Goal: Task Accomplishment & Management: Complete application form

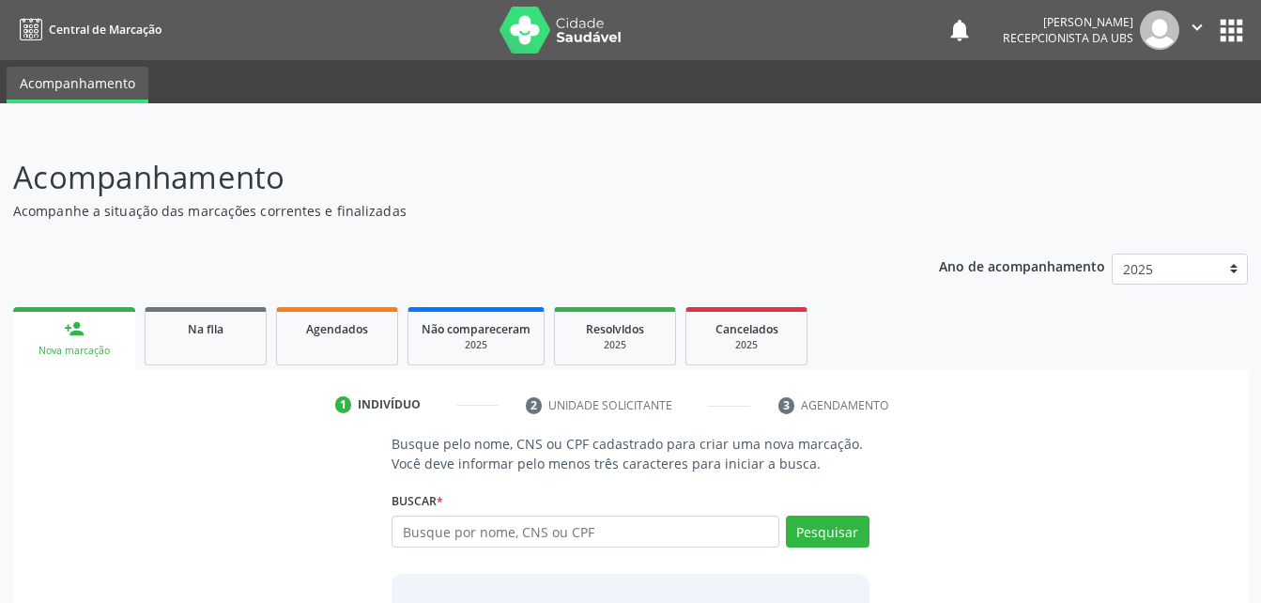
scroll to position [94, 0]
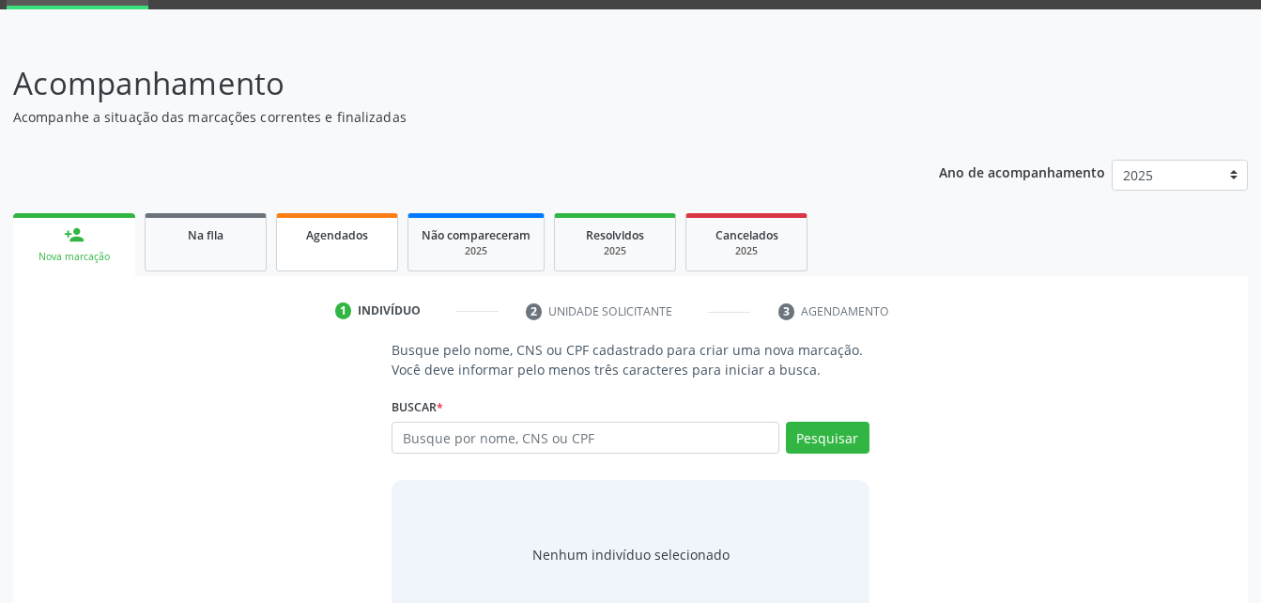
click at [309, 254] on link "Agendados" at bounding box center [337, 242] width 122 height 58
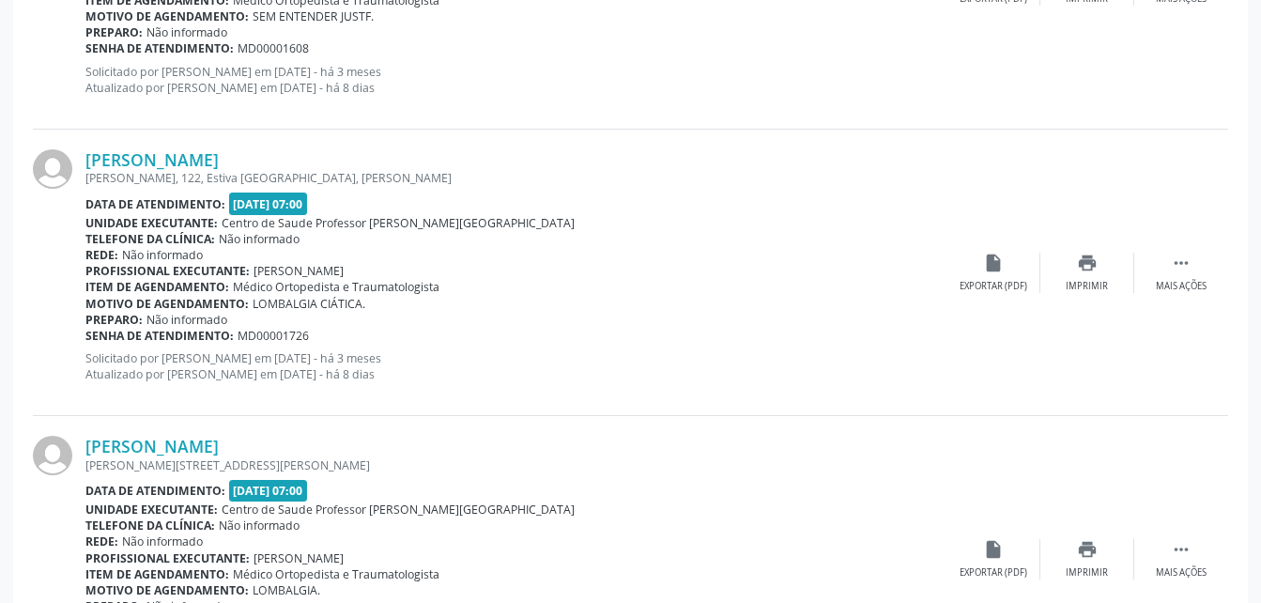
scroll to position [188, 0]
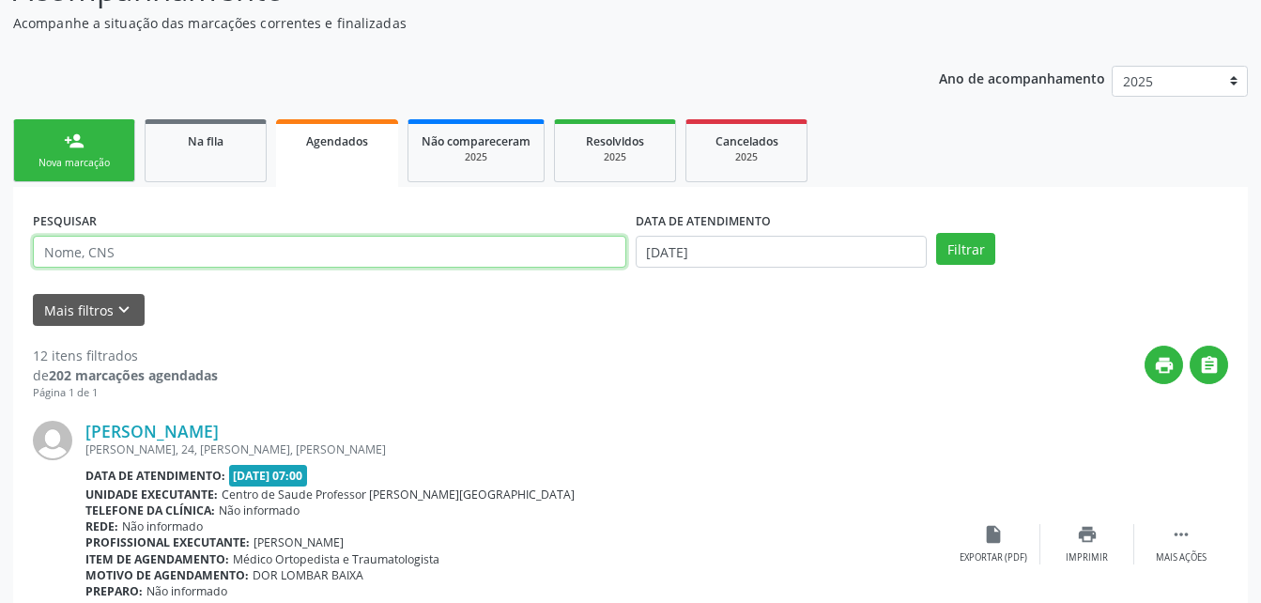
click at [519, 245] on input "text" at bounding box center [329, 252] width 593 height 32
type input "gilvania dos santos"
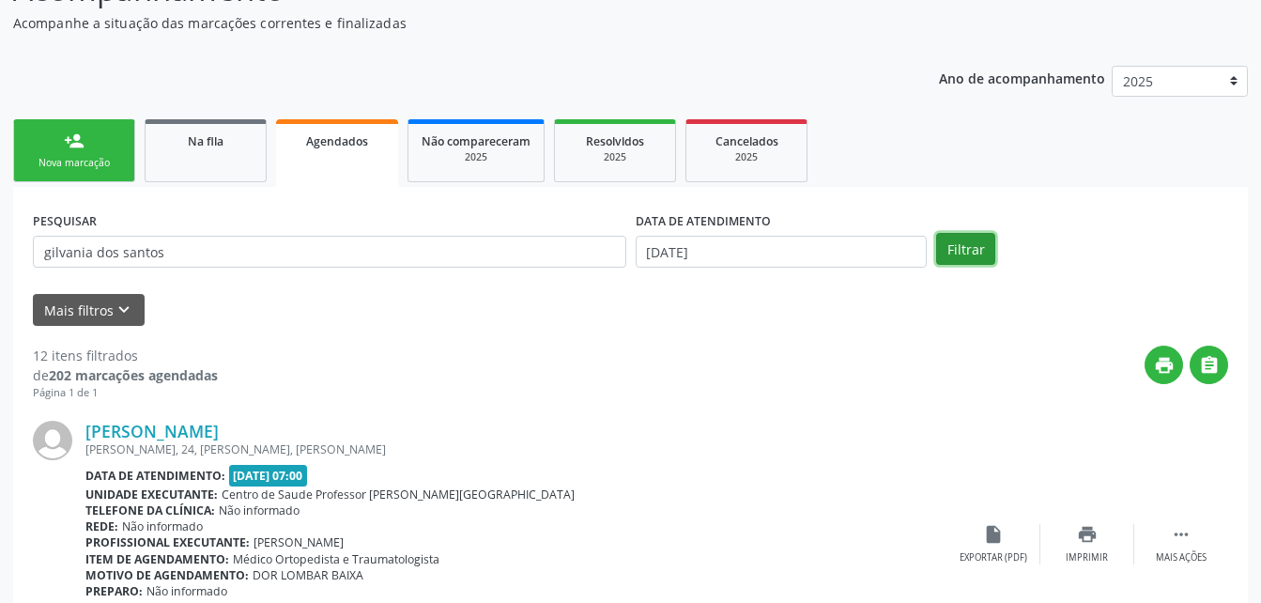
click at [965, 252] on button "Filtrar" at bounding box center [965, 249] width 59 height 32
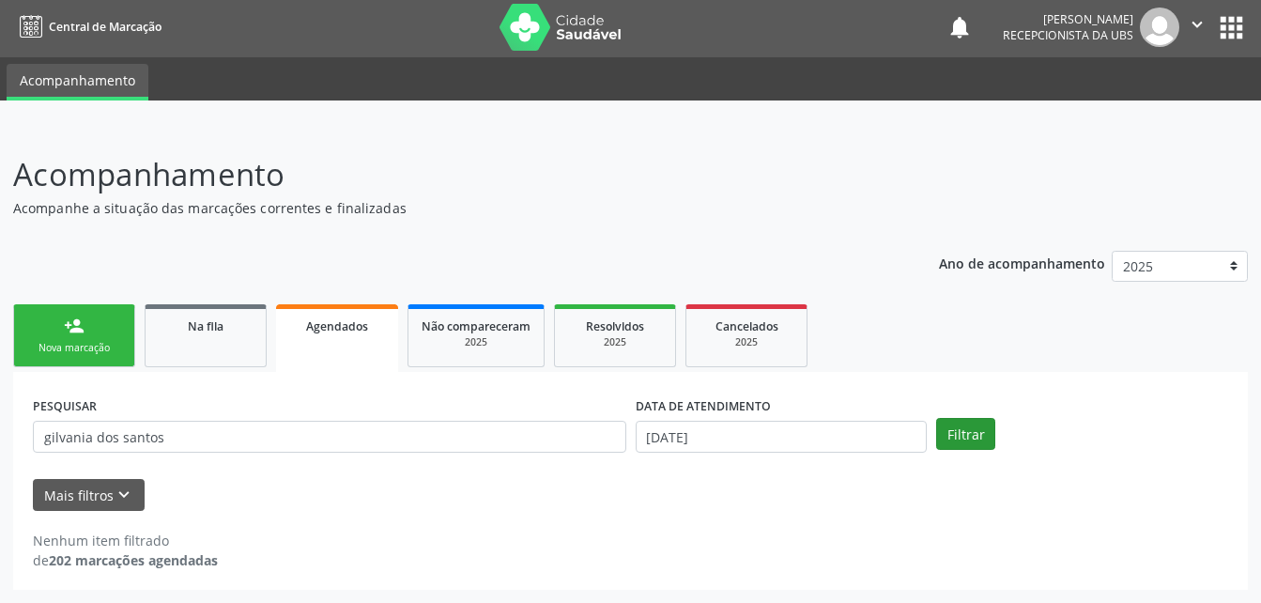
scroll to position [3, 0]
click at [822, 433] on body "Central de Marcação notifications Evelin Maria Santos Silva Recepcionista da UB…" at bounding box center [630, 298] width 1261 height 603
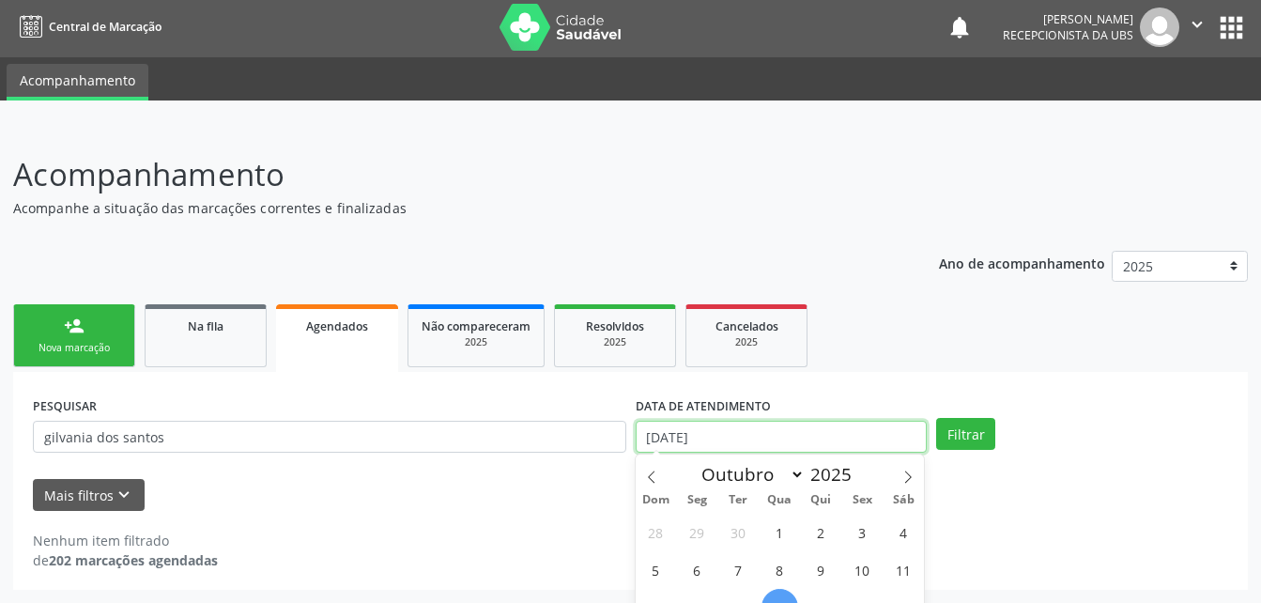
scroll to position [119, 0]
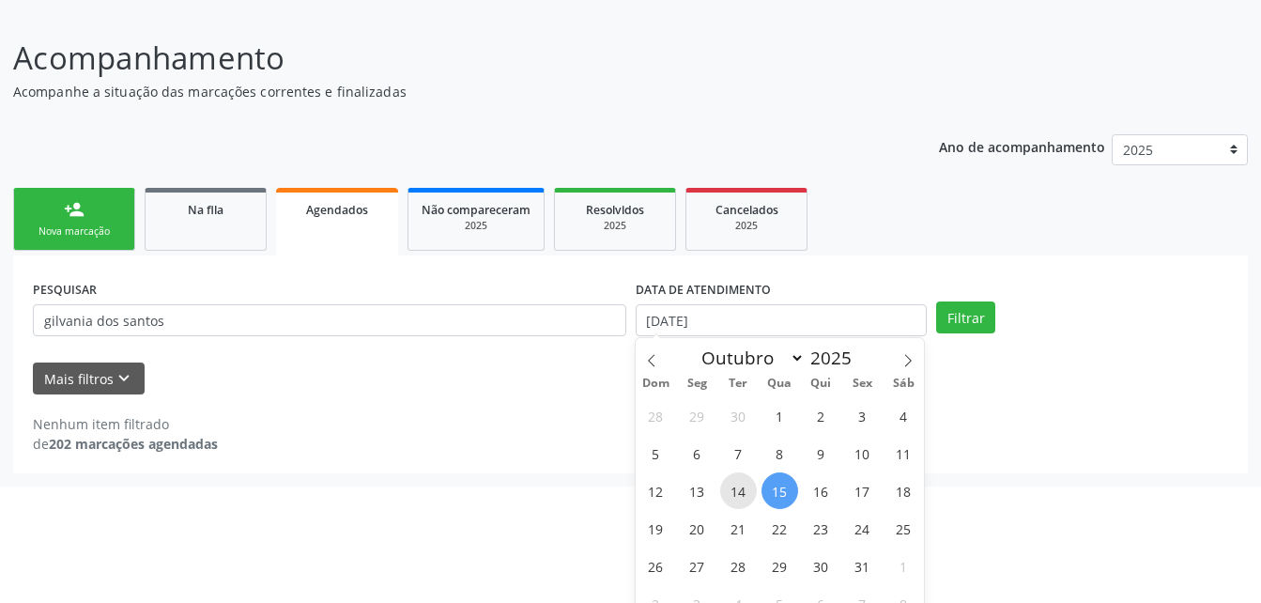
click at [740, 487] on span "14" at bounding box center [738, 490] width 37 height 37
type input "[DATE]"
click at [707, 496] on span "13" at bounding box center [697, 490] width 37 height 37
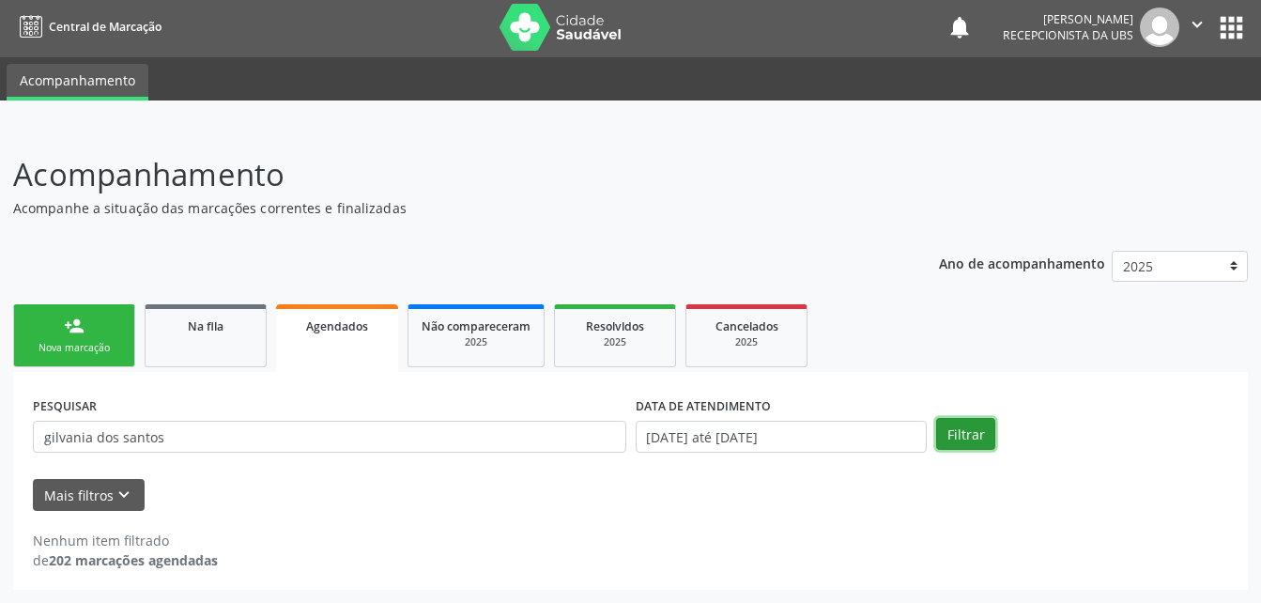
click at [963, 442] on button "Filtrar" at bounding box center [965, 434] width 59 height 32
click at [962, 438] on button "Filtrar" at bounding box center [965, 434] width 59 height 32
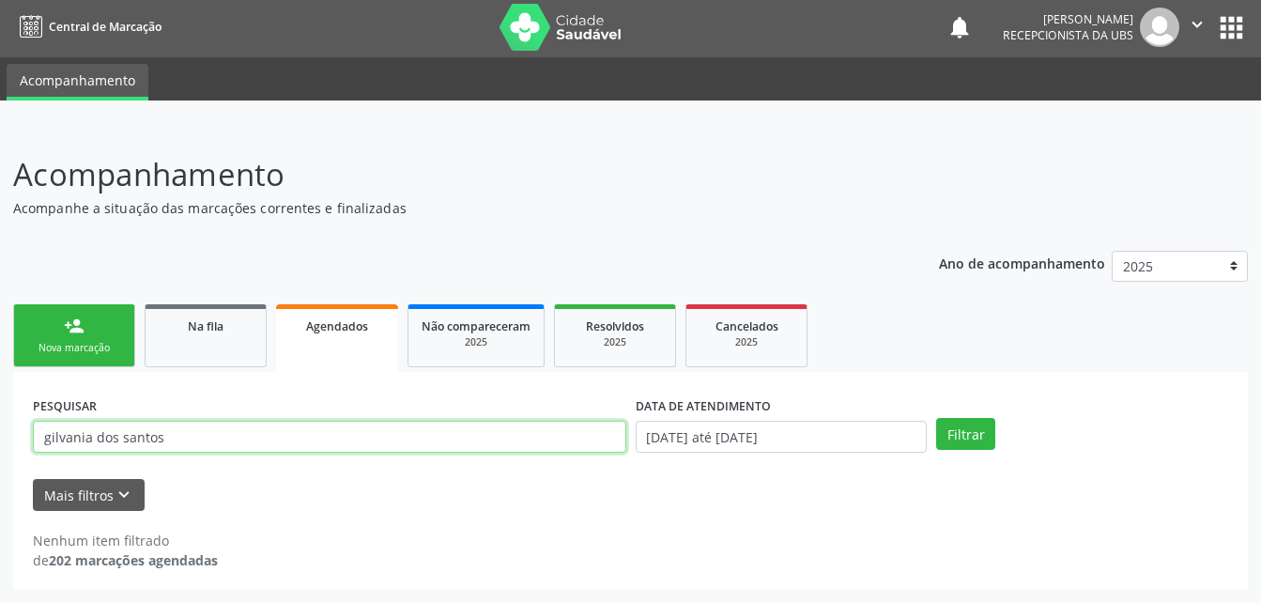
click at [537, 442] on input "gilvania dos santos" at bounding box center [329, 437] width 593 height 32
type input "g"
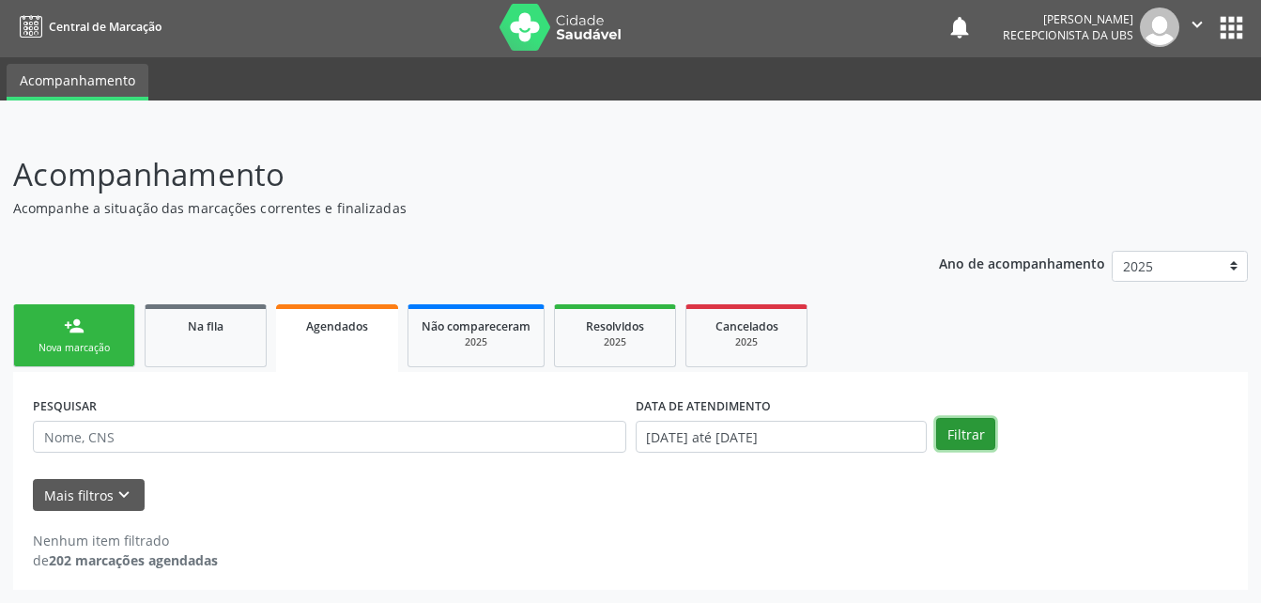
click at [948, 432] on button "Filtrar" at bounding box center [965, 434] width 59 height 32
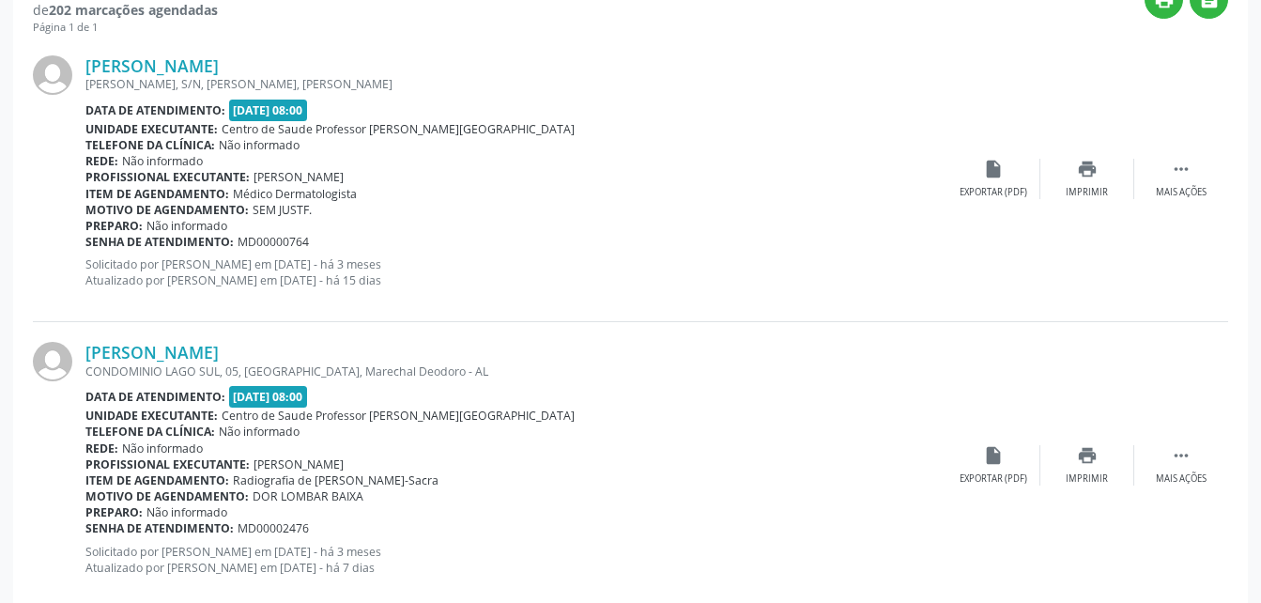
scroll to position [271, 0]
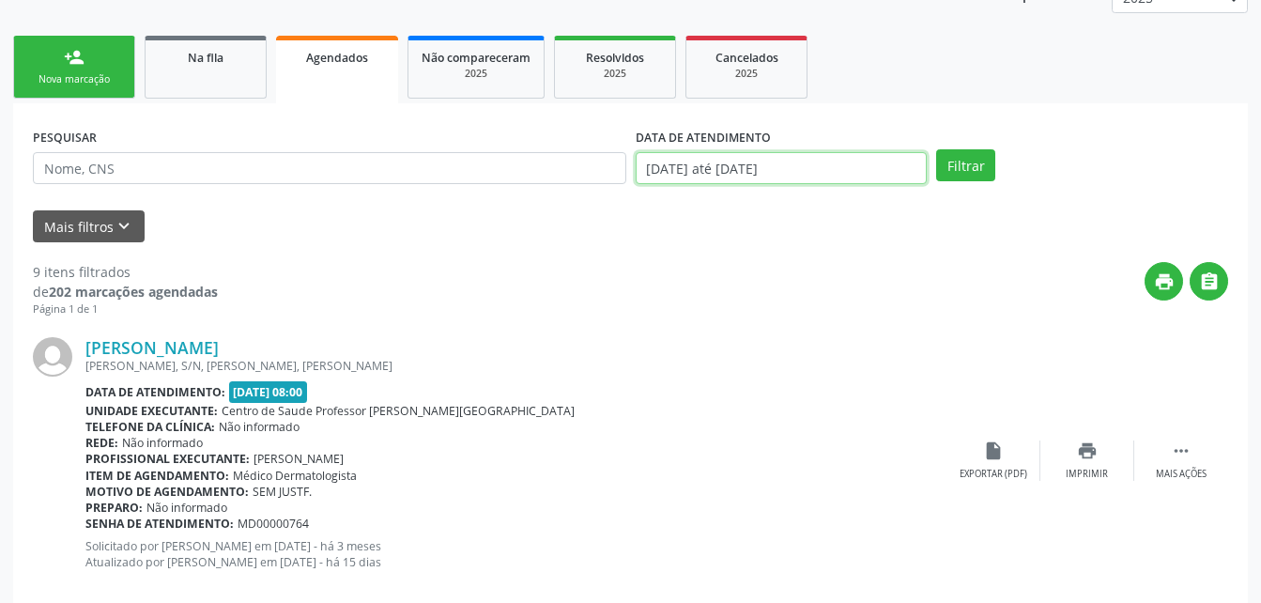
click at [887, 159] on input "13/10/2025 até 14/10/2025" at bounding box center [782, 168] width 292 height 32
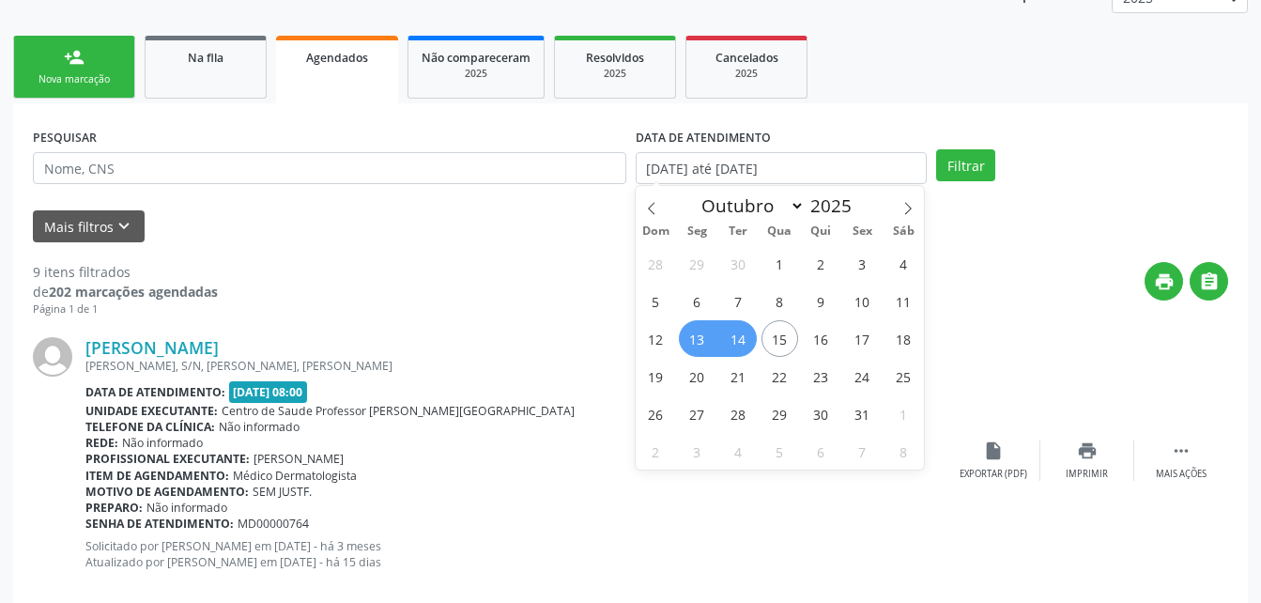
click at [846, 313] on div "28 29 30 1 2 3 4 5 6 7 8 9 10 11 12 13 14 15 16 17 18 19 20 21 22 23 24 25 26 2…" at bounding box center [780, 356] width 289 height 225
click at [853, 300] on span "10" at bounding box center [862, 301] width 37 height 37
type input "10/10/2025"
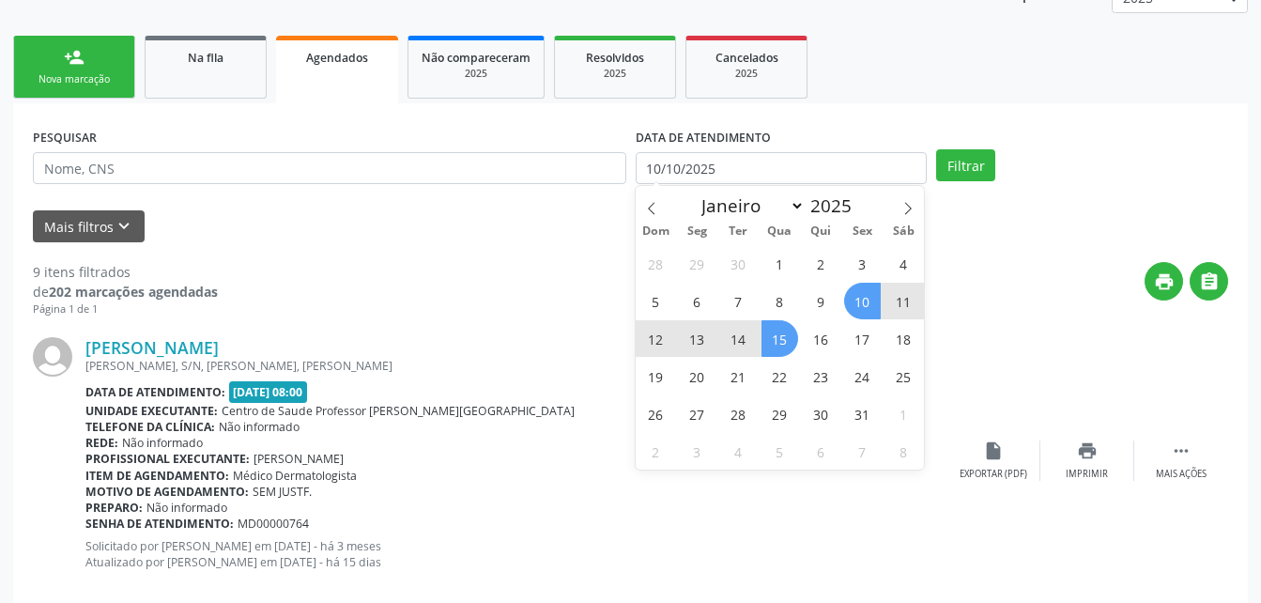
click at [789, 340] on span "15" at bounding box center [779, 338] width 37 height 37
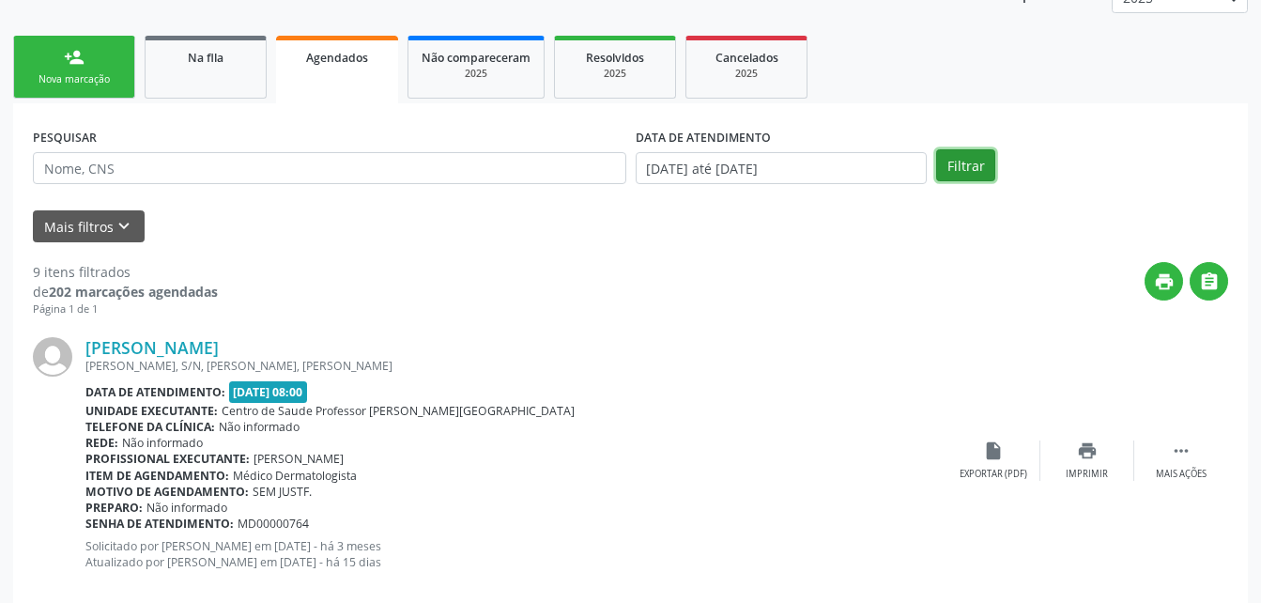
click at [963, 173] on button "Filtrar" at bounding box center [965, 165] width 59 height 32
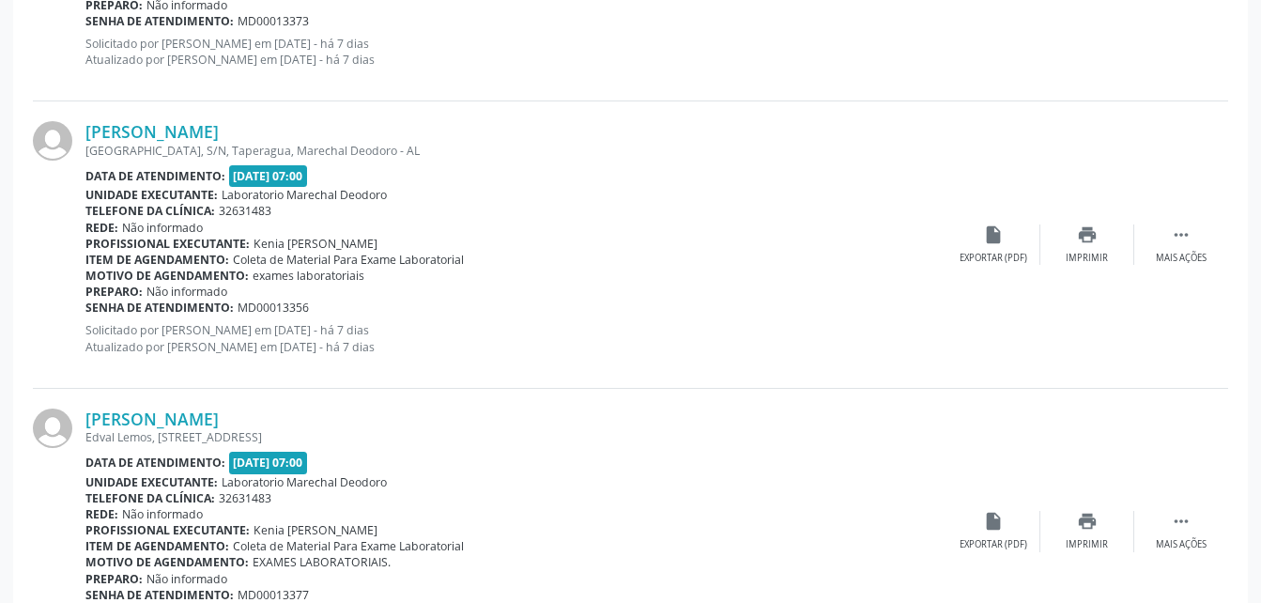
scroll to position [4373, 0]
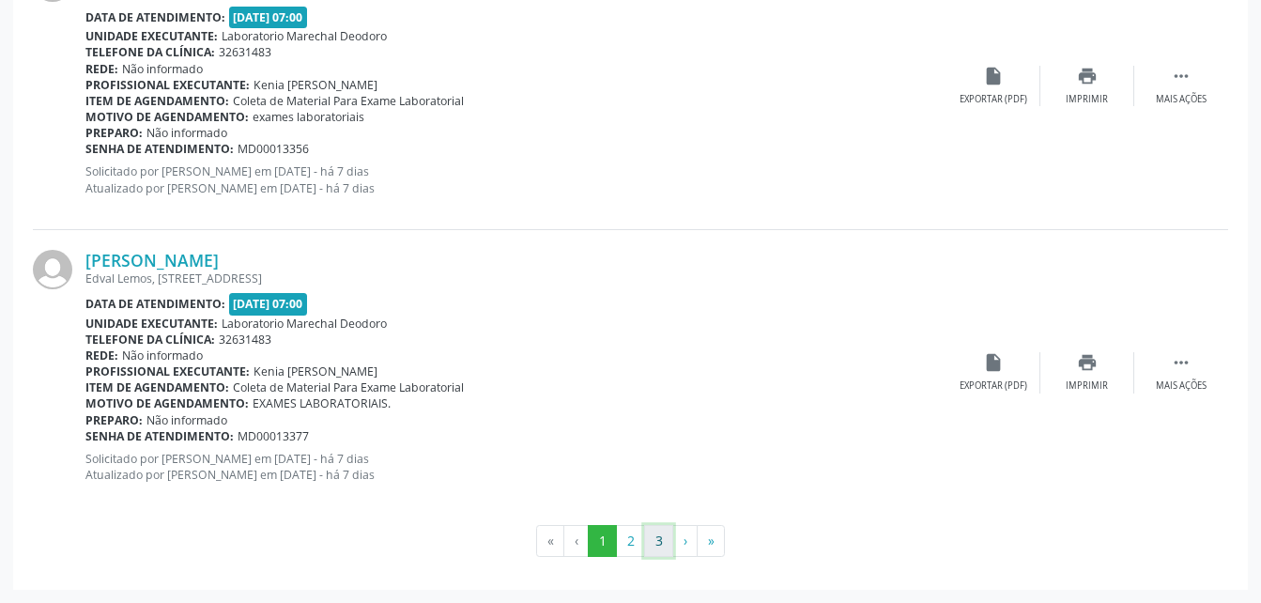
click at [661, 541] on button "3" at bounding box center [658, 541] width 29 height 32
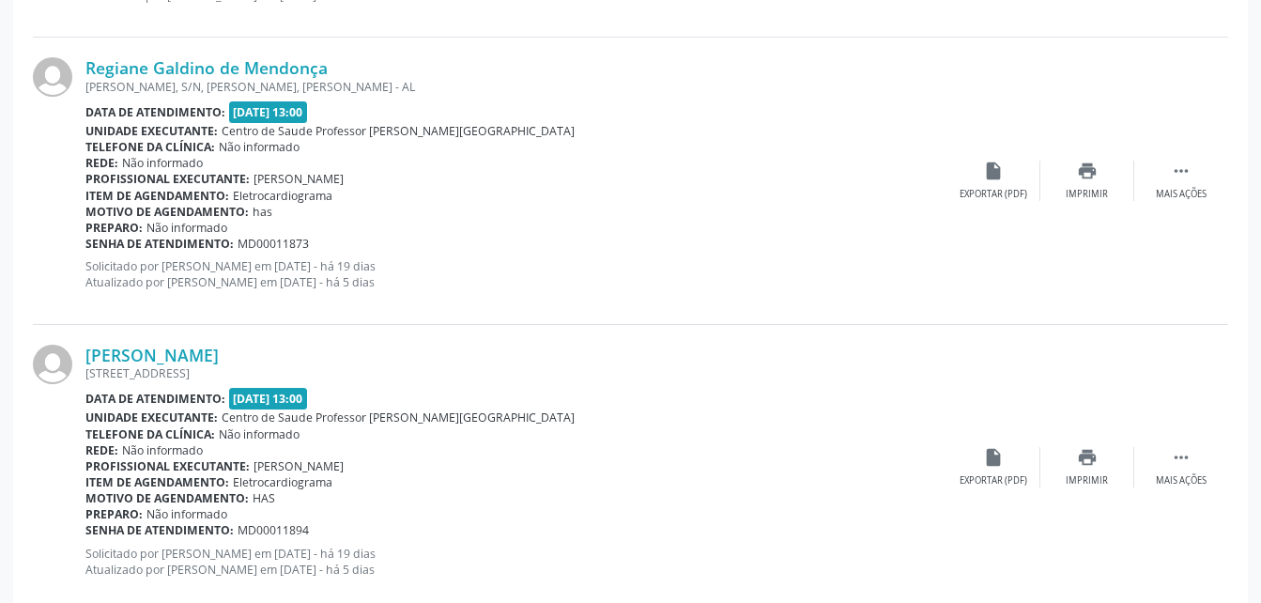
scroll to position [2079, 0]
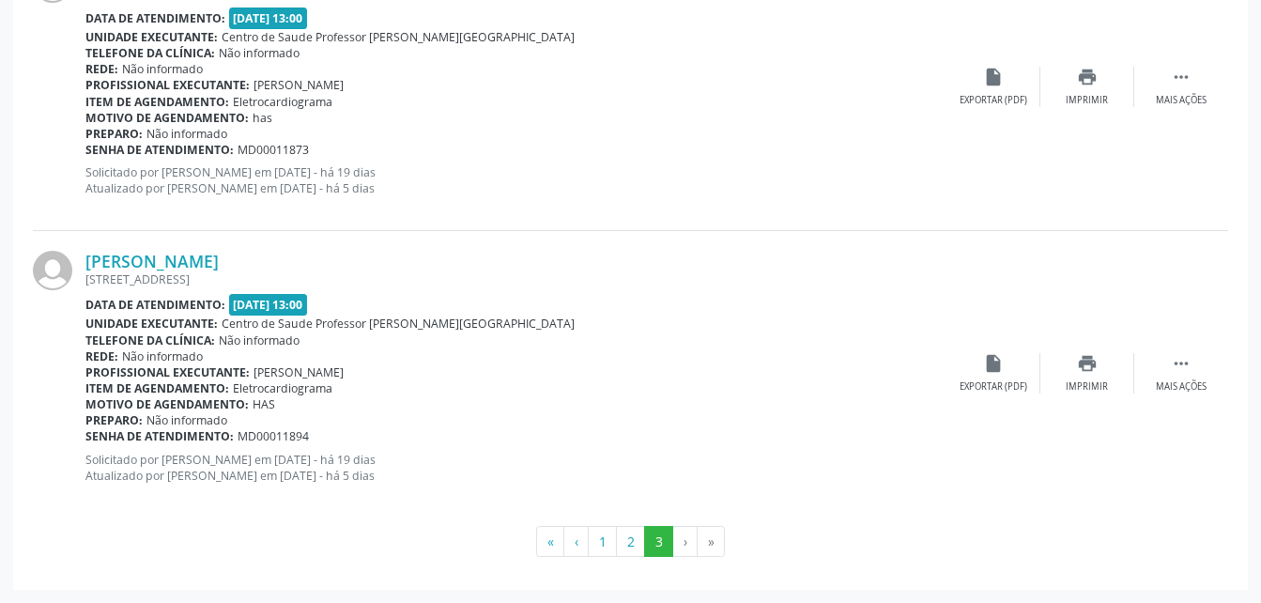
click at [684, 550] on li "›" at bounding box center [685, 542] width 24 height 32
click at [679, 536] on li "›" at bounding box center [685, 542] width 24 height 32
click at [635, 535] on button "2" at bounding box center [630, 542] width 29 height 32
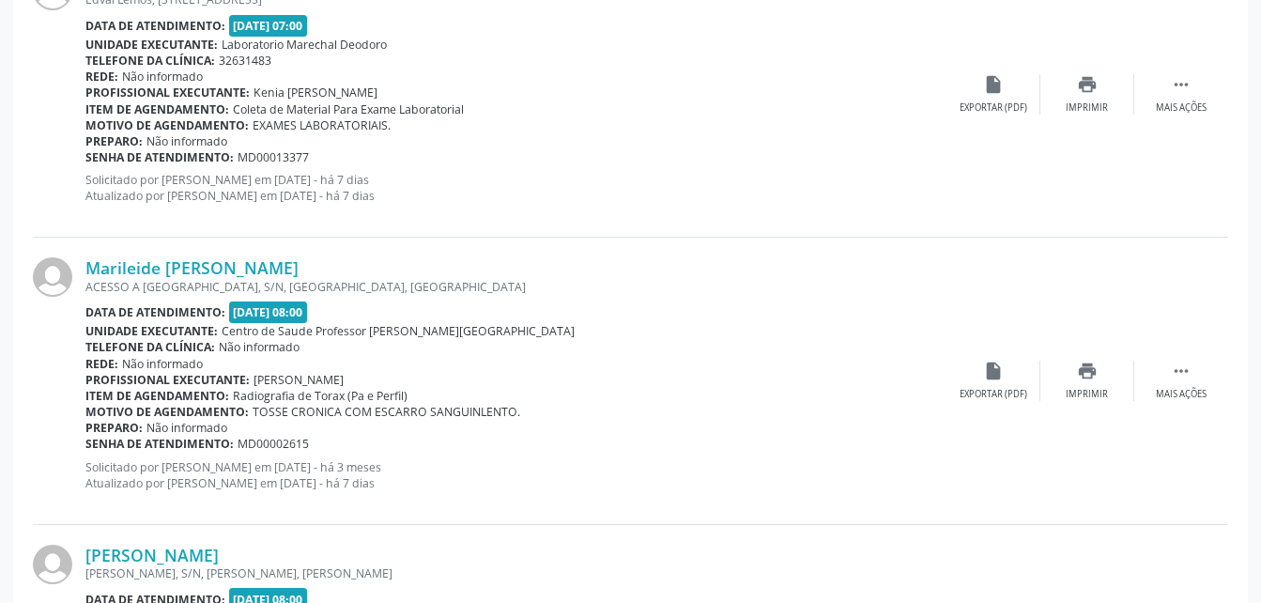
scroll to position [262, 0]
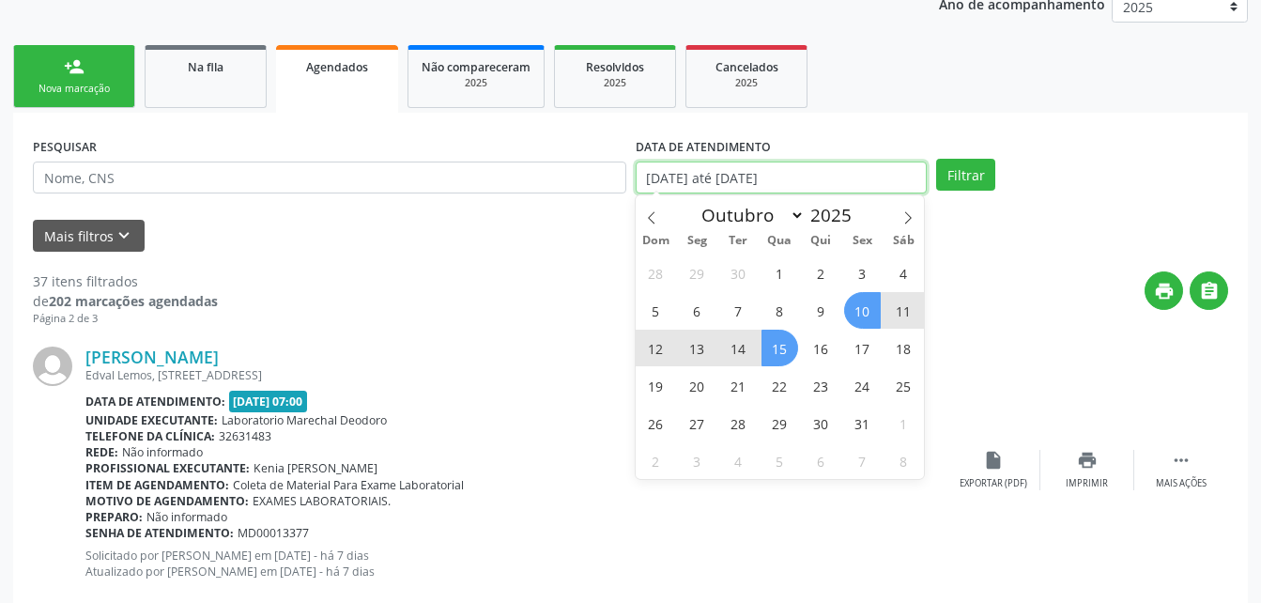
click at [879, 184] on input "10/10/2025 até 15/10/2025" at bounding box center [782, 177] width 292 height 32
click at [774, 357] on span "15" at bounding box center [779, 348] width 37 height 37
type input "[DATE]"
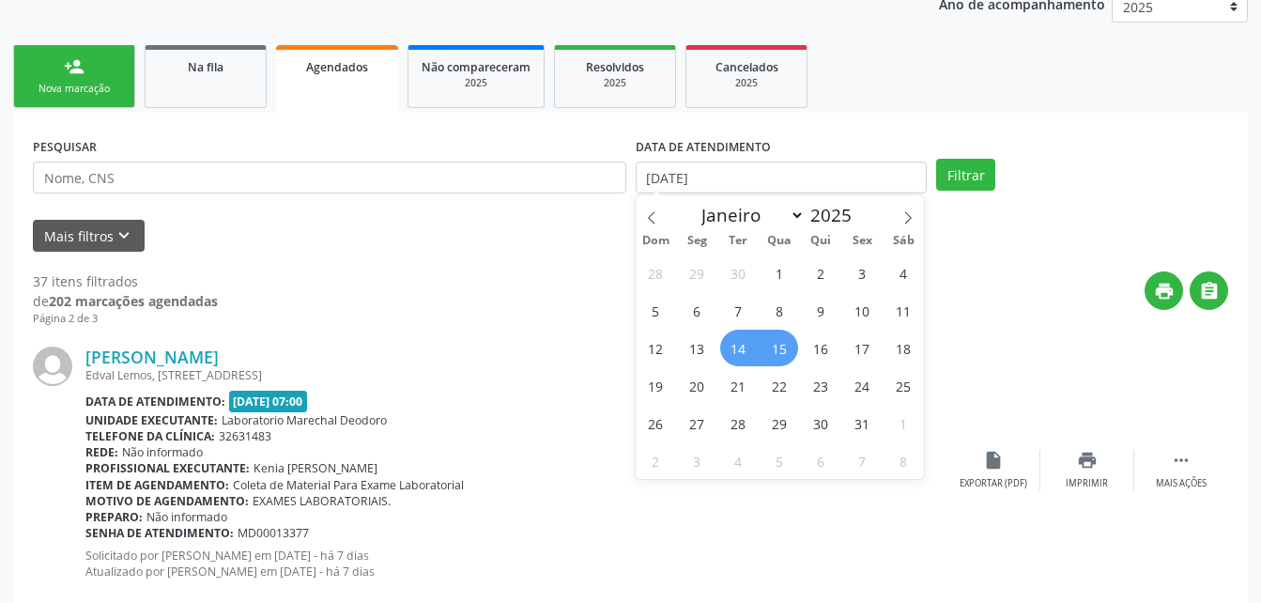
click at [739, 364] on span "14" at bounding box center [738, 348] width 37 height 37
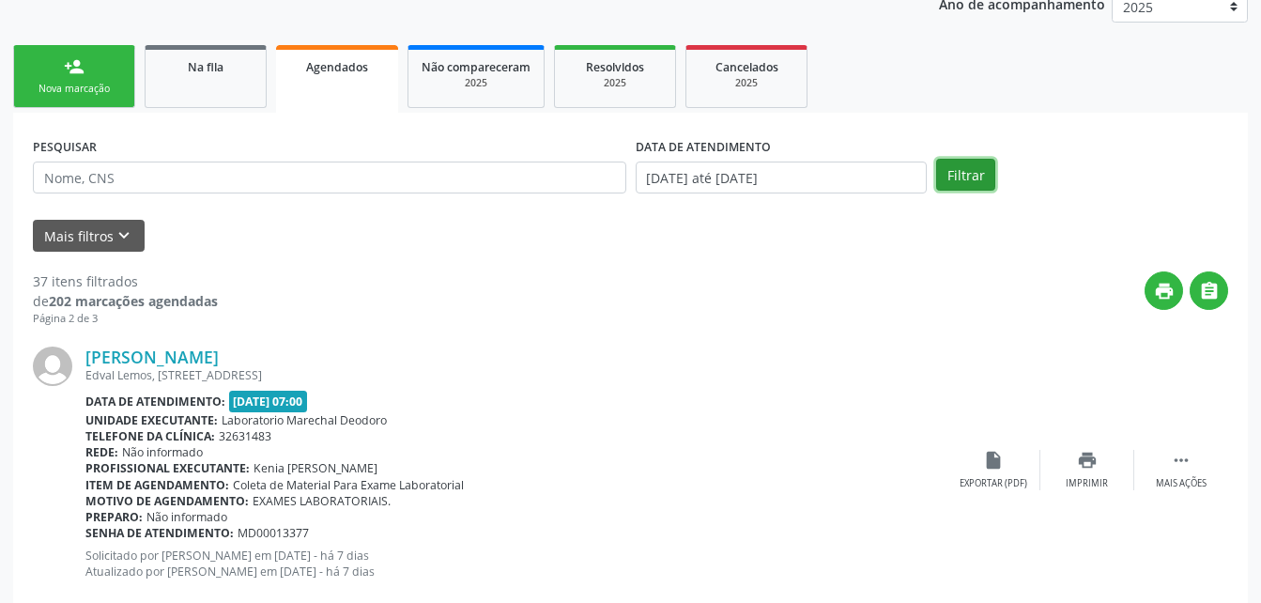
click at [981, 166] on button "Filtrar" at bounding box center [965, 175] width 59 height 32
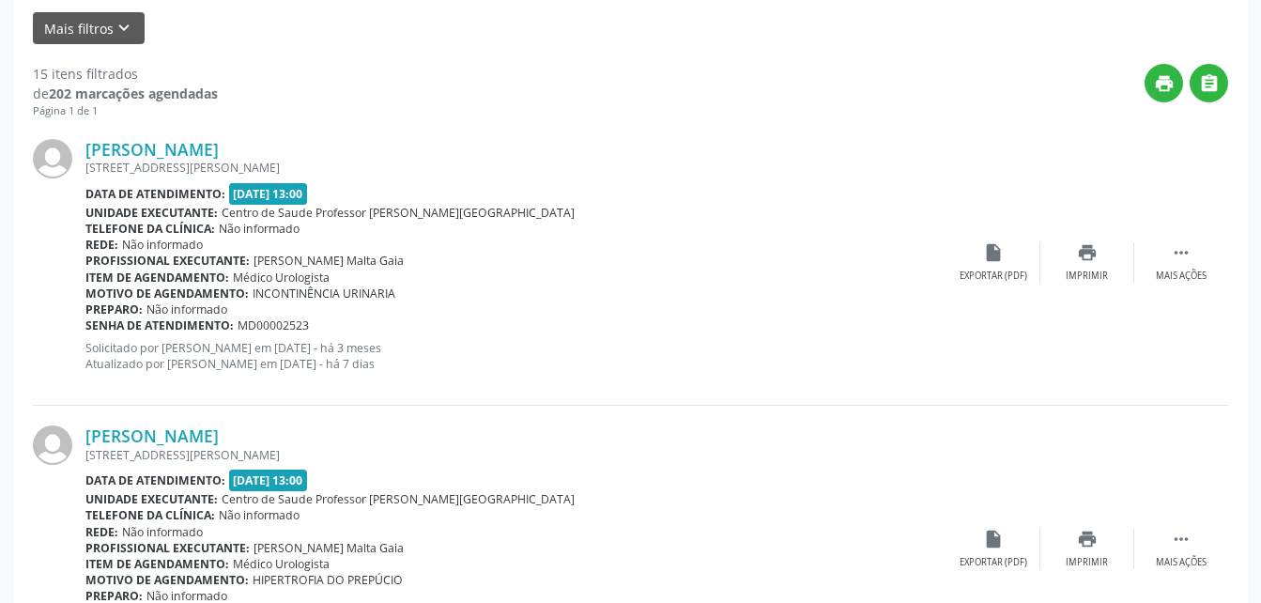
scroll to position [0, 0]
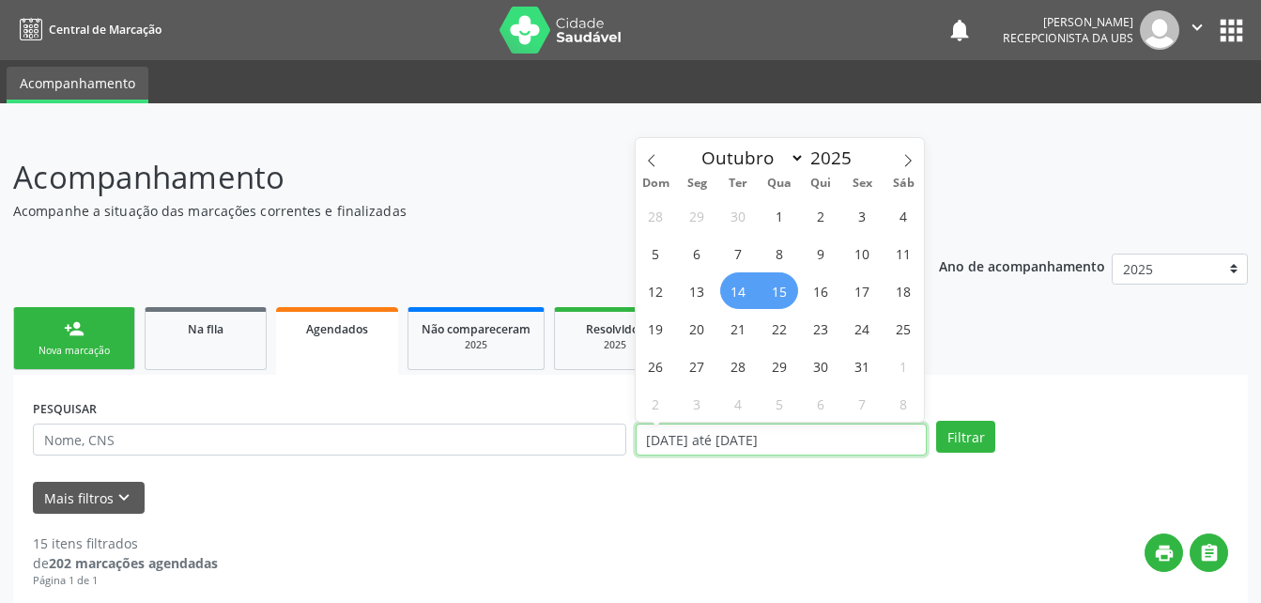
click at [818, 432] on input "14/10/2025 até 15/10/2025" at bounding box center [782, 439] width 292 height 32
click at [701, 300] on span "13" at bounding box center [697, 290] width 37 height 37
type input "13/10/2025"
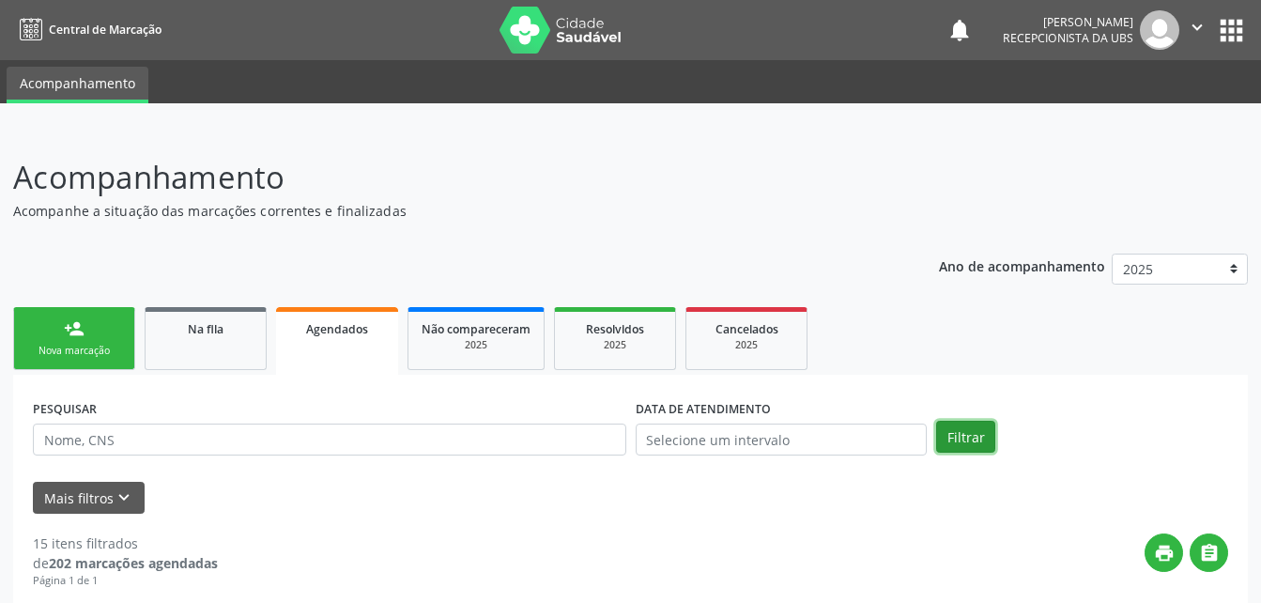
click at [968, 430] on button "Filtrar" at bounding box center [965, 437] width 59 height 32
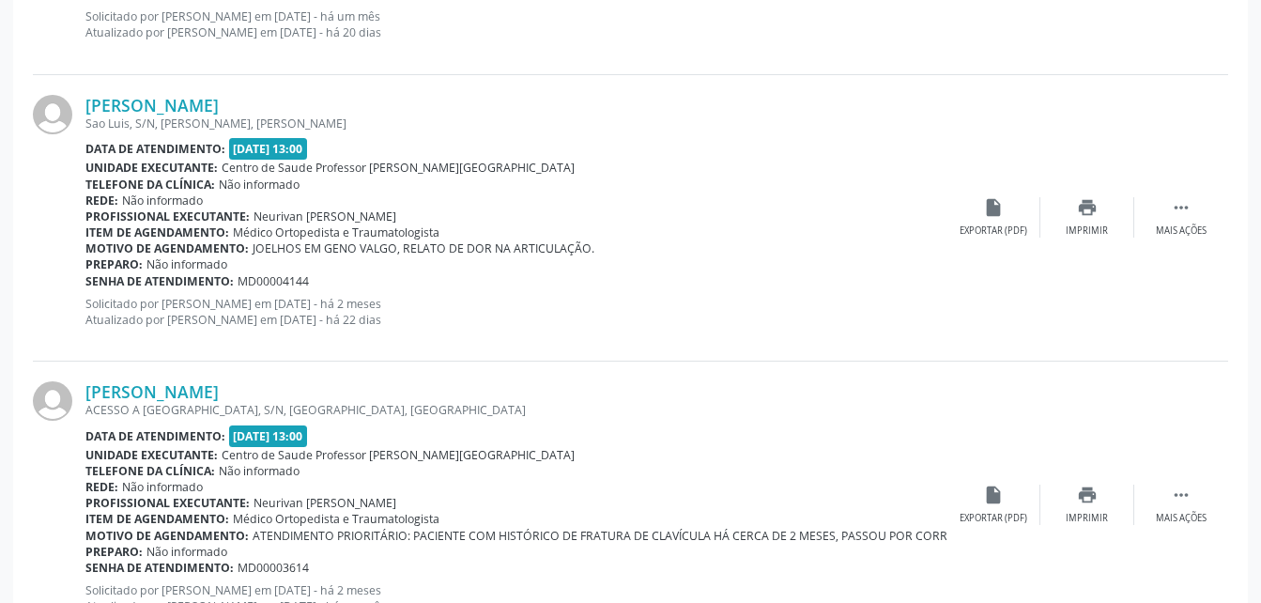
scroll to position [4357, 0]
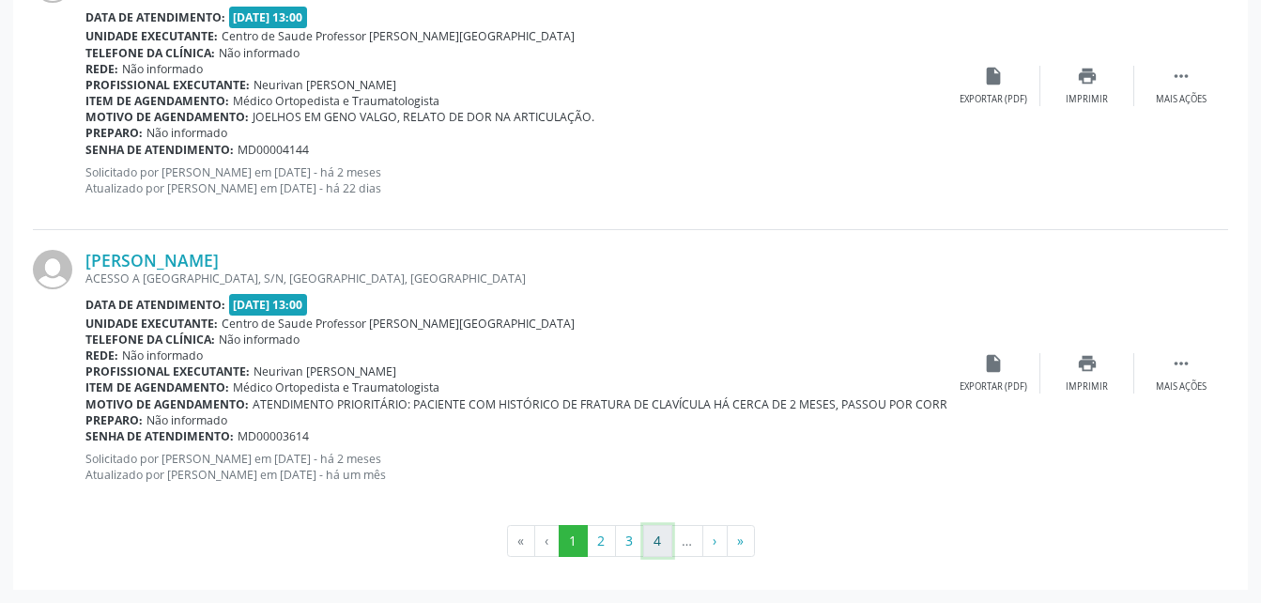
click at [664, 544] on button "4" at bounding box center [657, 541] width 29 height 32
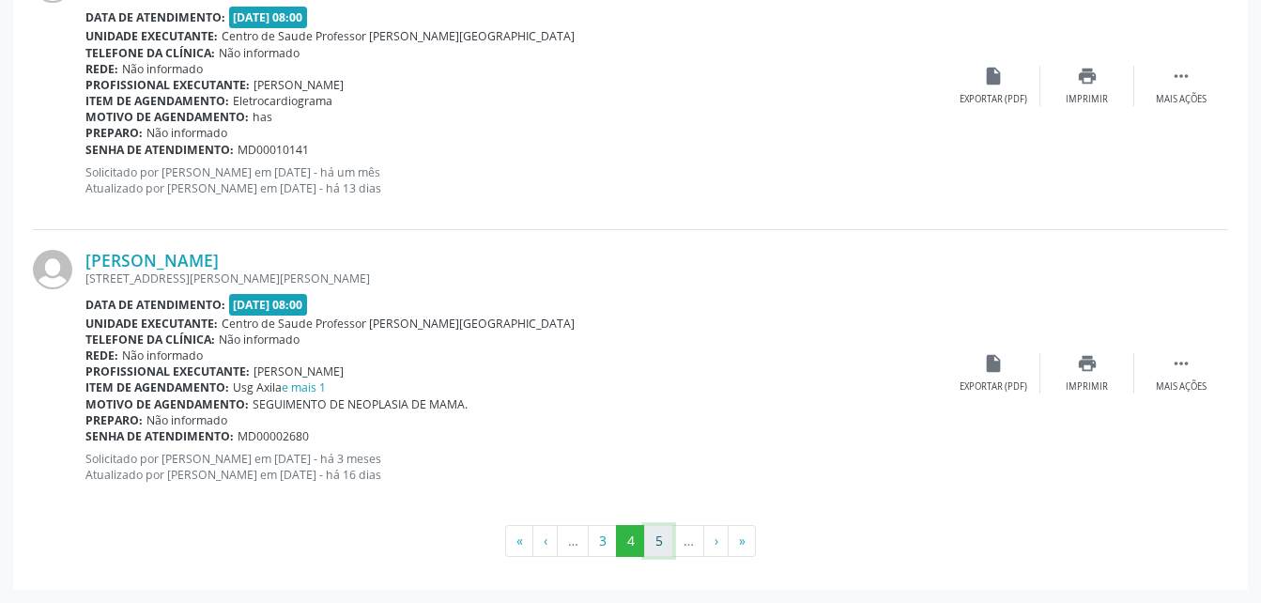
click at [658, 532] on button "5" at bounding box center [658, 541] width 29 height 32
click at [662, 540] on button "6" at bounding box center [658, 541] width 29 height 32
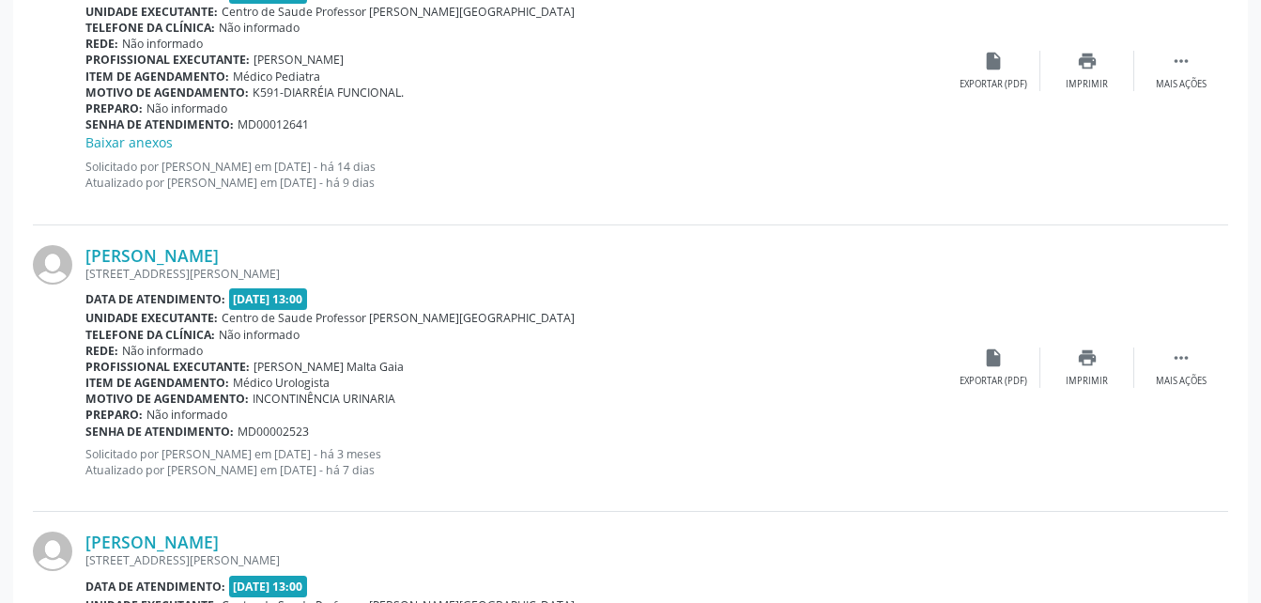
scroll to position [4376, 0]
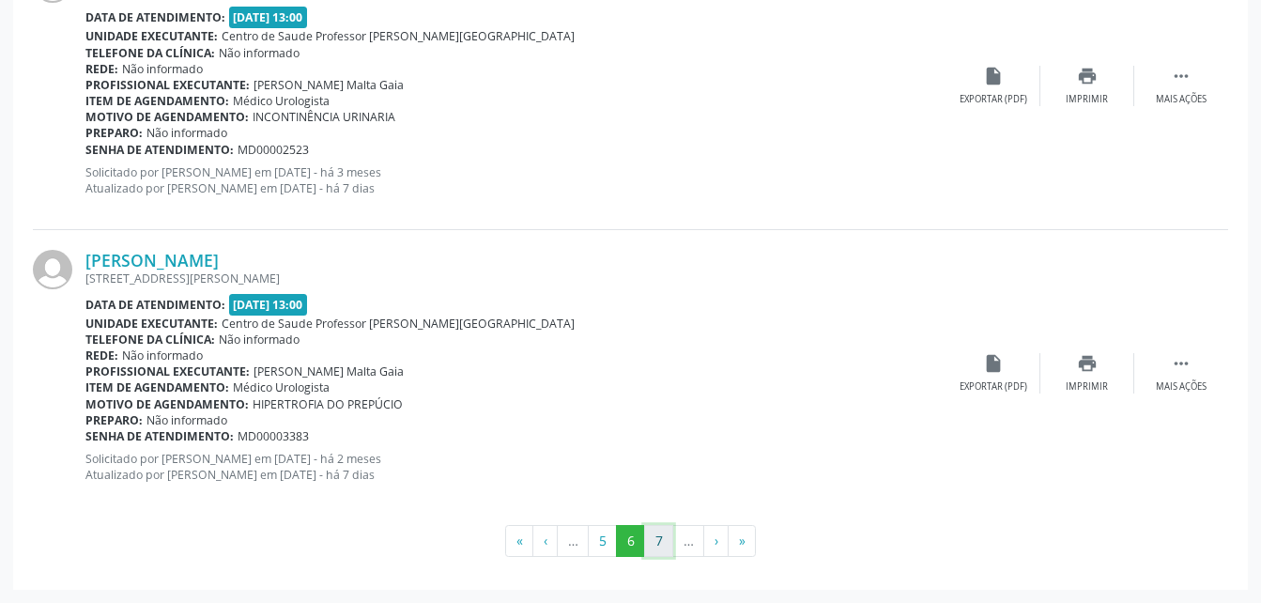
click at [651, 540] on button "7" at bounding box center [658, 541] width 29 height 32
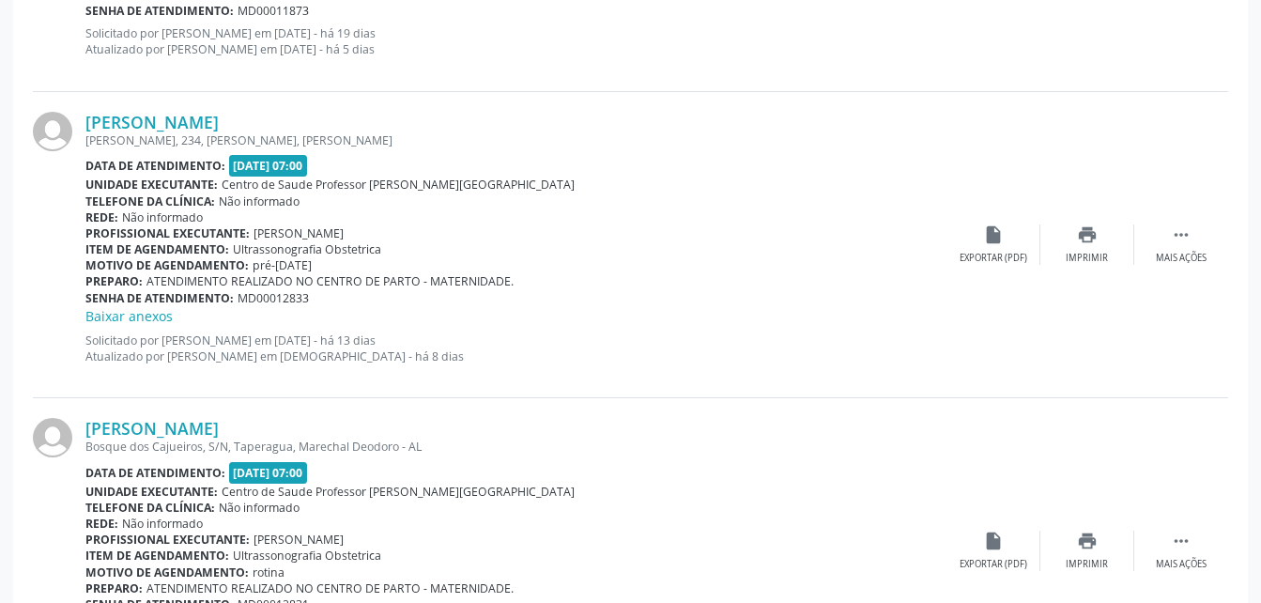
scroll to position [4396, 0]
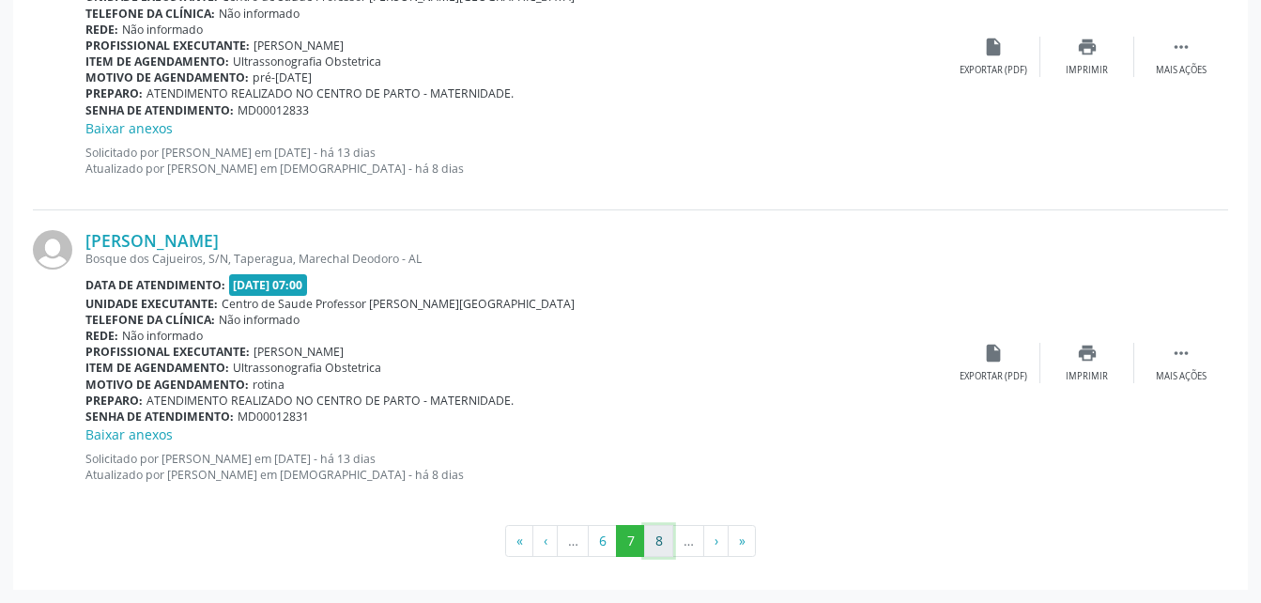
click at [654, 533] on button "8" at bounding box center [658, 541] width 29 height 32
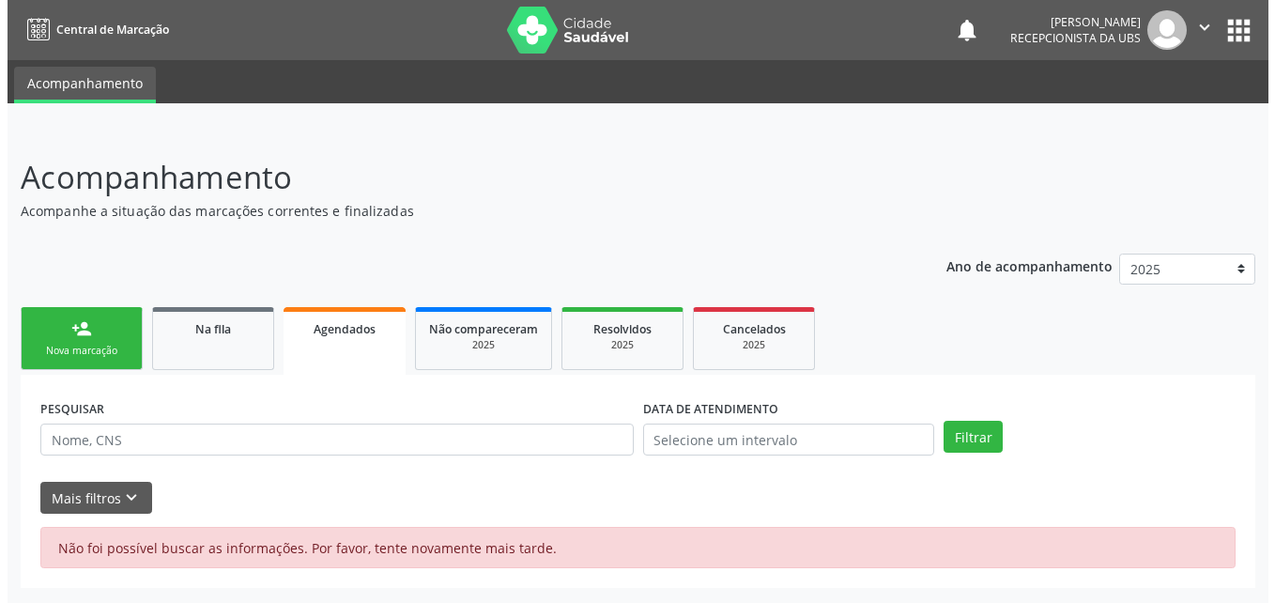
scroll to position [0, 0]
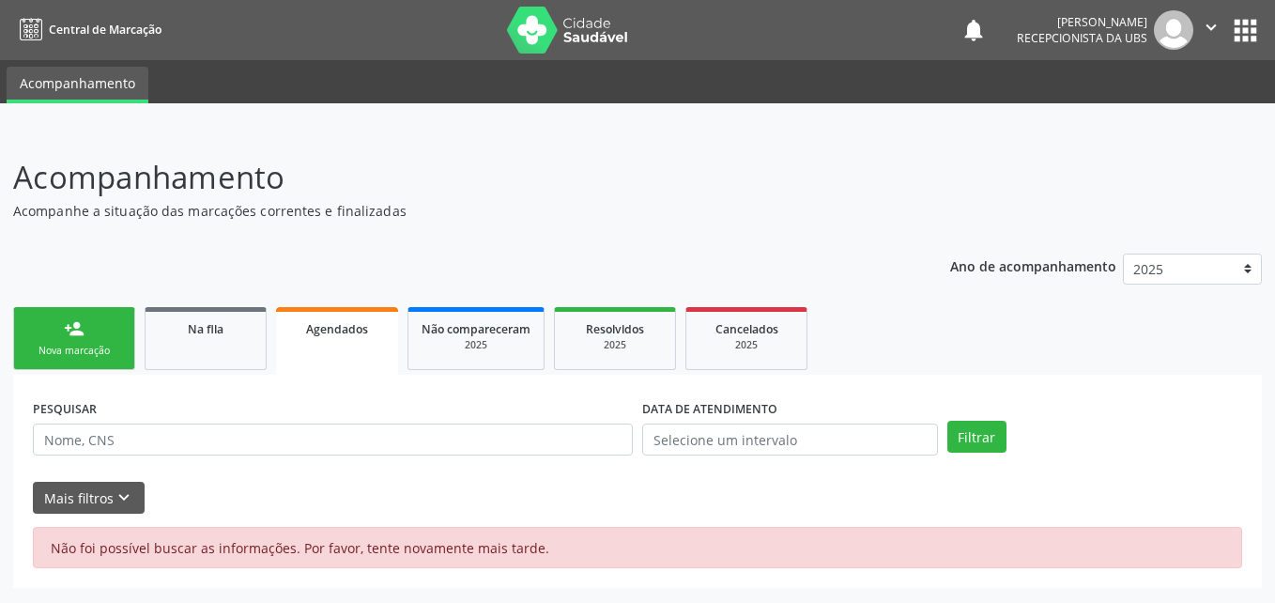
click at [1142, 129] on div at bounding box center [637, 116] width 1275 height 26
click at [751, 223] on div "Acompanhamento Acompanhe a situação das marcações correntes e finalizadas Relat…" at bounding box center [637, 371] width 1249 height 434
click at [287, 342] on link "Agendados" at bounding box center [337, 341] width 122 height 68
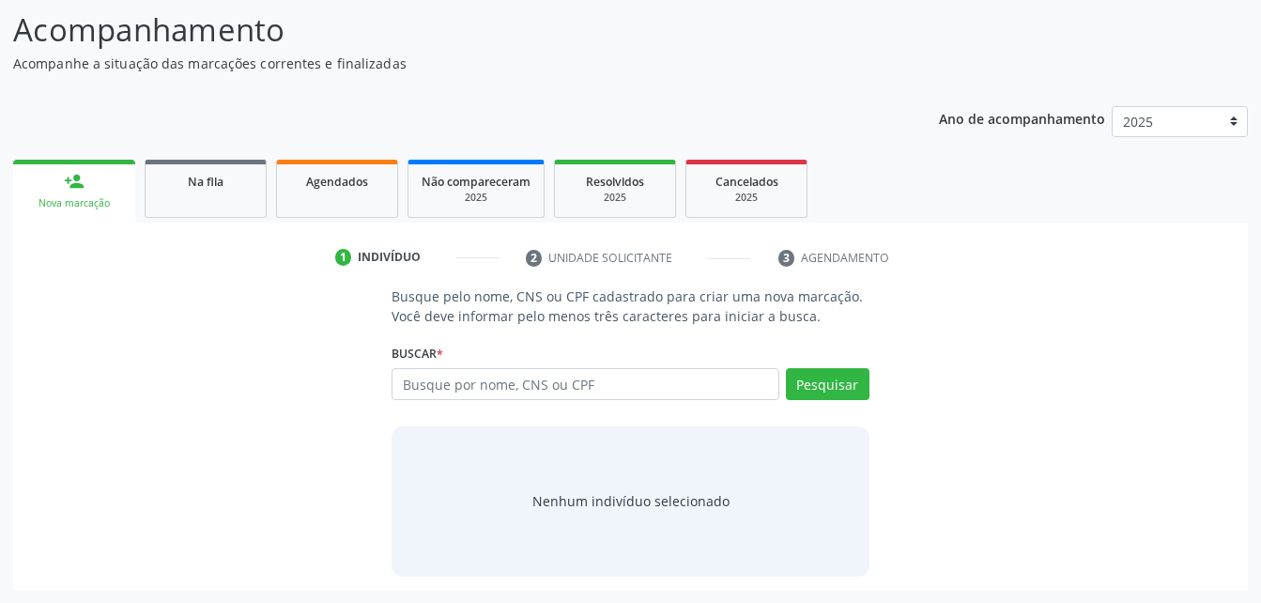
scroll to position [147, 0]
drag, startPoint x: 335, startPoint y: 208, endPoint x: 563, endPoint y: 295, distance: 244.0
click at [335, 208] on link "Agendados" at bounding box center [337, 189] width 122 height 58
select select "9"
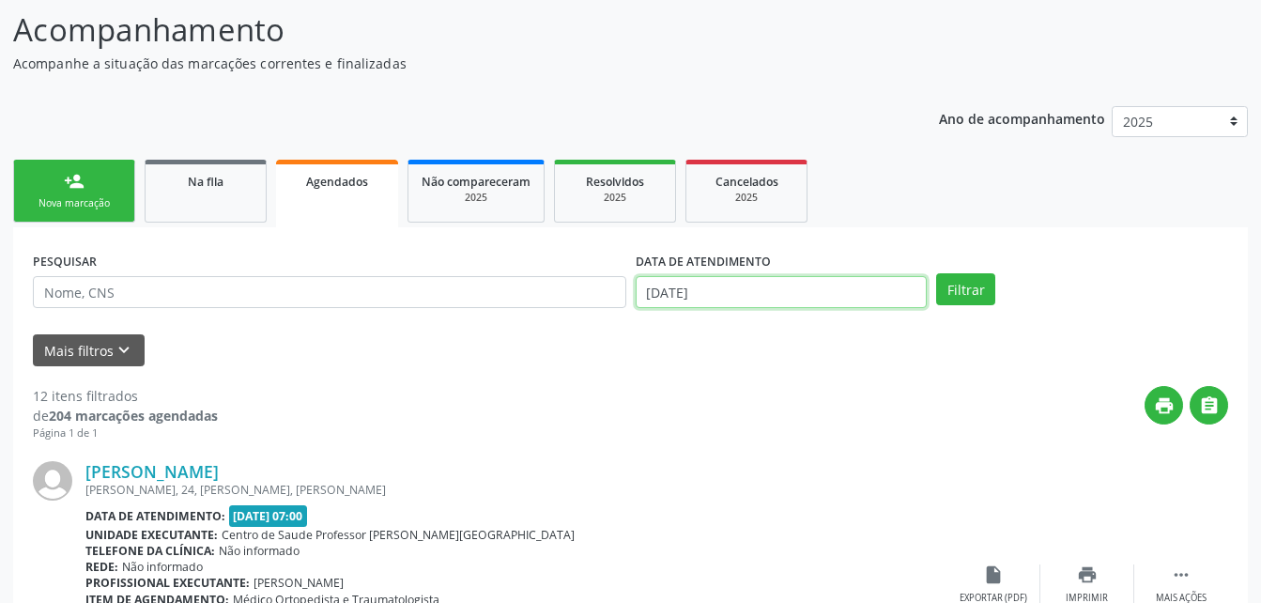
click at [765, 295] on body "Central de Marcação notifications [PERSON_NAME] Recepcionista da UBS  Configur…" at bounding box center [630, 154] width 1261 height 603
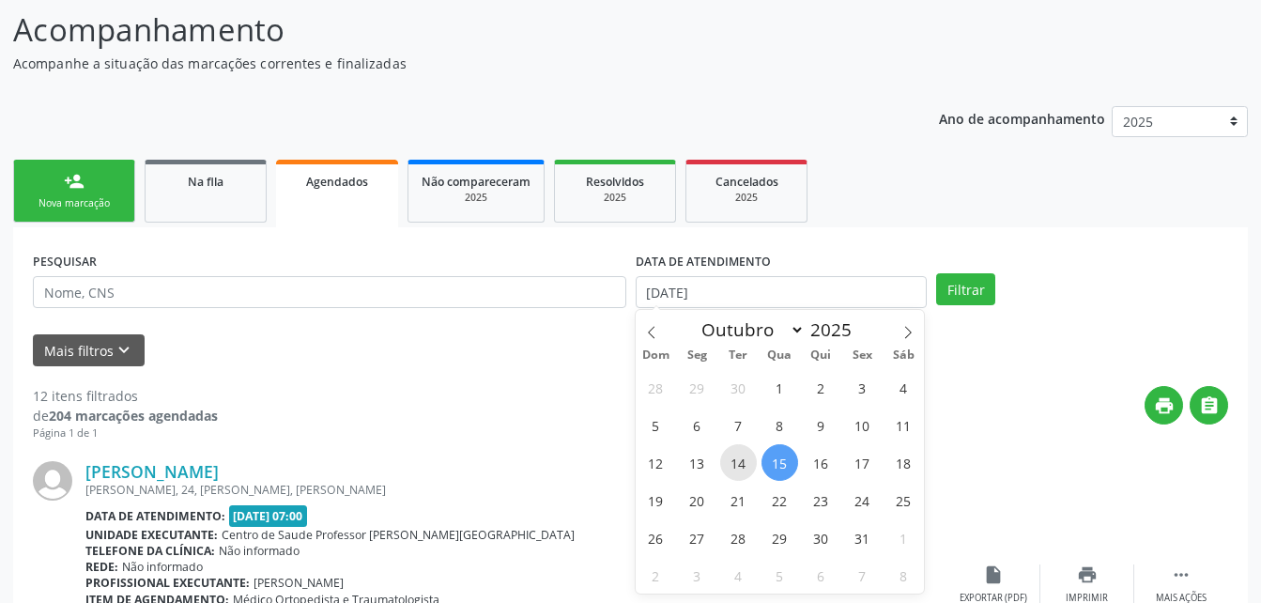
click at [744, 462] on span "14" at bounding box center [738, 462] width 37 height 37
type input "[DATE]"
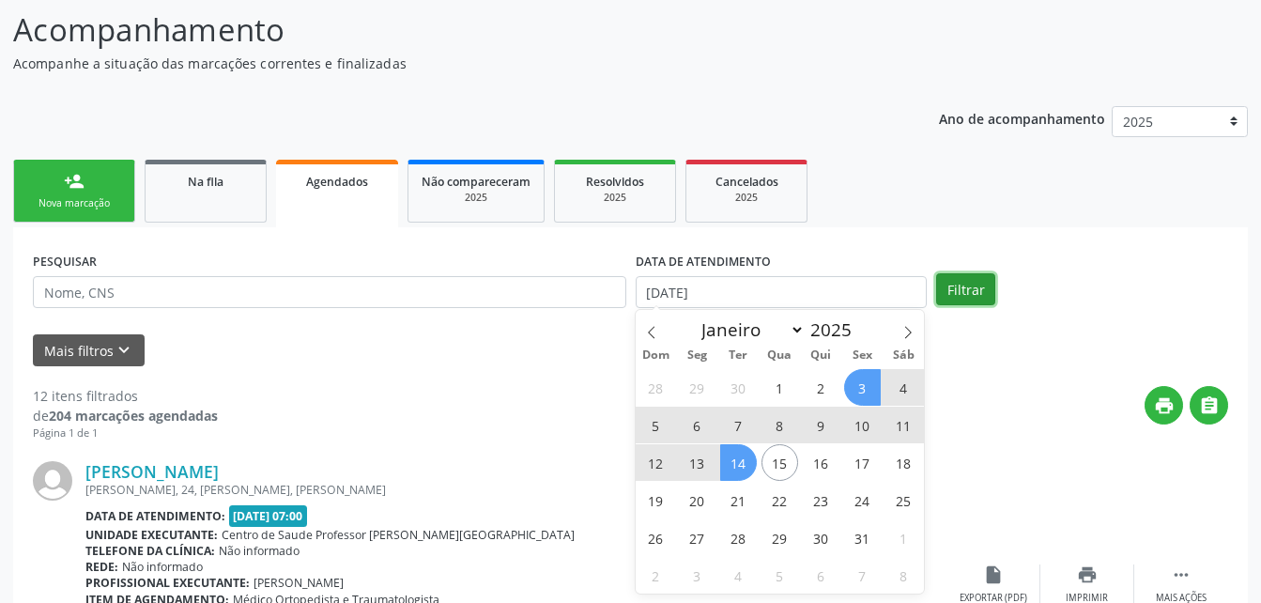
click at [977, 284] on button "Filtrar" at bounding box center [965, 289] width 59 height 32
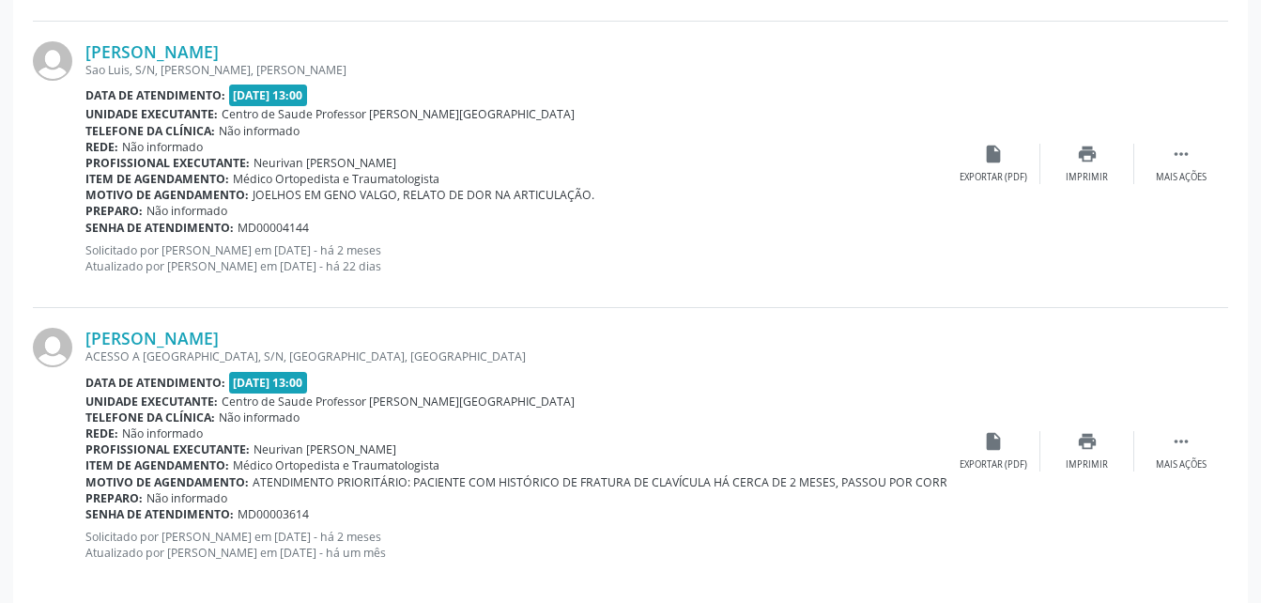
scroll to position [4357, 0]
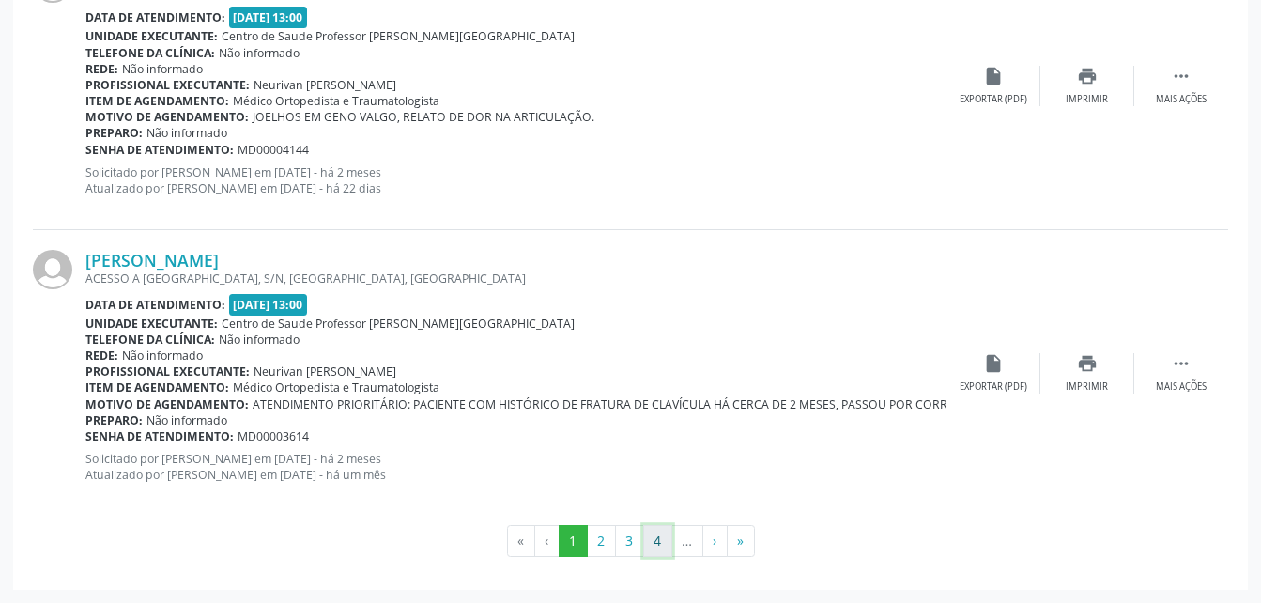
click at [653, 535] on button "4" at bounding box center [657, 541] width 29 height 32
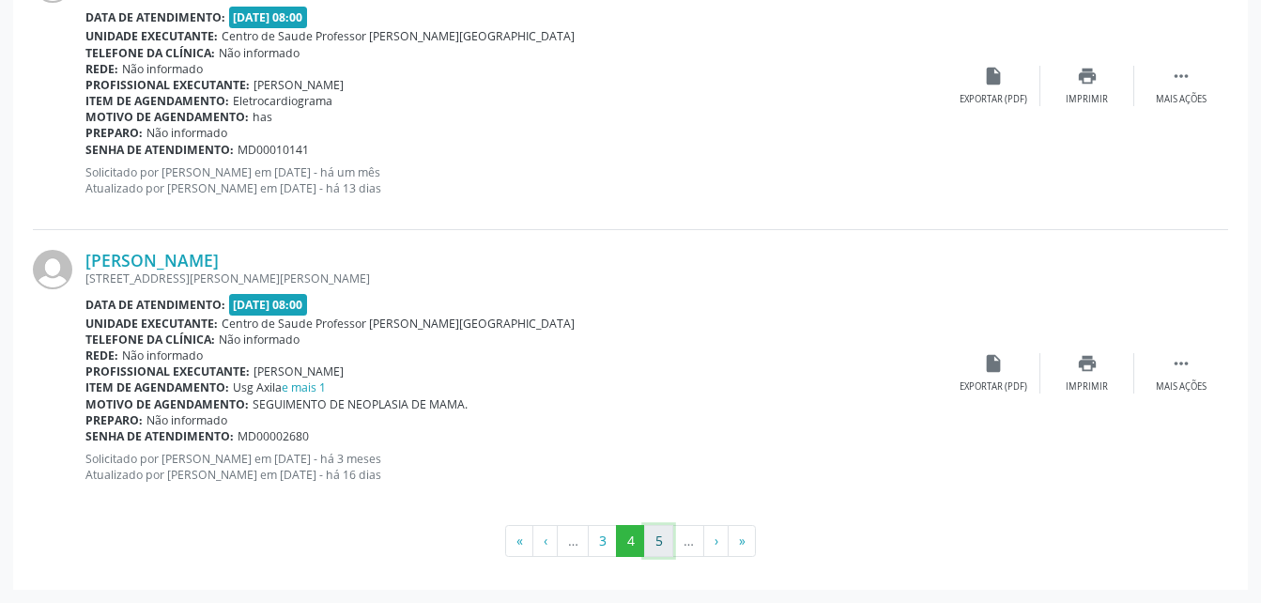
click at [654, 549] on button "5" at bounding box center [658, 541] width 29 height 32
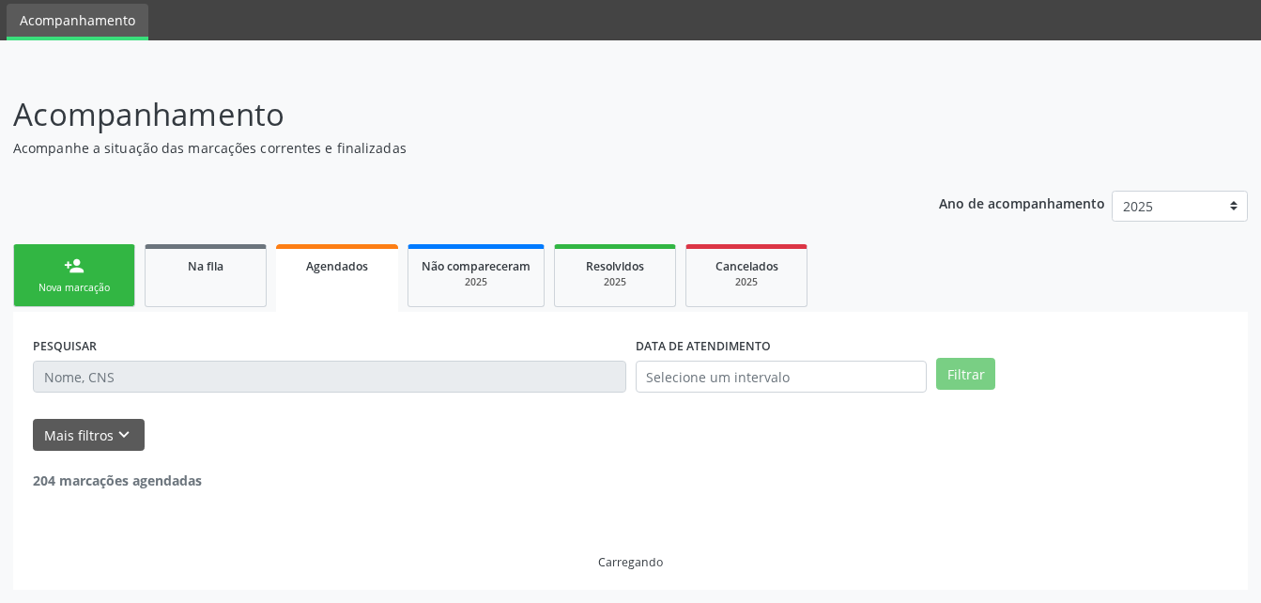
scroll to position [63, 0]
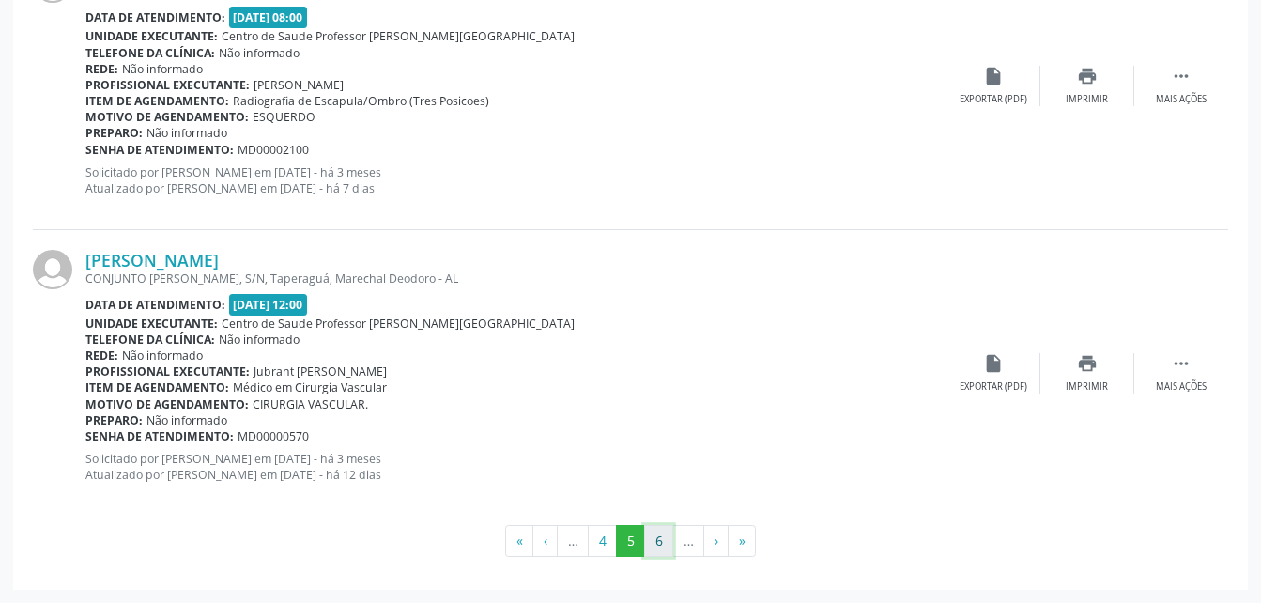
click at [660, 548] on button "6" at bounding box center [658, 541] width 29 height 32
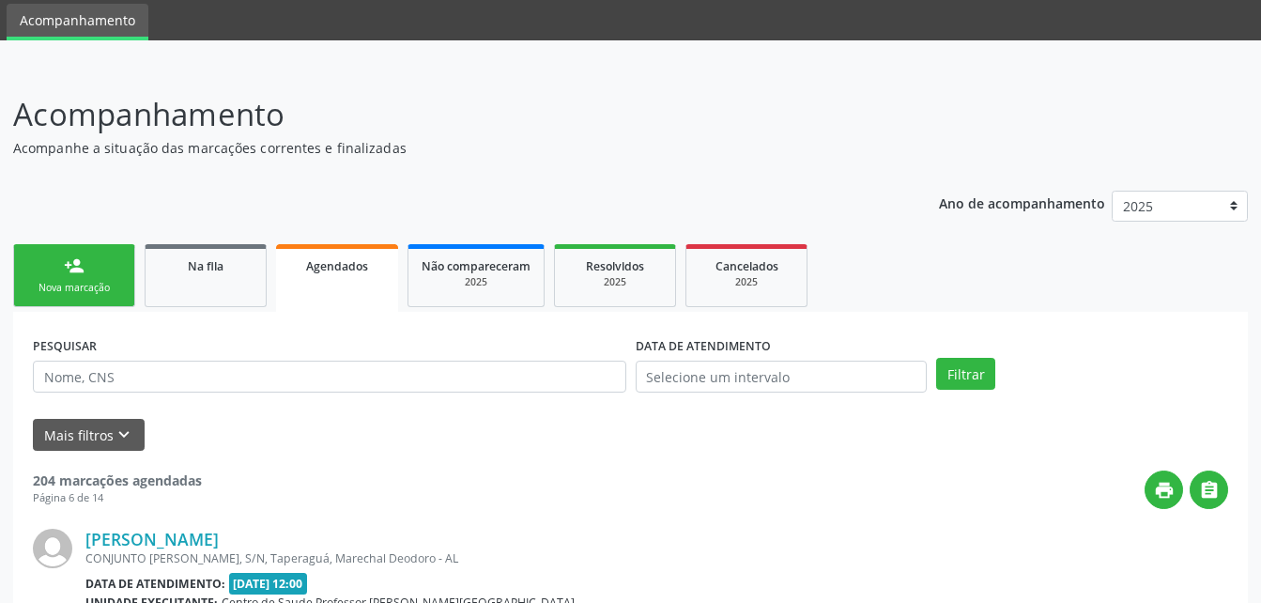
scroll to position [4376, 0]
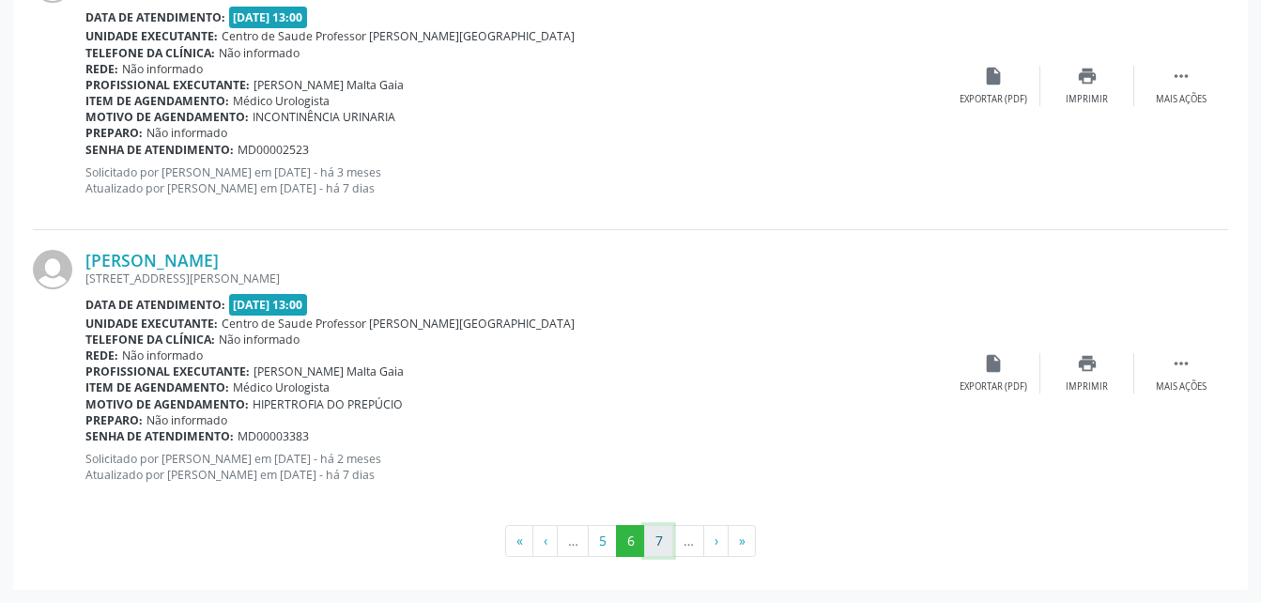
click at [664, 531] on button "7" at bounding box center [658, 541] width 29 height 32
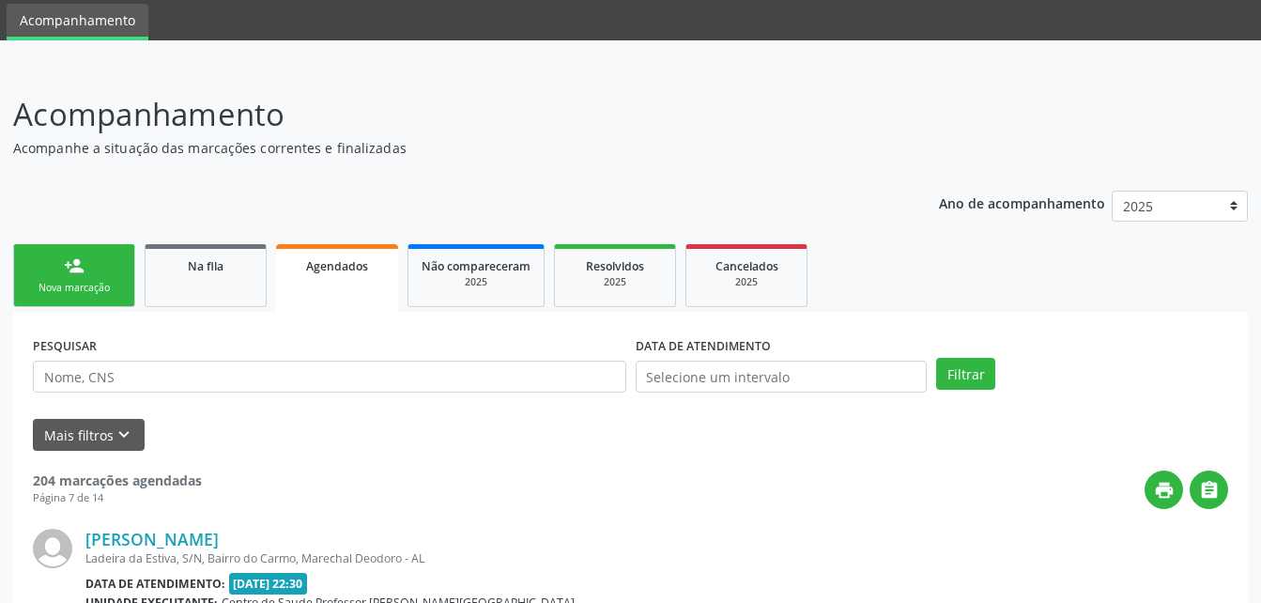
scroll to position [4396, 0]
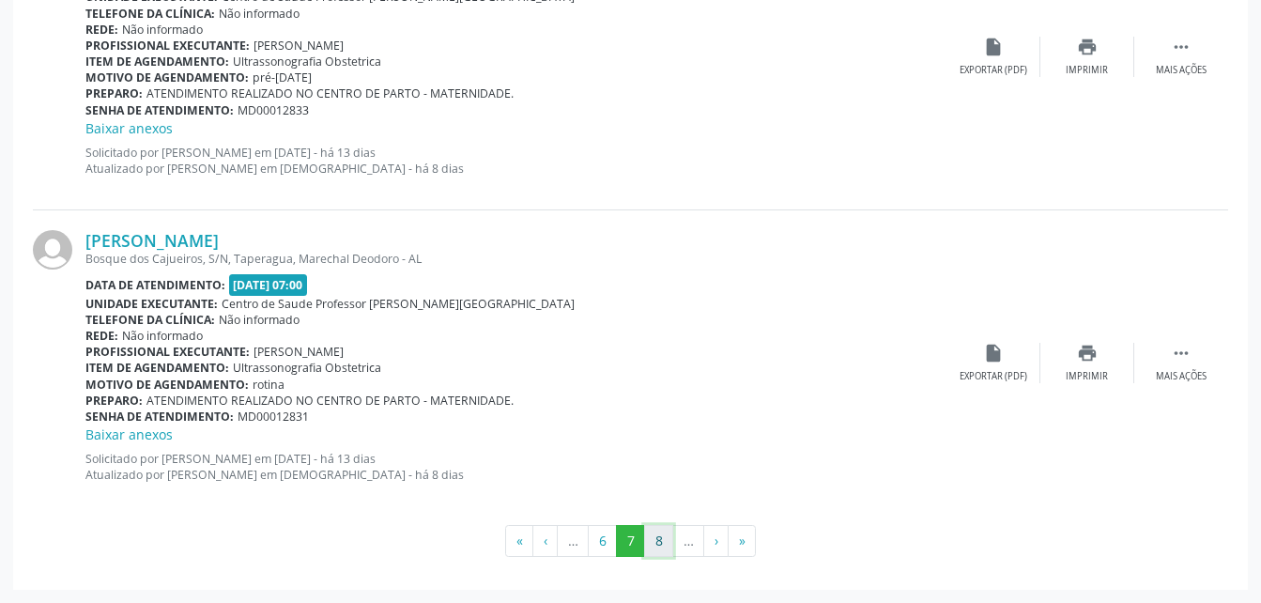
click at [657, 541] on button "8" at bounding box center [658, 541] width 29 height 32
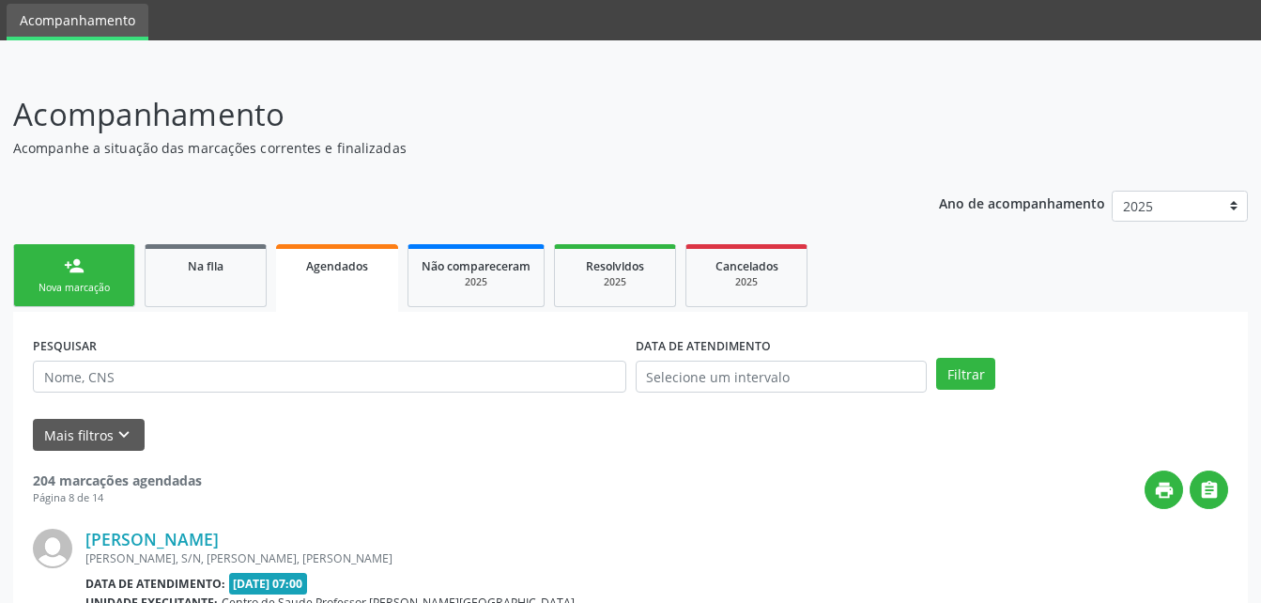
scroll to position [4416, 0]
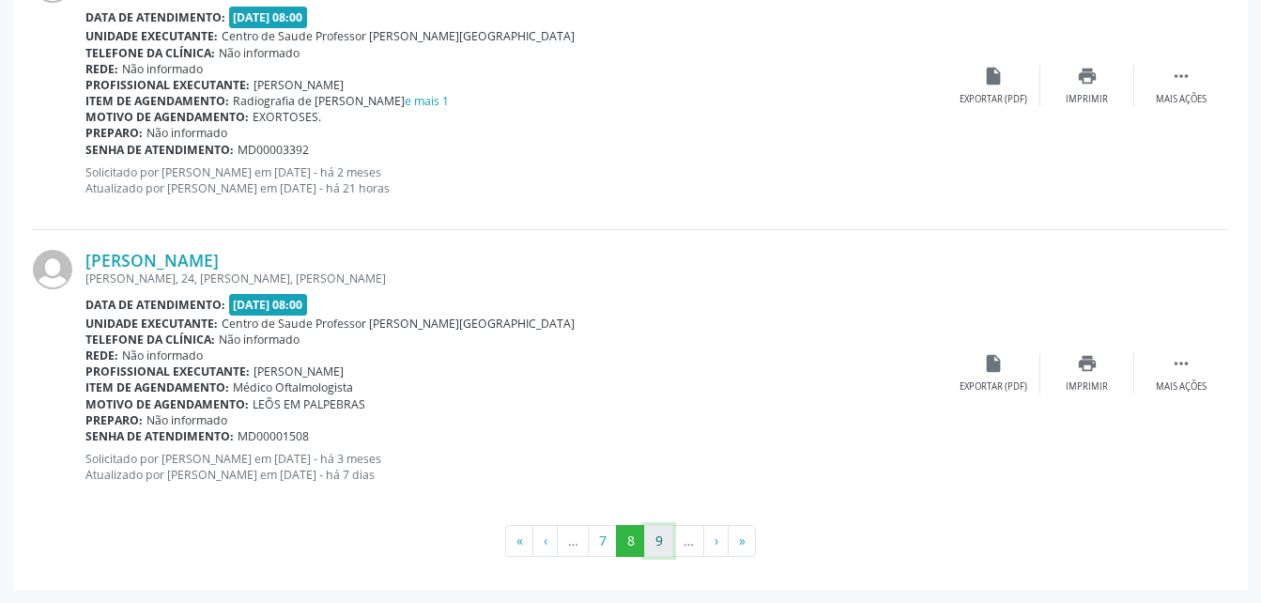
click at [663, 538] on button "9" at bounding box center [658, 541] width 29 height 32
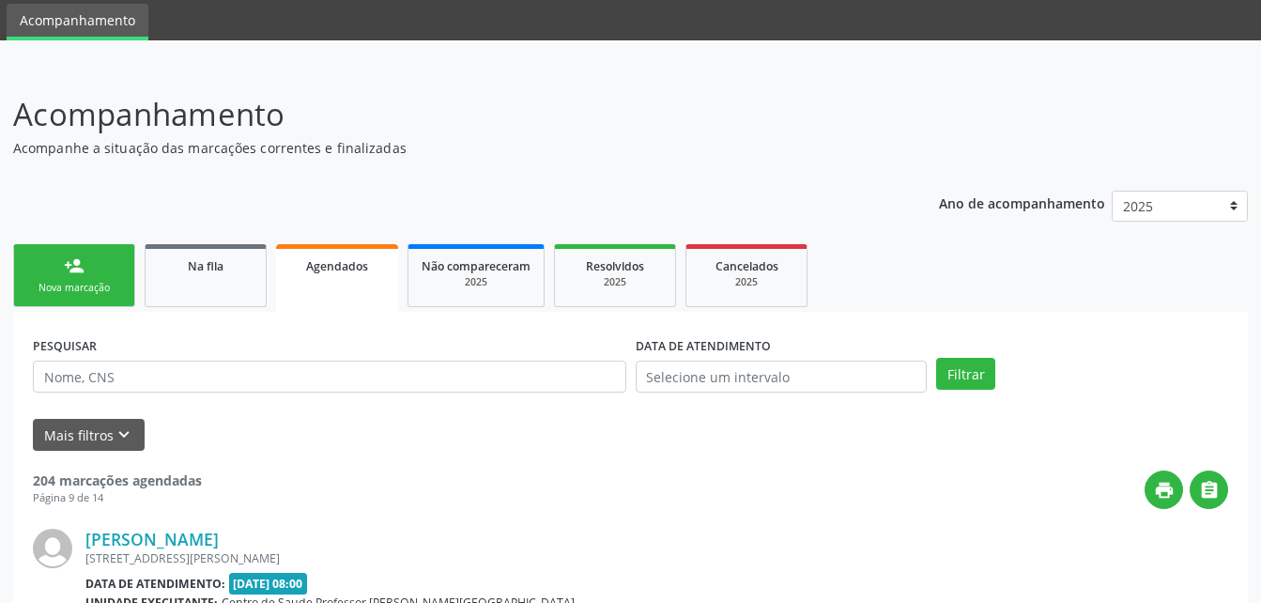
scroll to position [4376, 0]
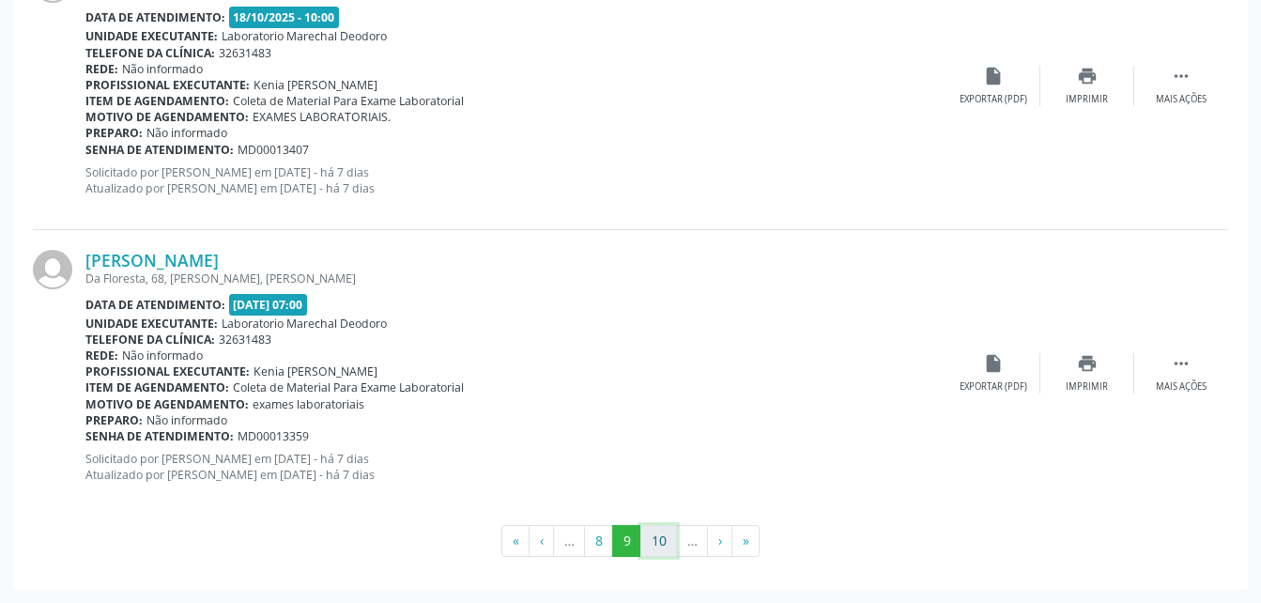
click at [654, 535] on button "10" at bounding box center [658, 541] width 37 height 32
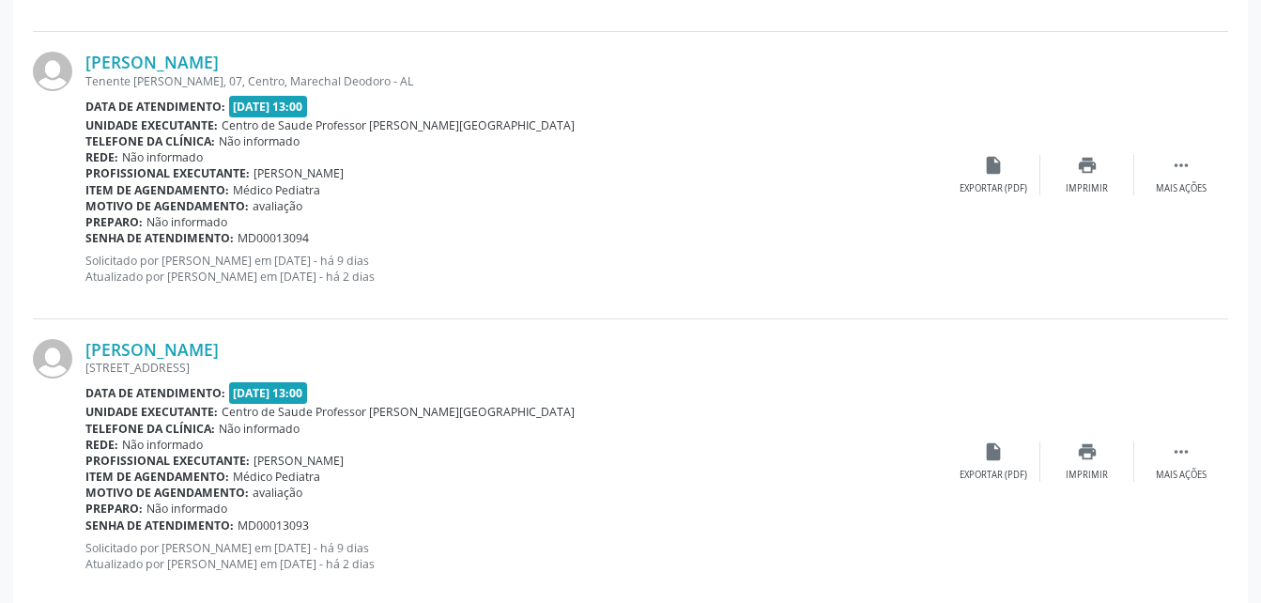
scroll to position [4396, 0]
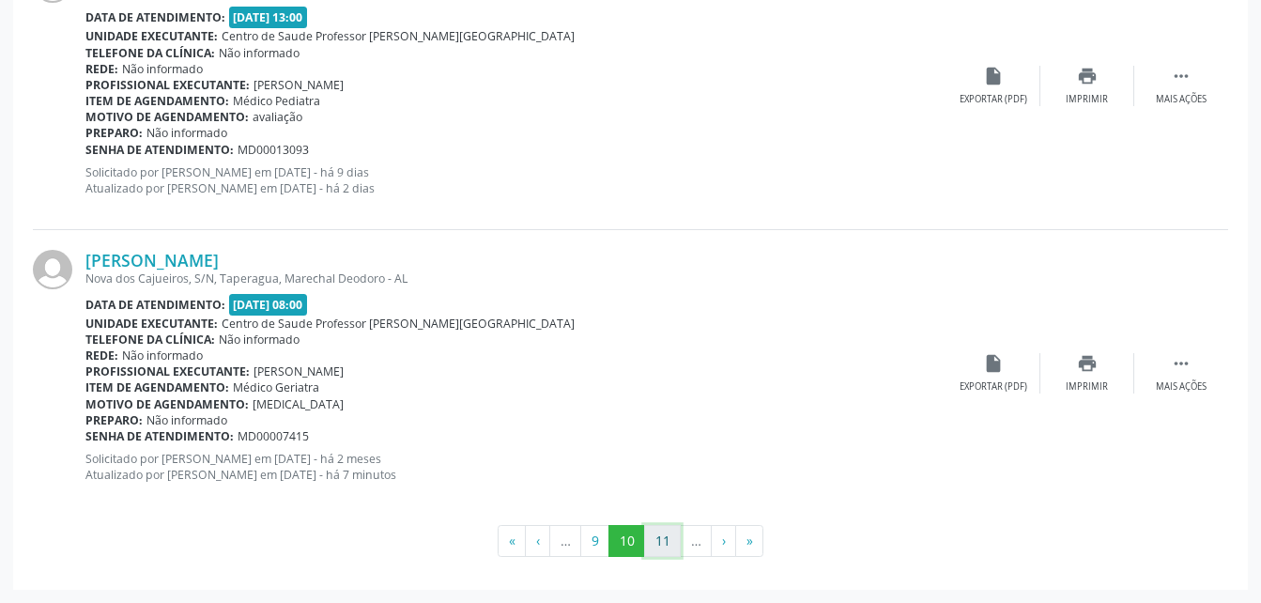
click at [658, 538] on button "11" at bounding box center [662, 541] width 37 height 32
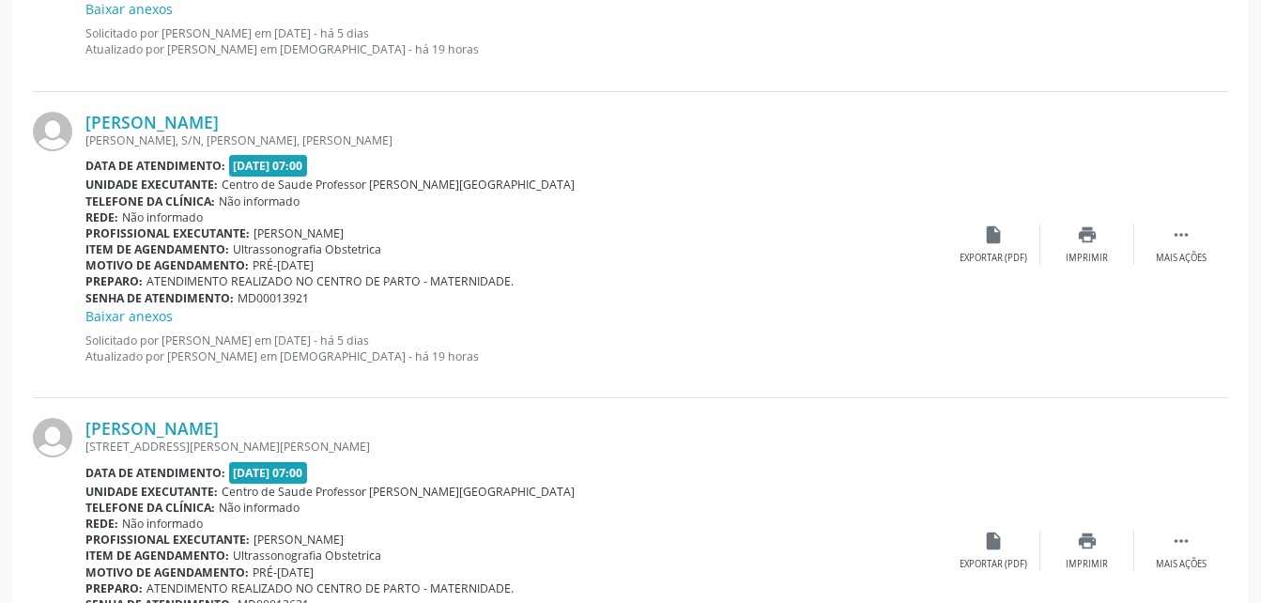
scroll to position [4455, 0]
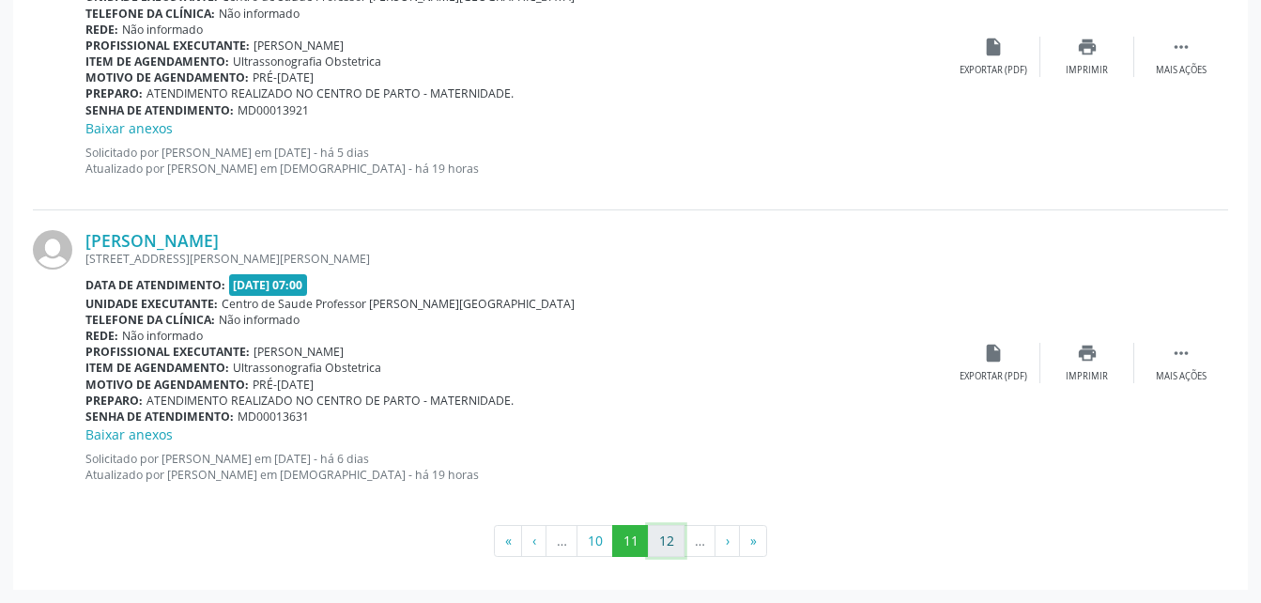
click at [673, 547] on button "12" at bounding box center [666, 541] width 37 height 32
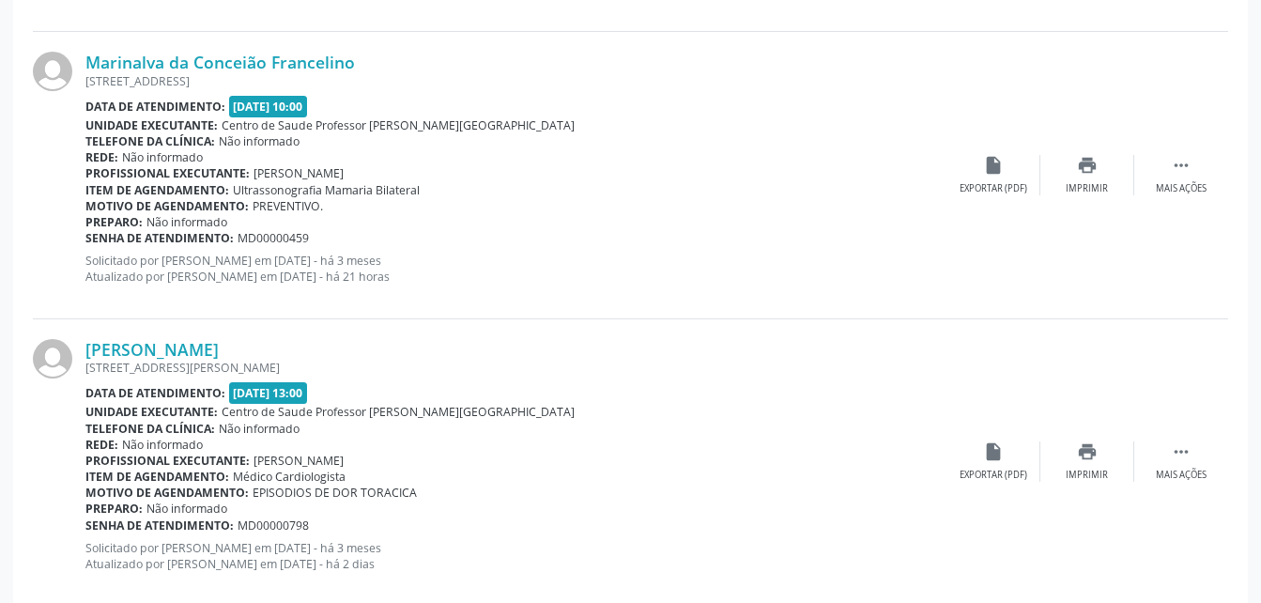
scroll to position [4435, 0]
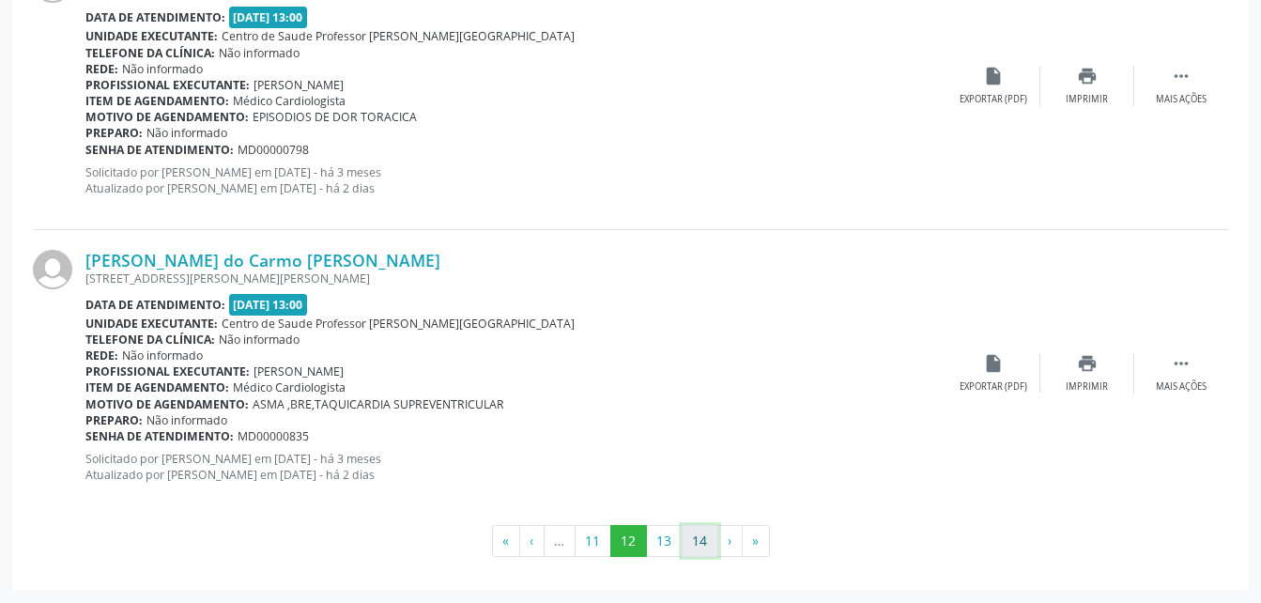
click at [698, 546] on button "14" at bounding box center [700, 541] width 37 height 32
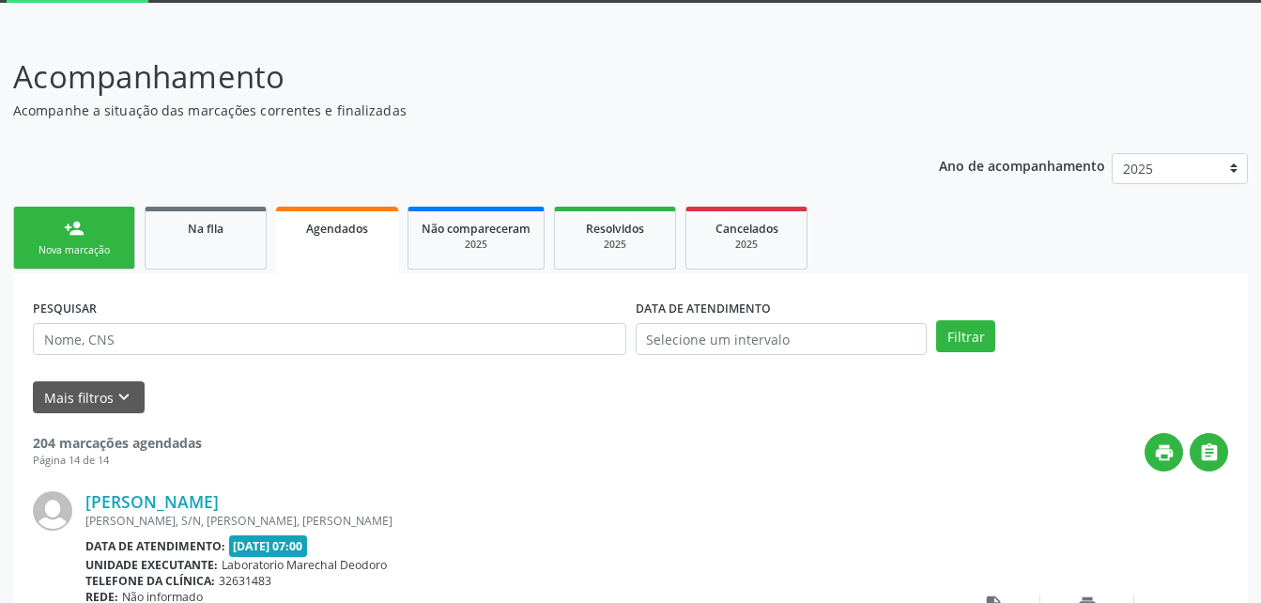
scroll to position [7, 0]
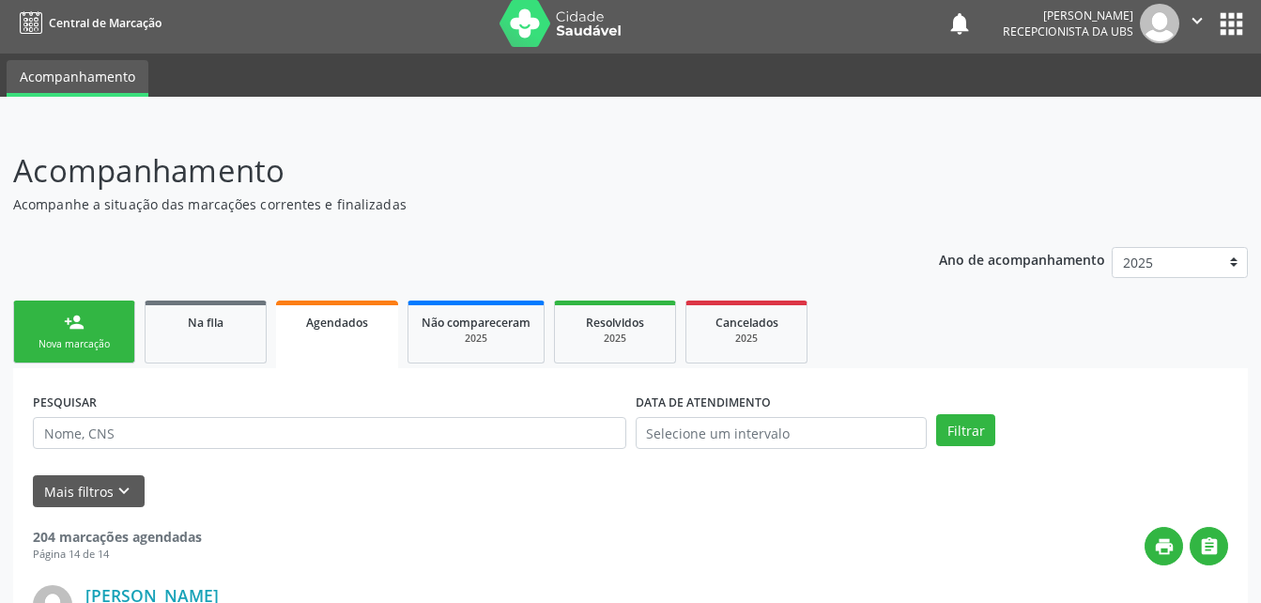
click at [111, 334] on link "person_add Nova marcação" at bounding box center [74, 331] width 122 height 63
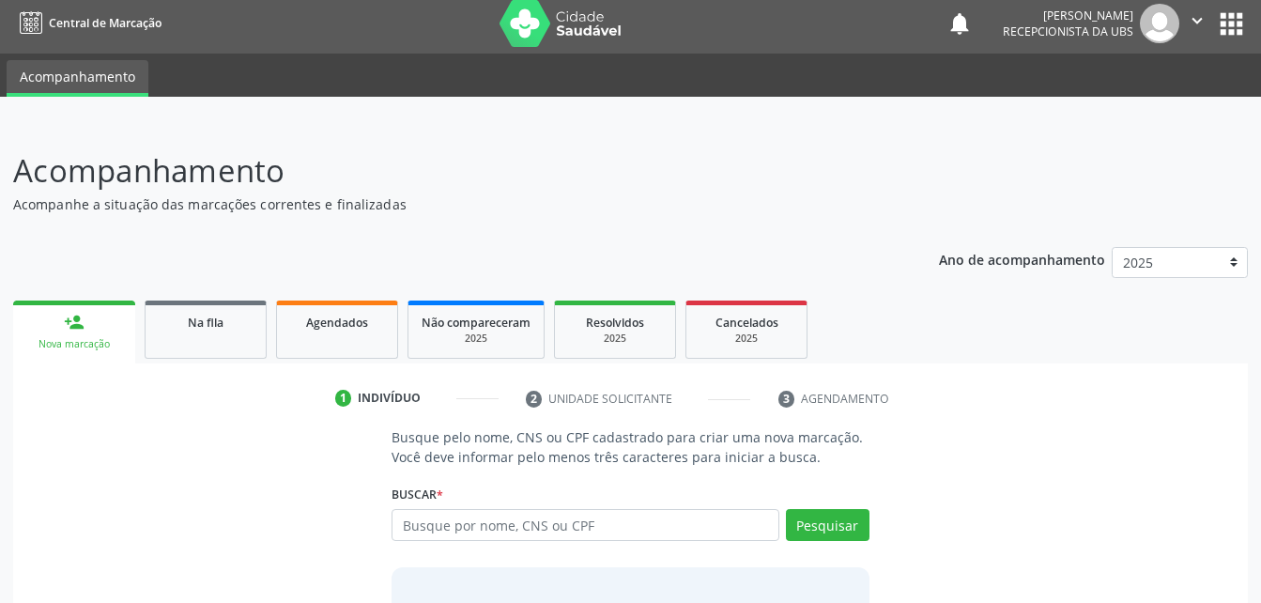
scroll to position [147, 0]
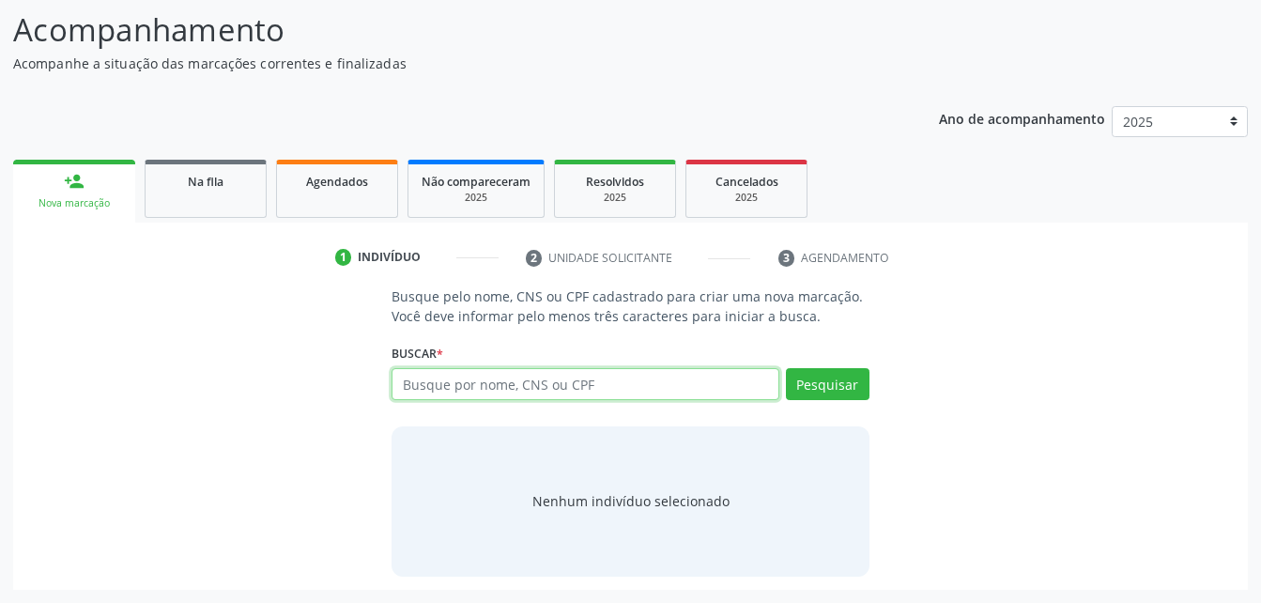
click at [544, 392] on input "text" at bounding box center [585, 384] width 387 height 32
type input "700405305932050"
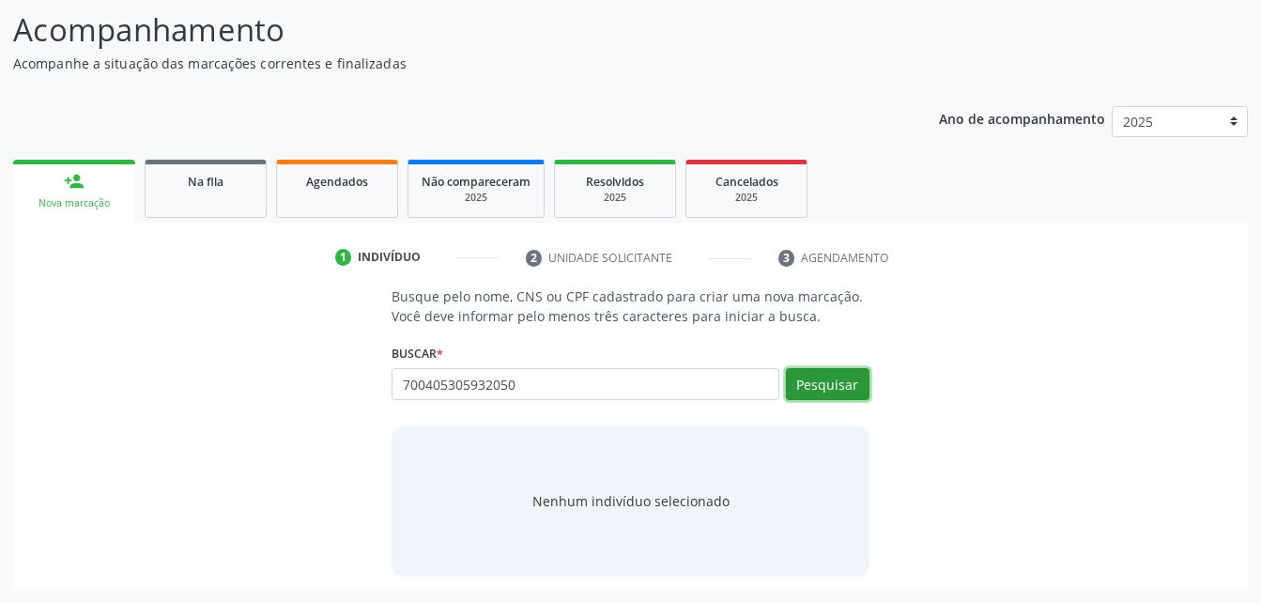
click at [851, 377] on button "Pesquisar" at bounding box center [828, 384] width 84 height 32
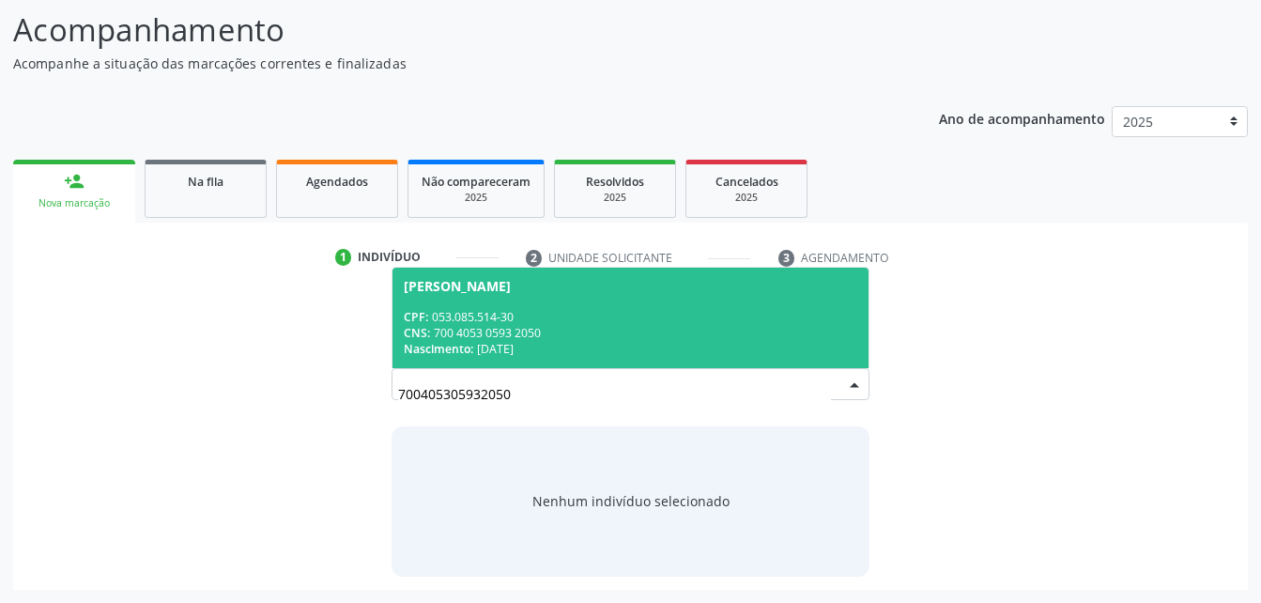
click at [785, 338] on div "CNS: 700 4053 0593 2050" at bounding box center [630, 333] width 453 height 16
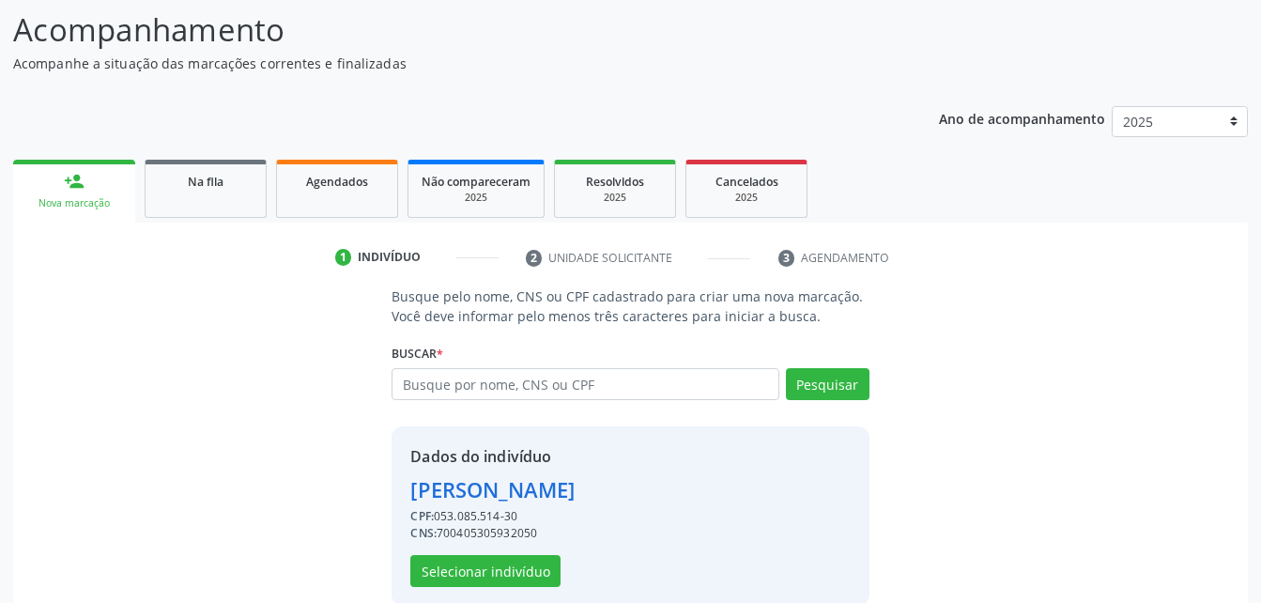
scroll to position [177, 0]
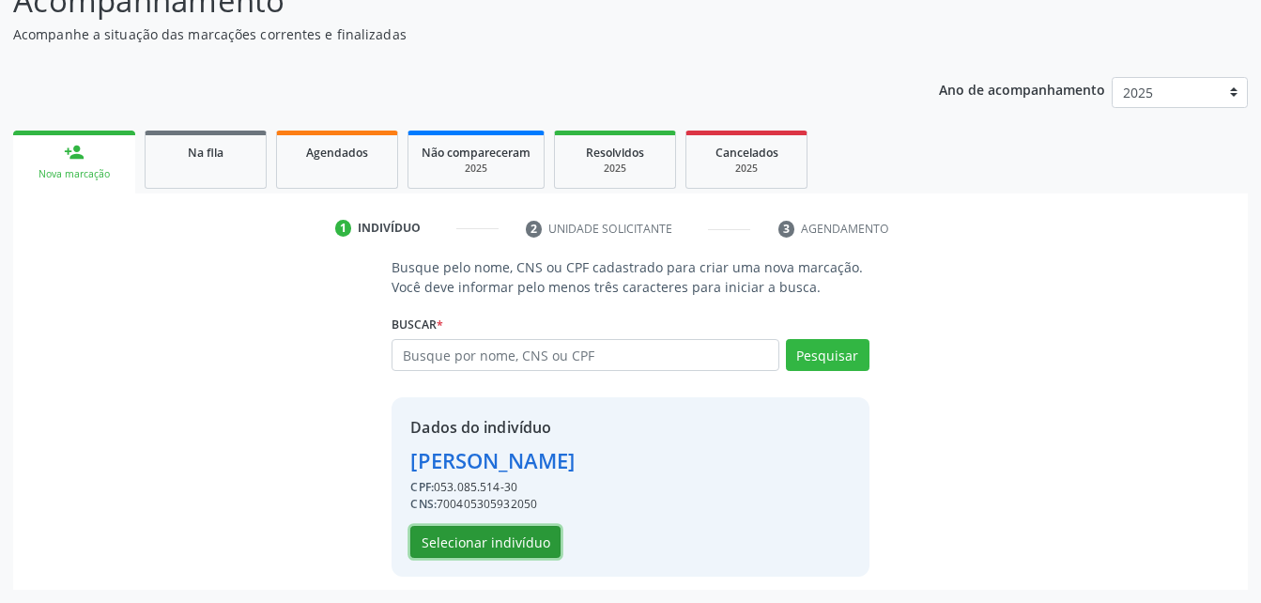
click at [509, 543] on button "Selecionar indivíduo" at bounding box center [485, 542] width 150 height 32
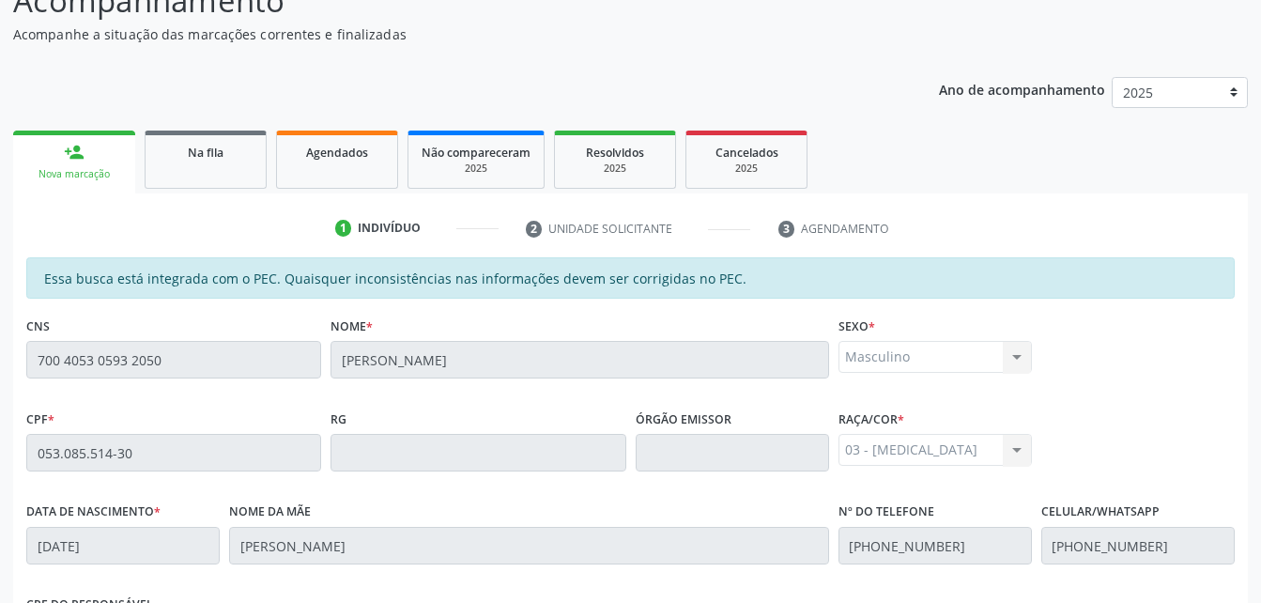
scroll to position [496, 0]
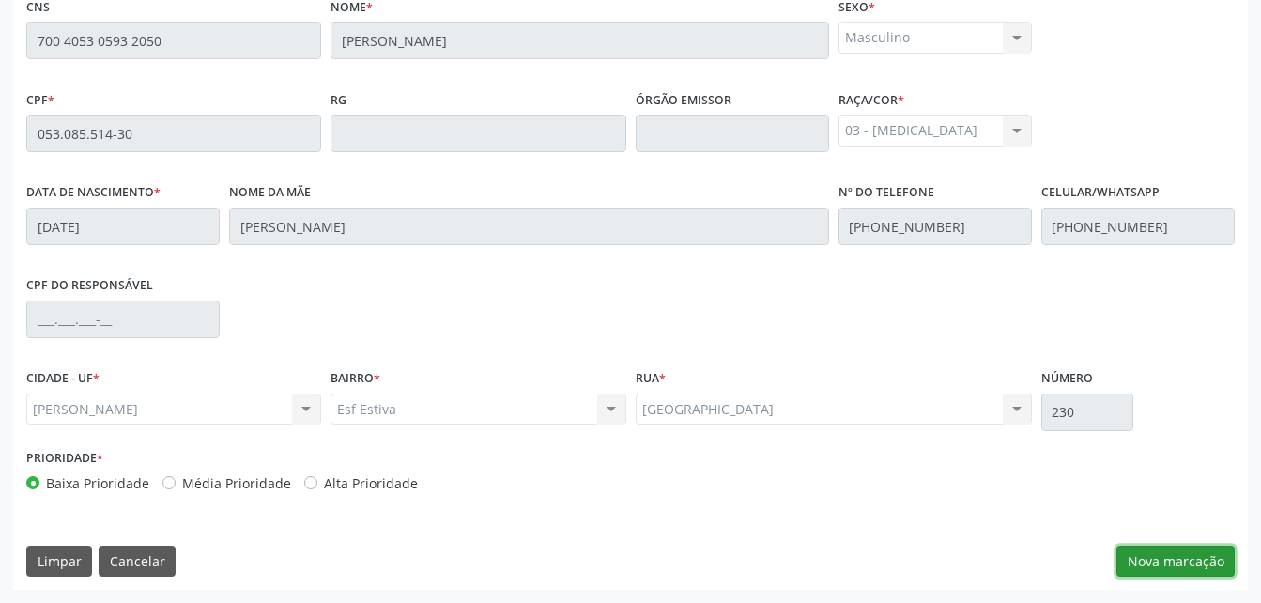
click at [1205, 548] on button "Nova marcação" at bounding box center [1175, 562] width 118 height 32
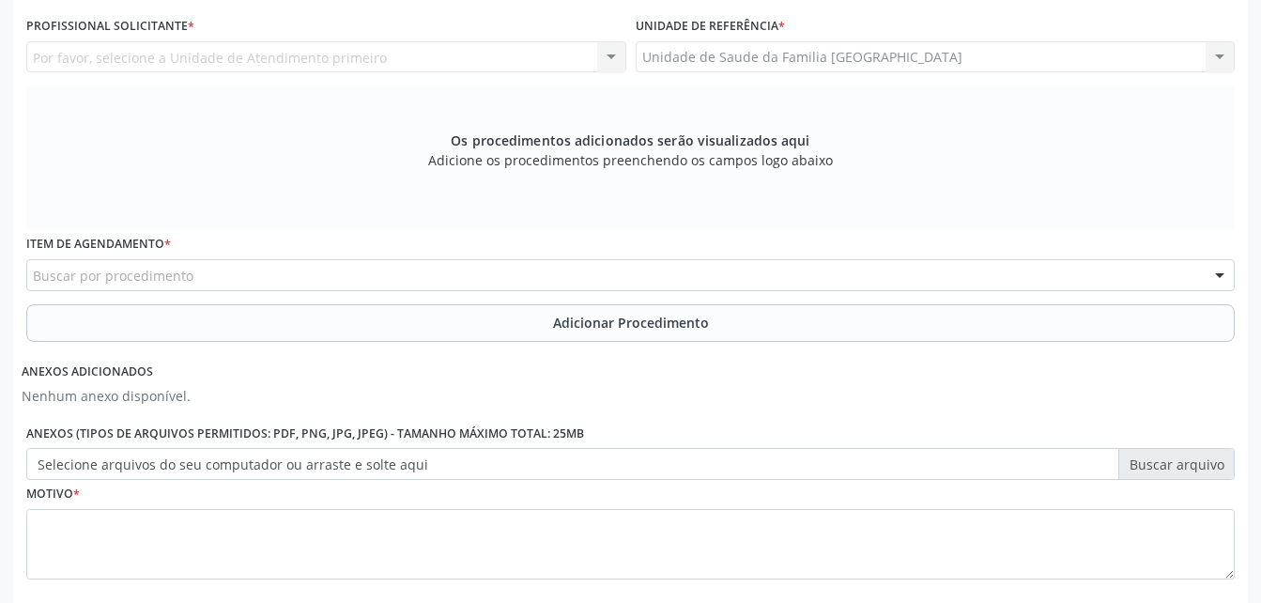
scroll to position [402, 0]
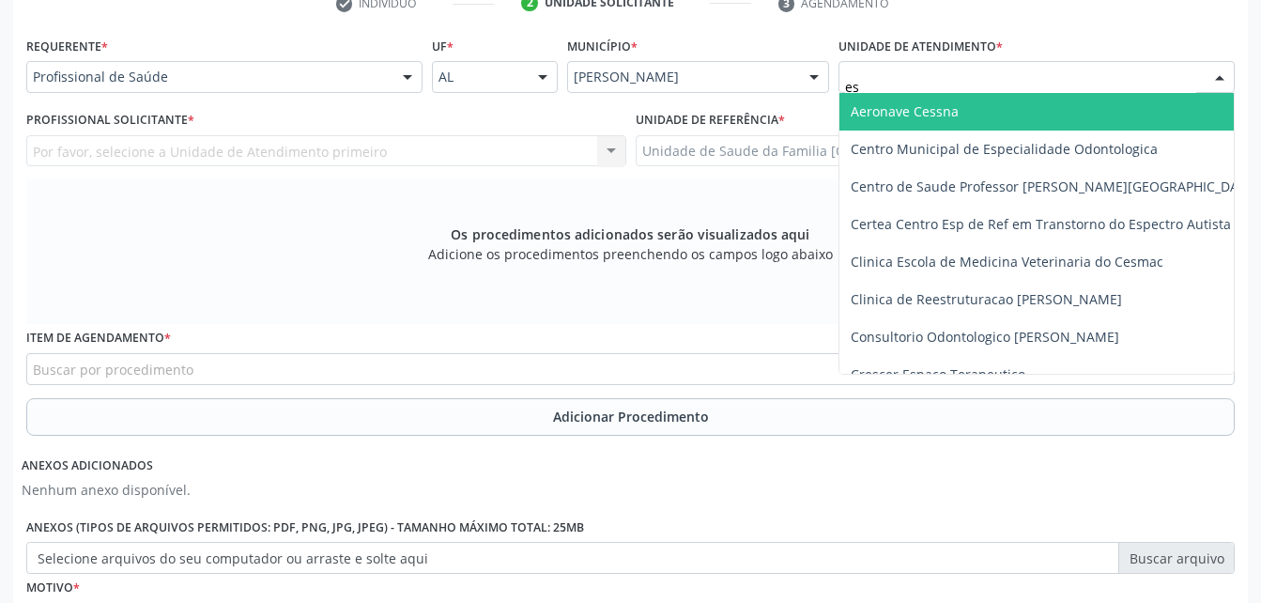
type input "est"
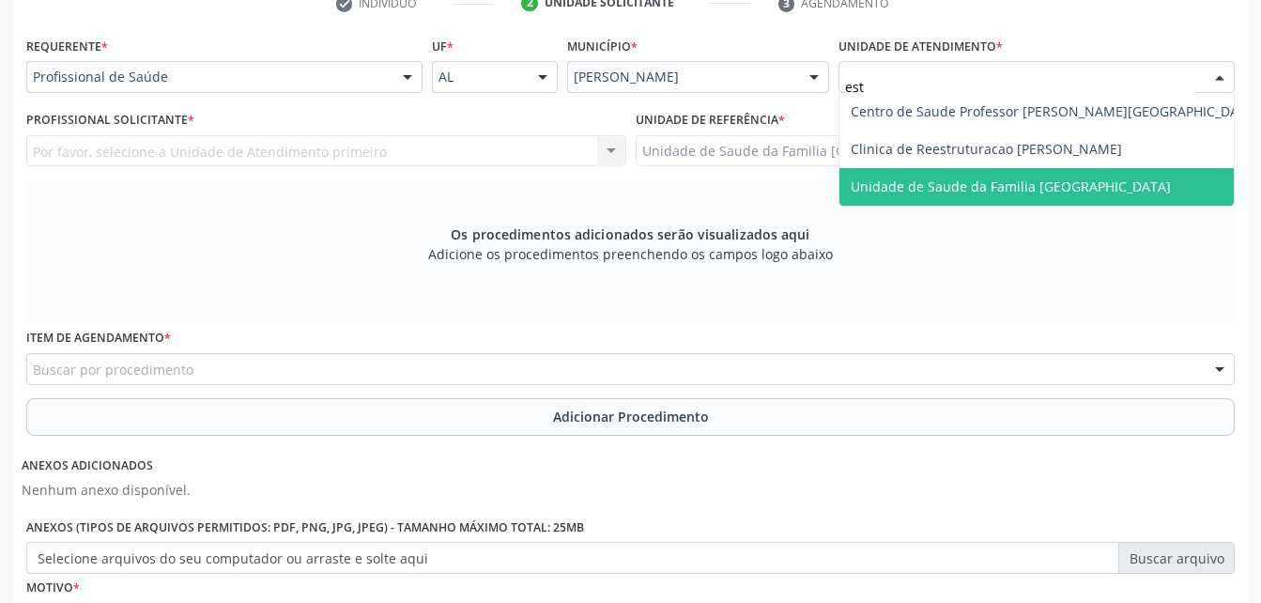
click at [885, 191] on span "Unidade de Saude da Familia [GEOGRAPHIC_DATA]" at bounding box center [1011, 186] width 320 height 18
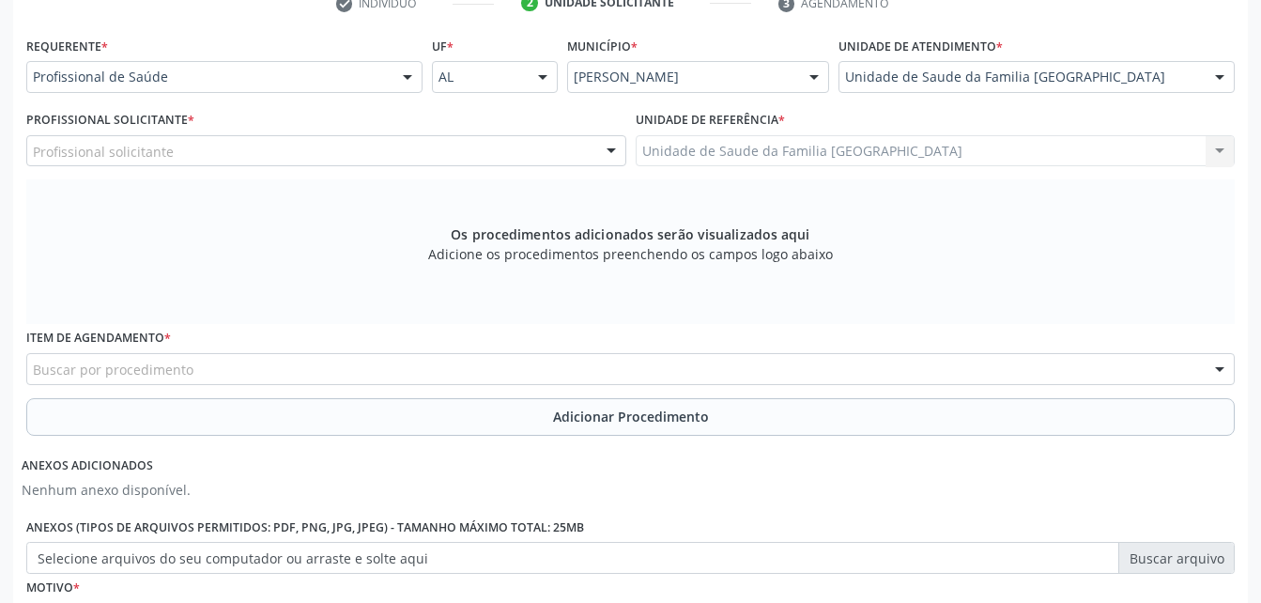
click at [338, 147] on div "Profissional solicitante" at bounding box center [326, 151] width 600 height 32
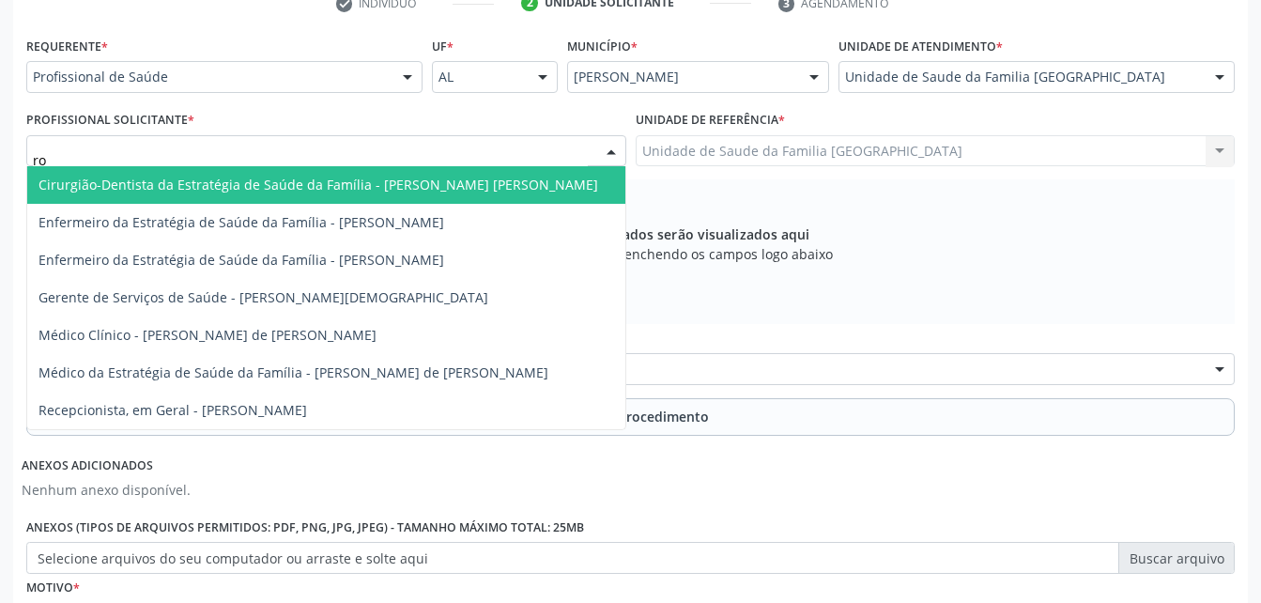
type input "rod"
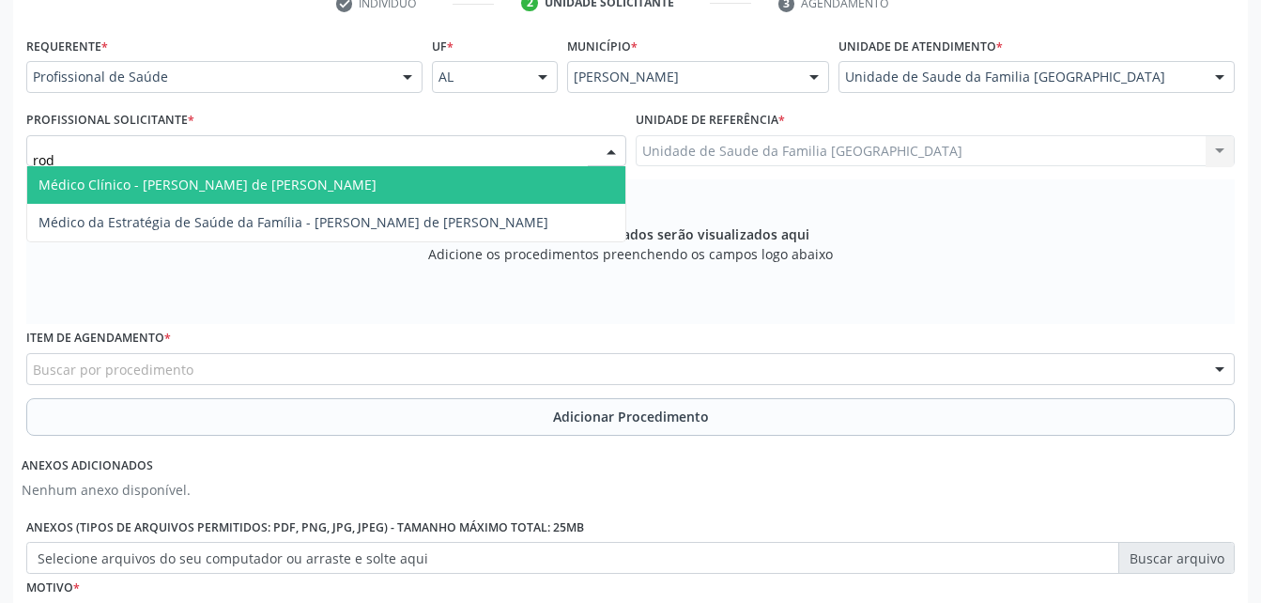
click at [341, 188] on span "Médico Clínico - [PERSON_NAME] de [PERSON_NAME]" at bounding box center [326, 185] width 598 height 38
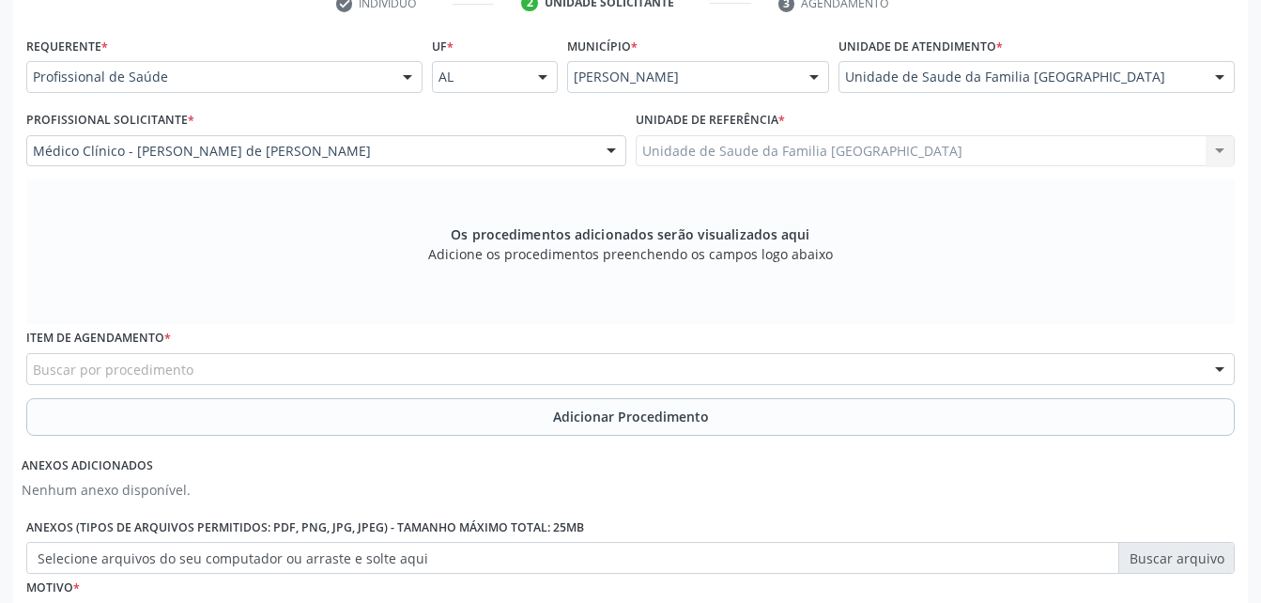
scroll to position [496, 0]
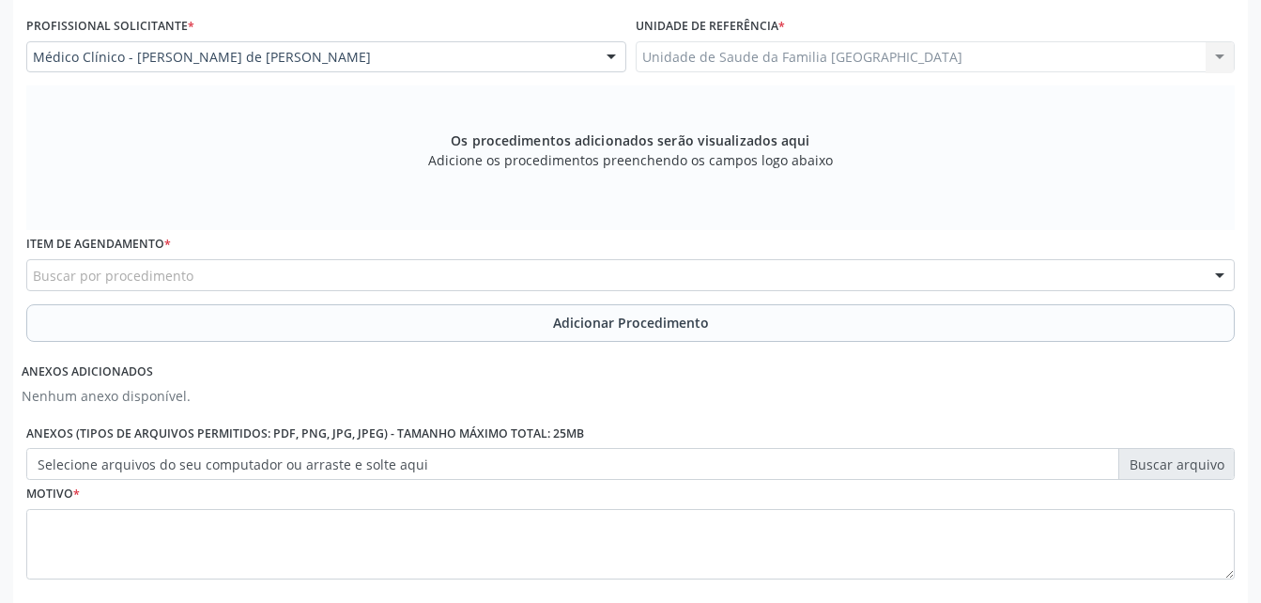
click at [366, 273] on div "Buscar por procedimento" at bounding box center [630, 275] width 1208 height 32
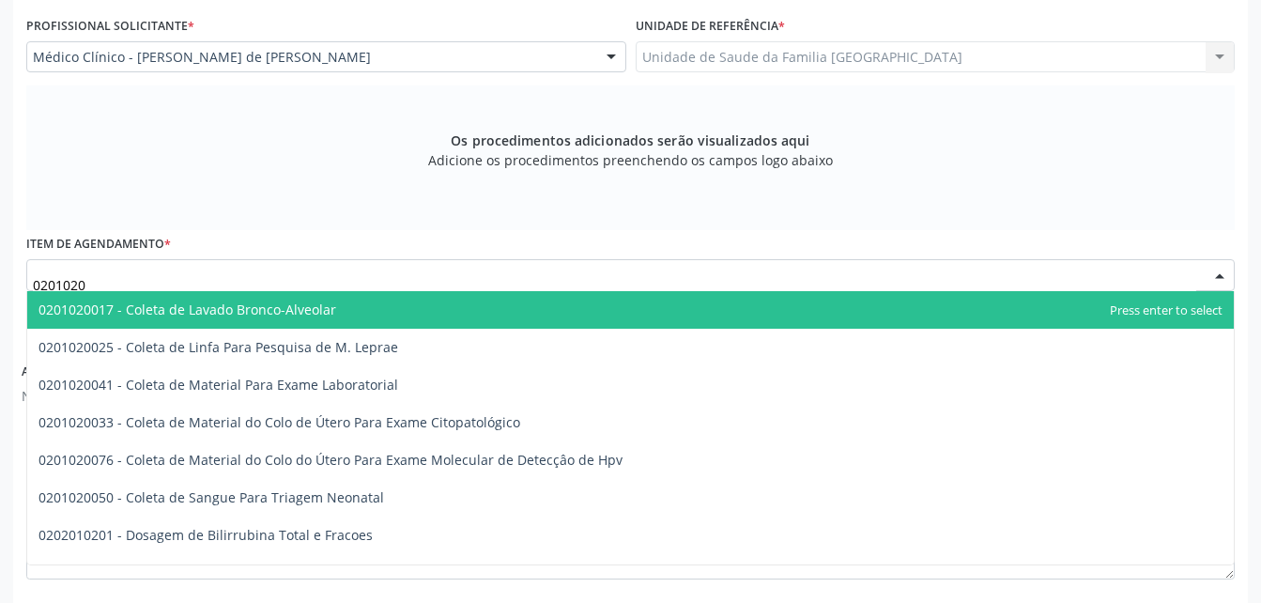
type input "02010200"
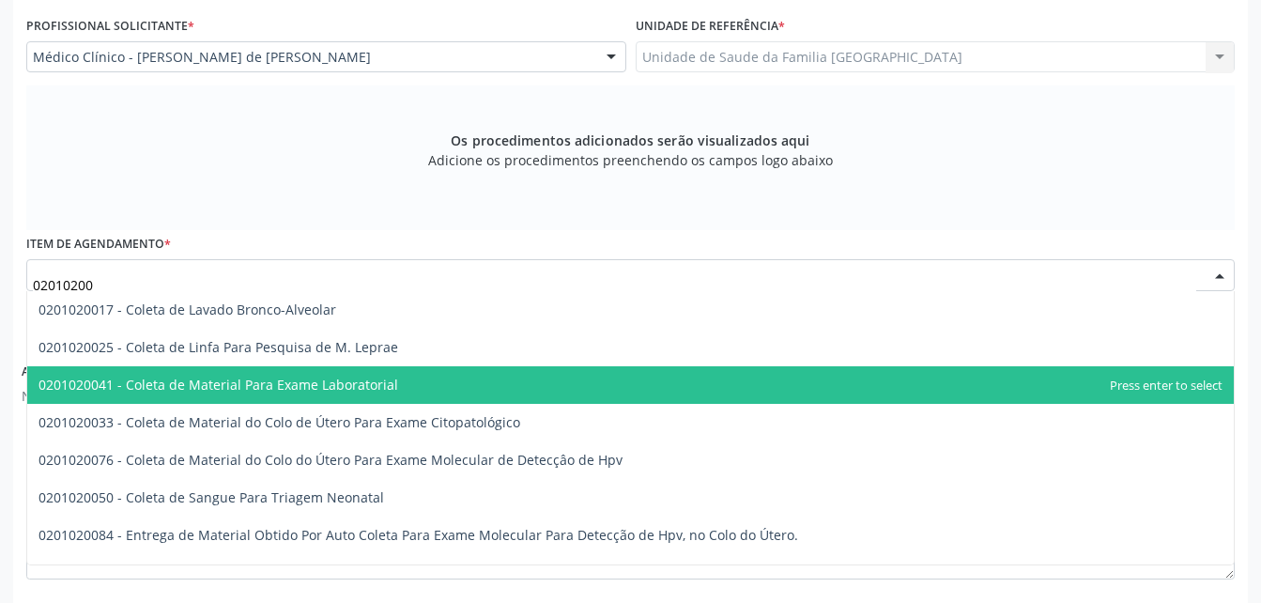
click at [297, 378] on span "0201020041 - Coleta de Material Para Exame Laboratorial" at bounding box center [218, 385] width 360 height 18
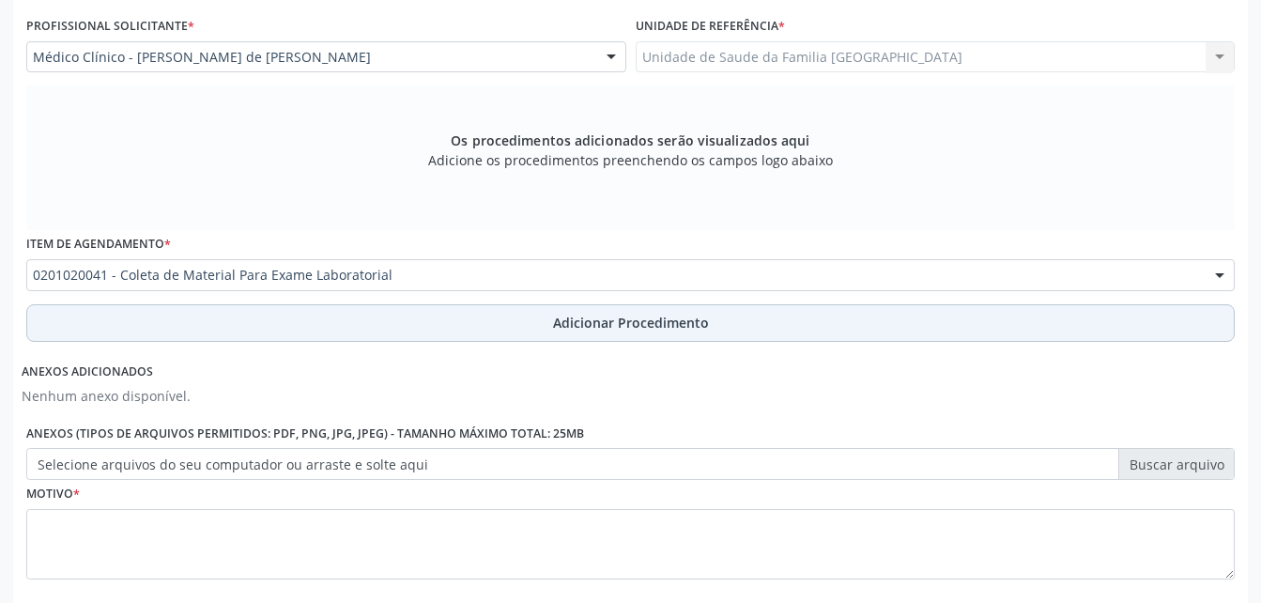
click at [327, 313] on button "Adicionar Procedimento" at bounding box center [630, 323] width 1208 height 38
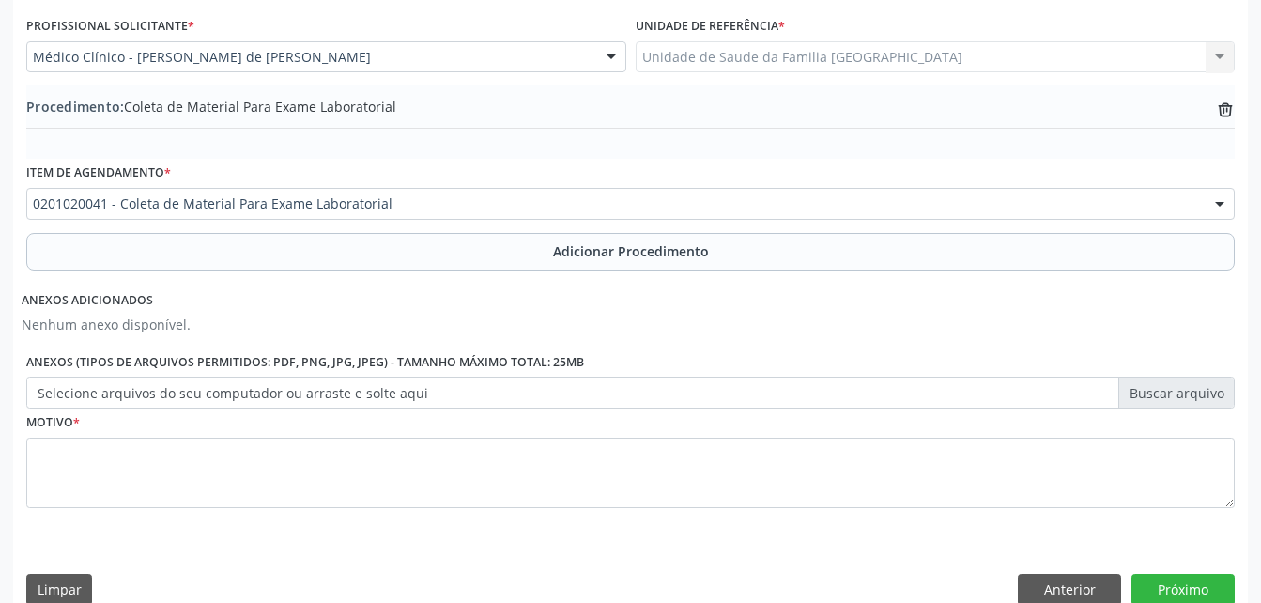
scroll to position [525, 0]
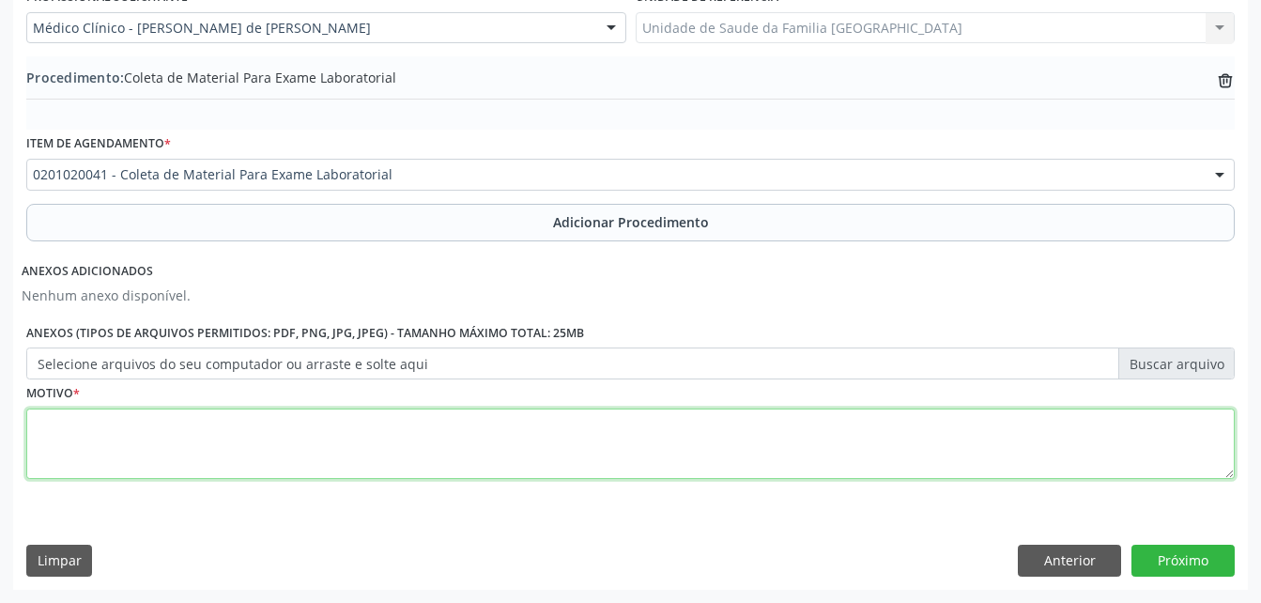
click at [346, 409] on textarea at bounding box center [630, 443] width 1208 height 71
type textarea "r"
type textarea "exames laboratoriais"
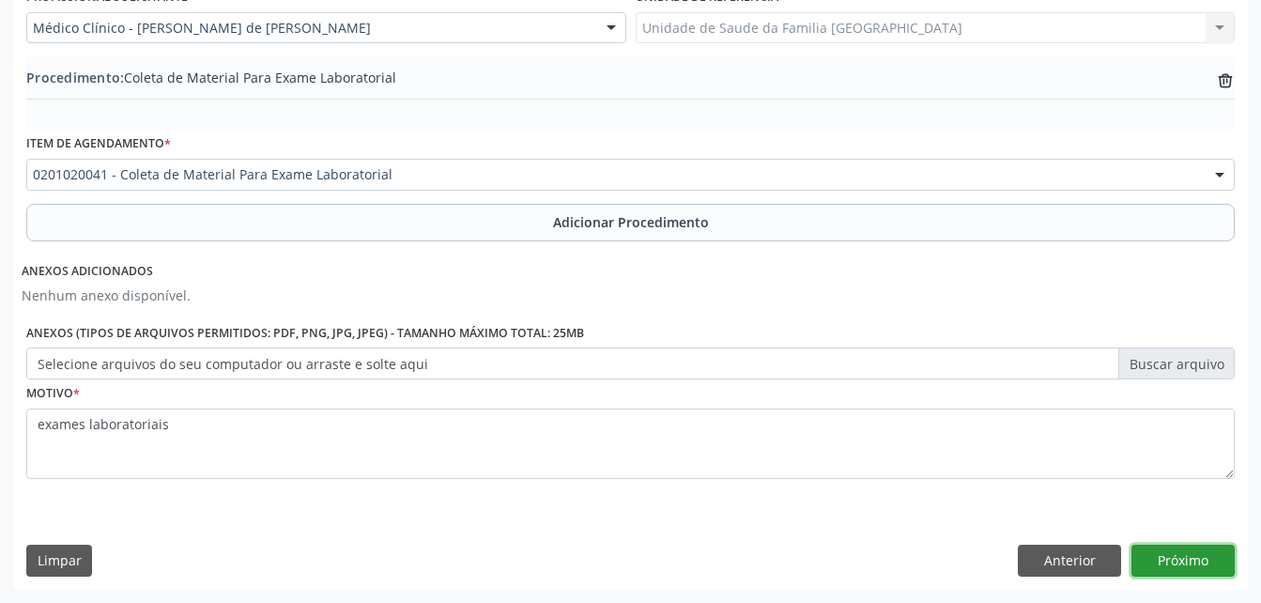
click at [1199, 565] on button "Próximo" at bounding box center [1182, 561] width 103 height 32
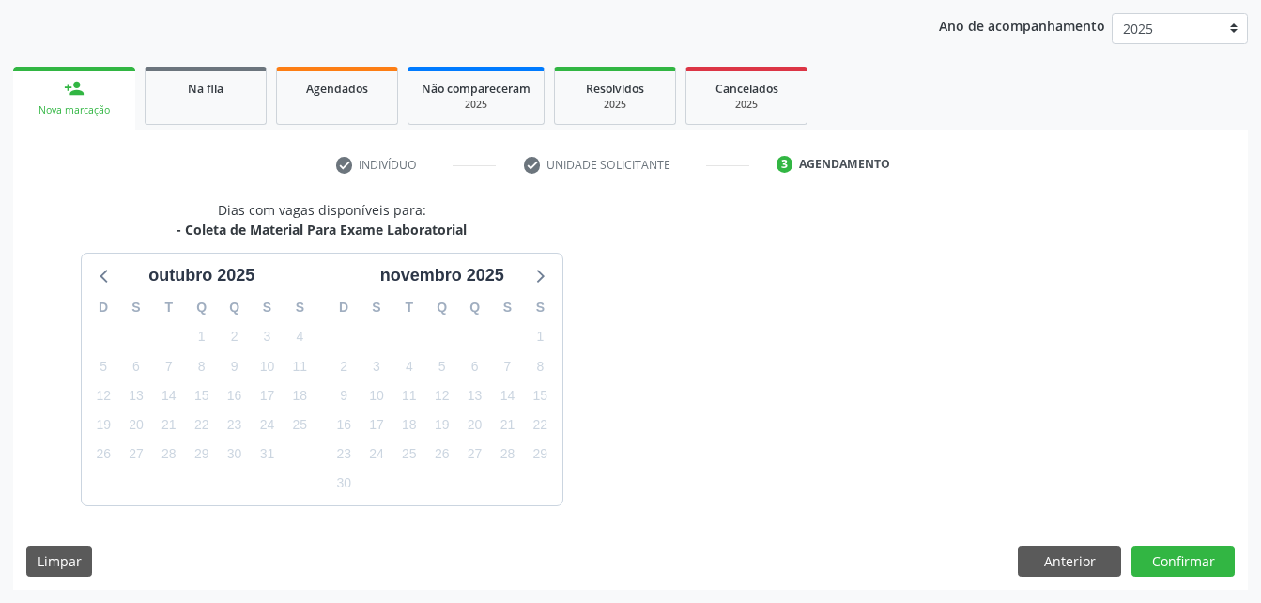
scroll to position [296, 0]
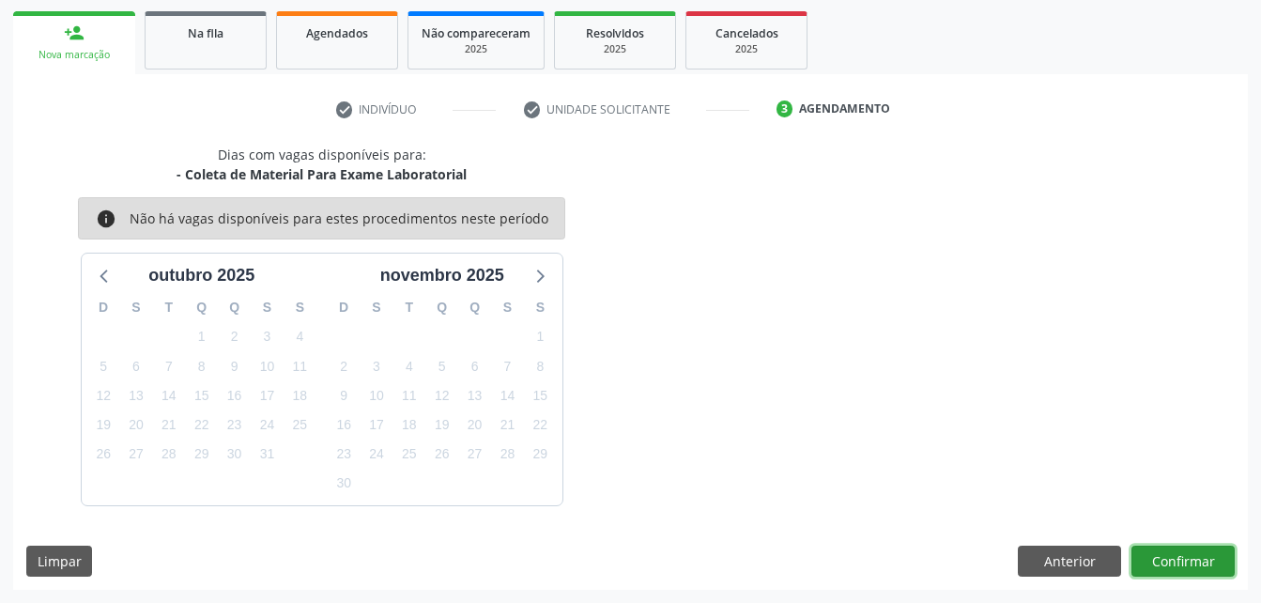
click at [1196, 565] on button "Confirmar" at bounding box center [1182, 562] width 103 height 32
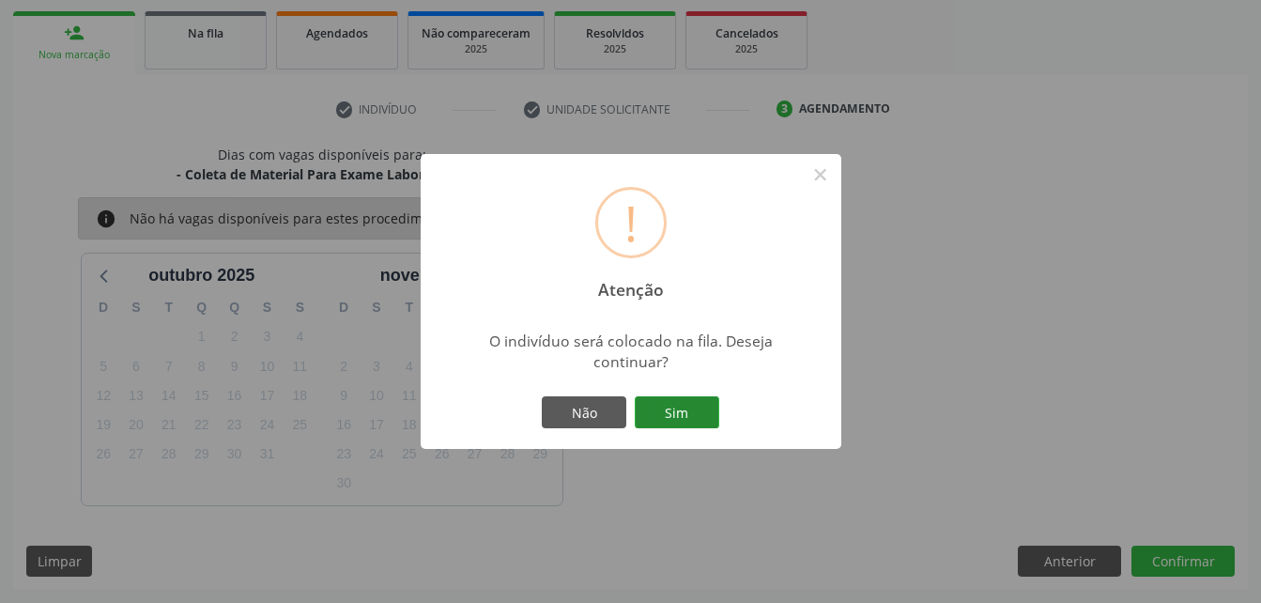
click at [669, 404] on button "Sim" at bounding box center [677, 412] width 85 height 32
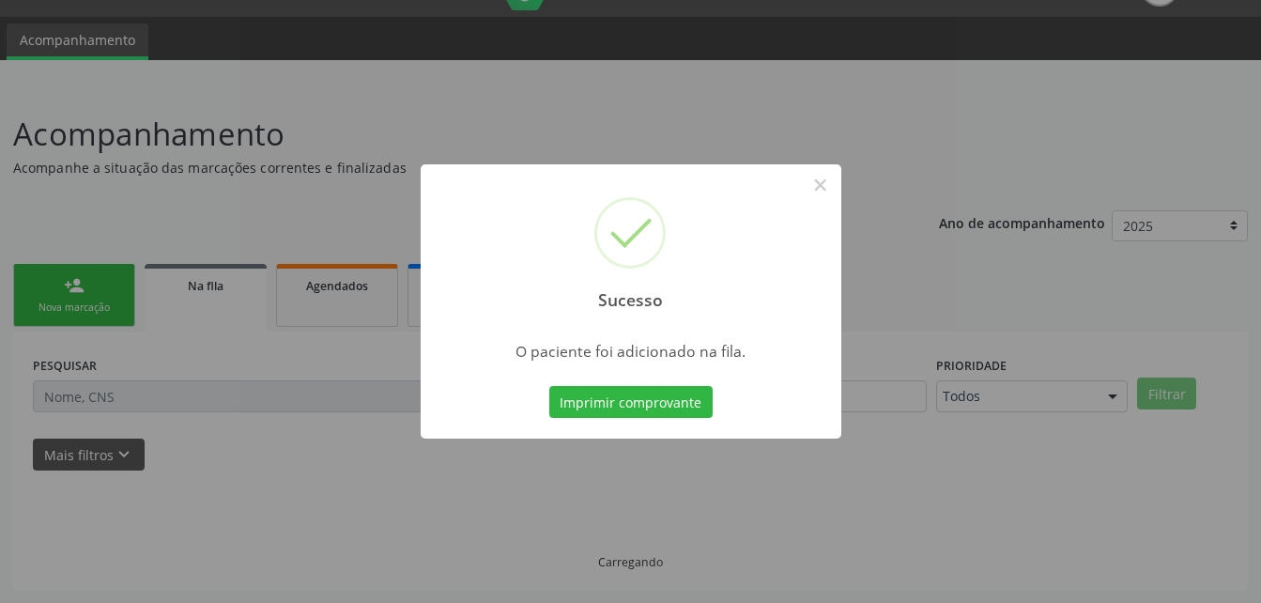
scroll to position [43, 0]
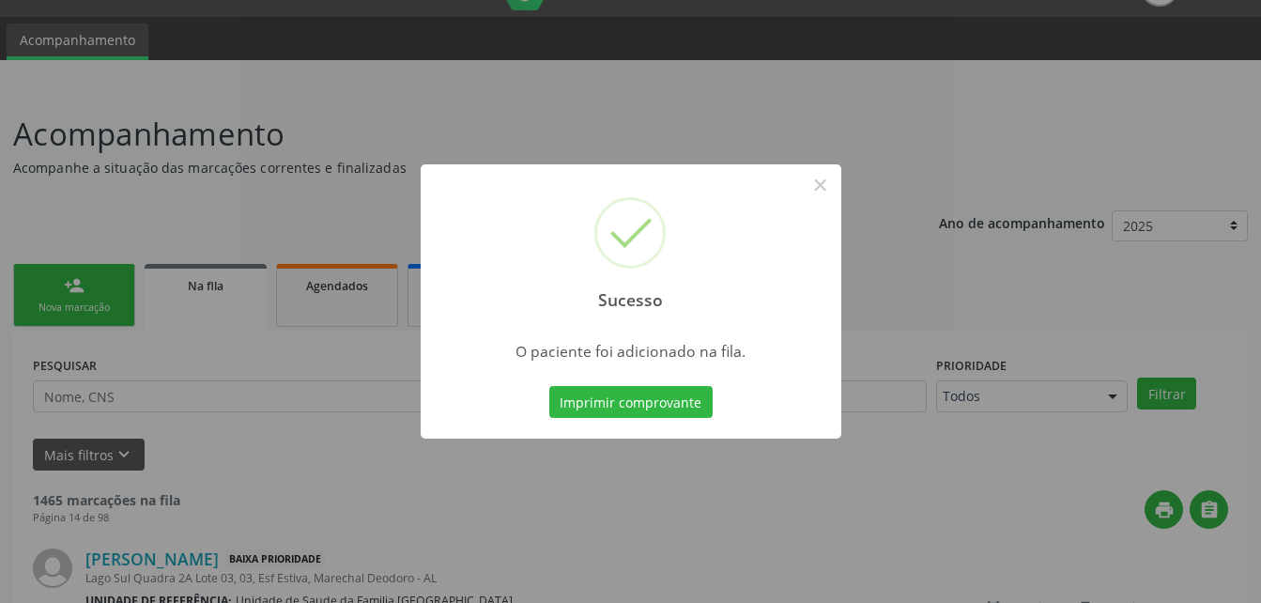
click at [43, 278] on div "Sucesso × O paciente foi adicionado na fila. Imprimir comprovante Cancel" at bounding box center [630, 301] width 1261 height 603
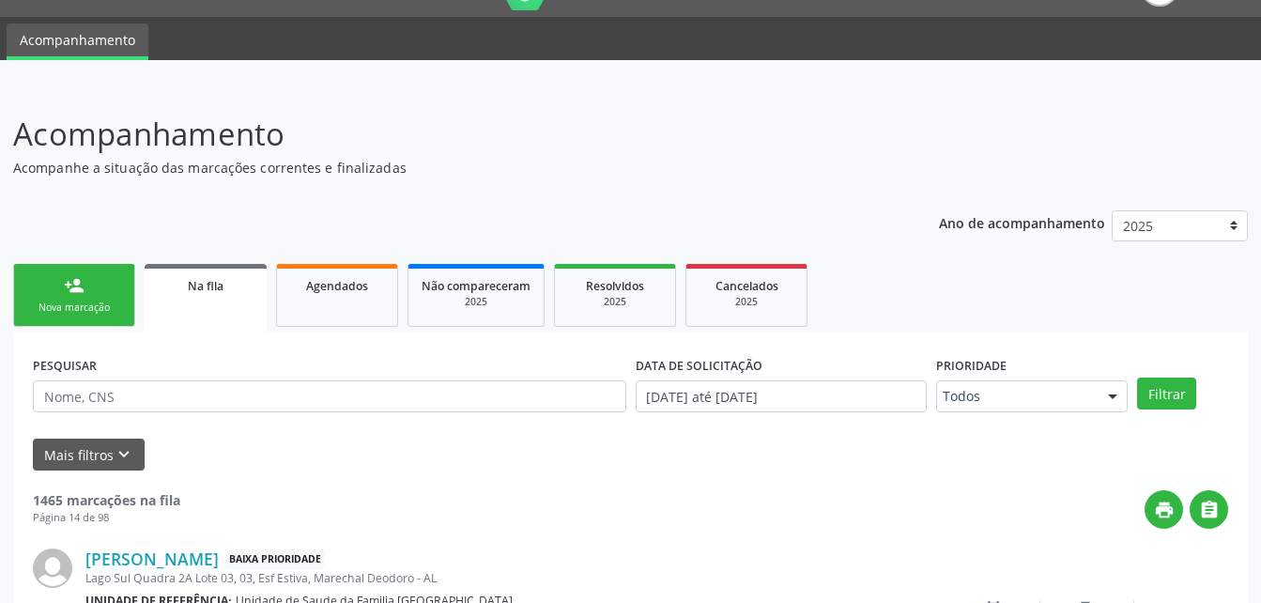
click at [92, 286] on link "person_add Nova marcação" at bounding box center [74, 295] width 122 height 63
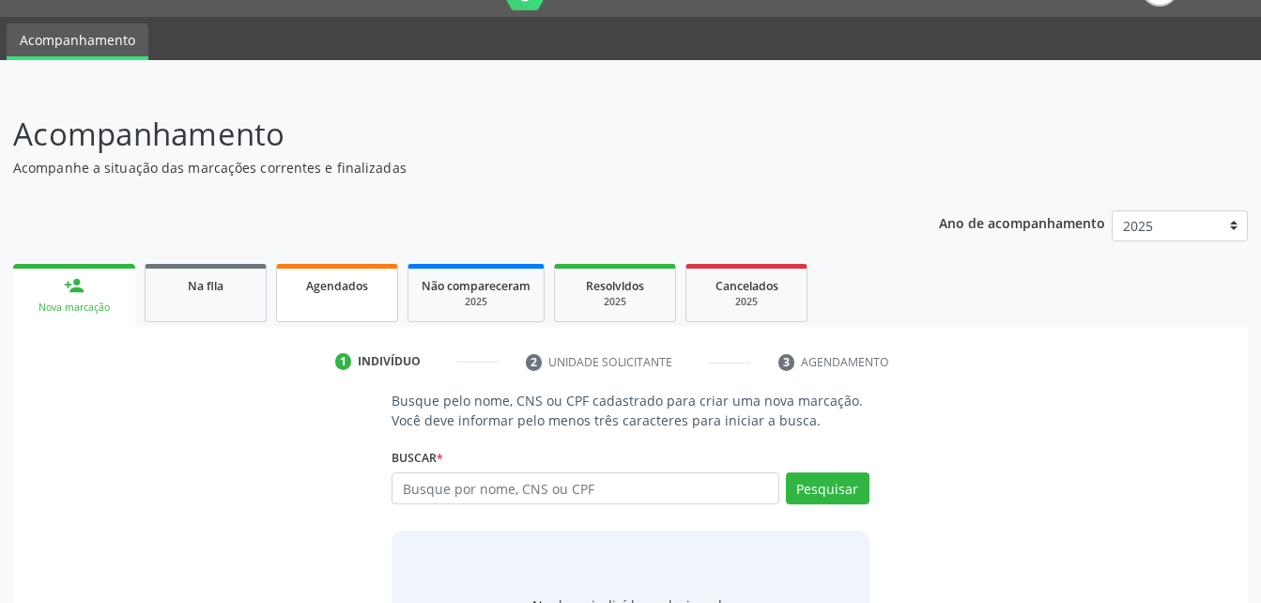
scroll to position [147, 0]
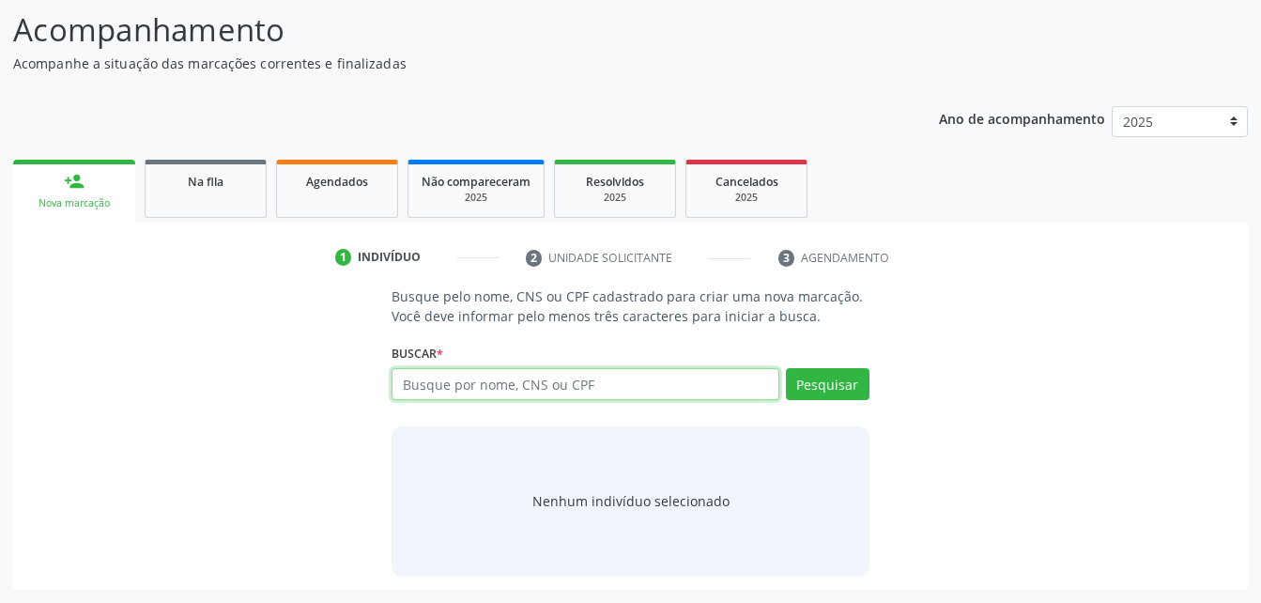
click at [442, 382] on input "text" at bounding box center [585, 384] width 387 height 32
type input "704603158156026"
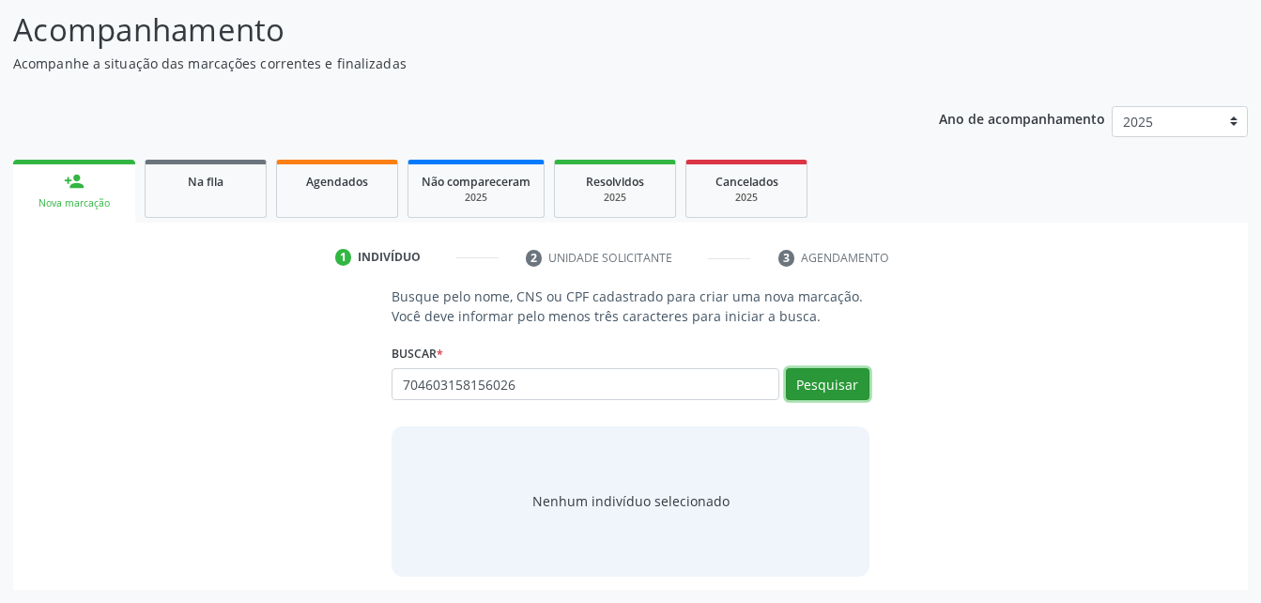
click at [791, 378] on button "Pesquisar" at bounding box center [828, 384] width 84 height 32
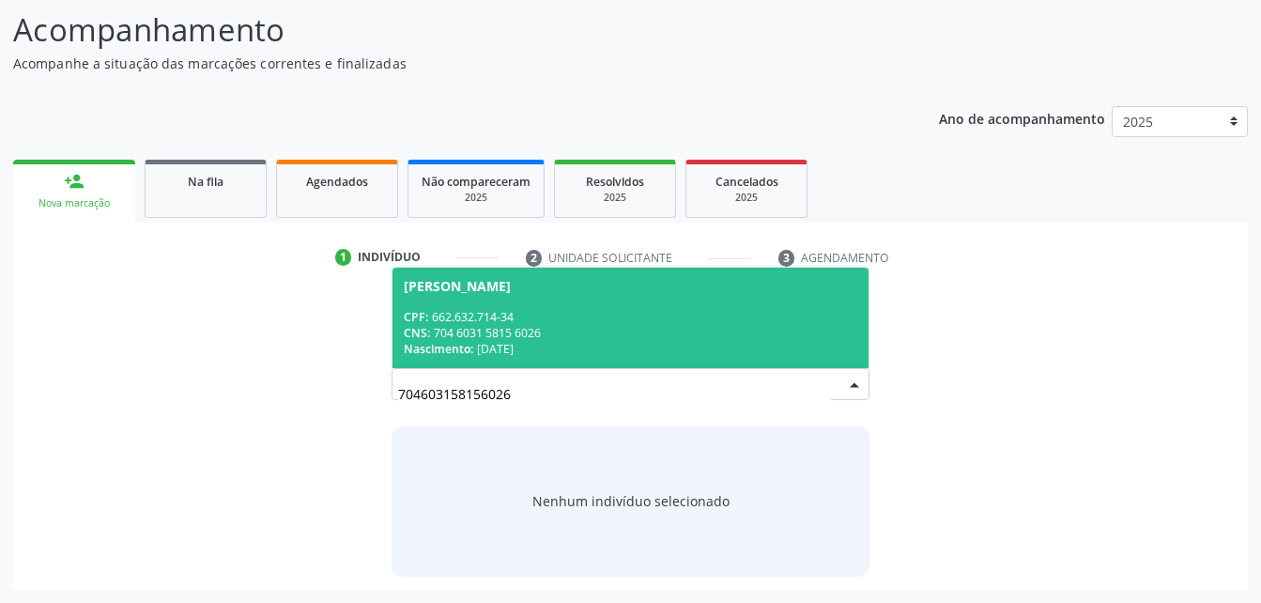
click at [719, 314] on div "CPF: 662.632.714-34" at bounding box center [630, 317] width 453 height 16
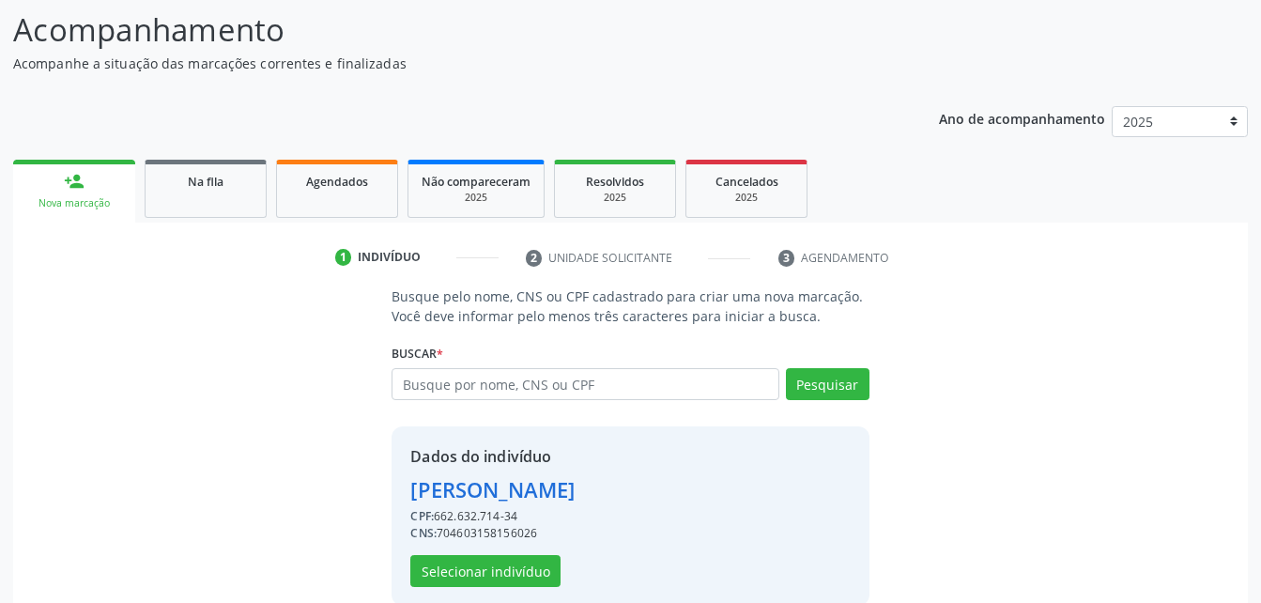
scroll to position [177, 0]
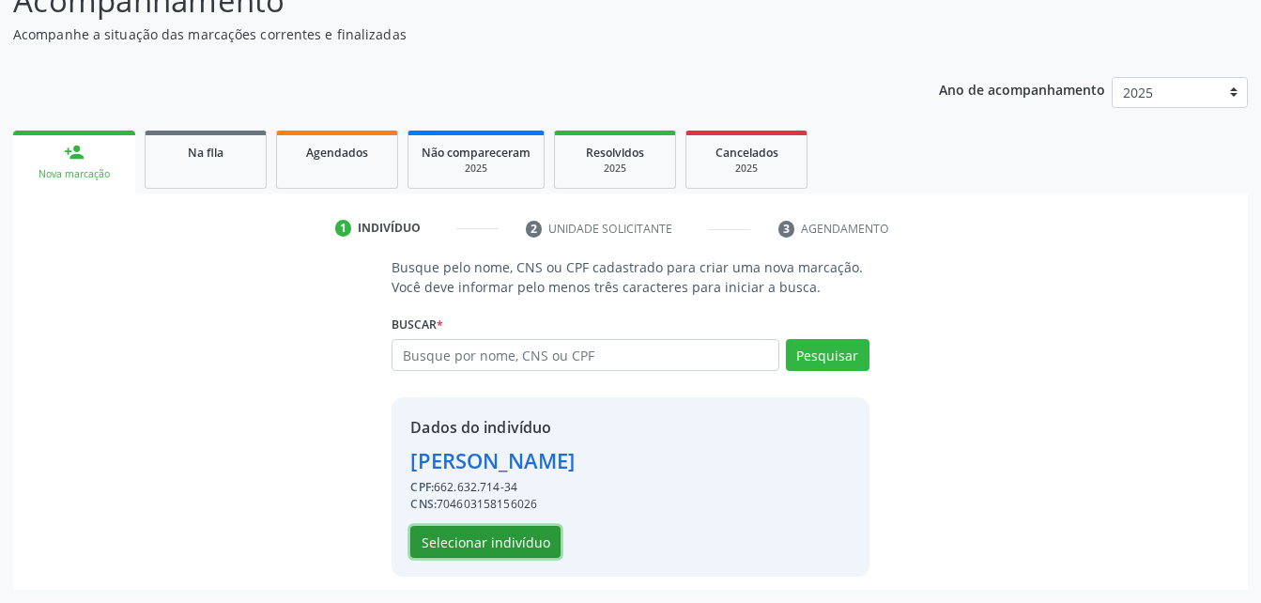
click at [491, 530] on button "Selecionar indivíduo" at bounding box center [485, 542] width 150 height 32
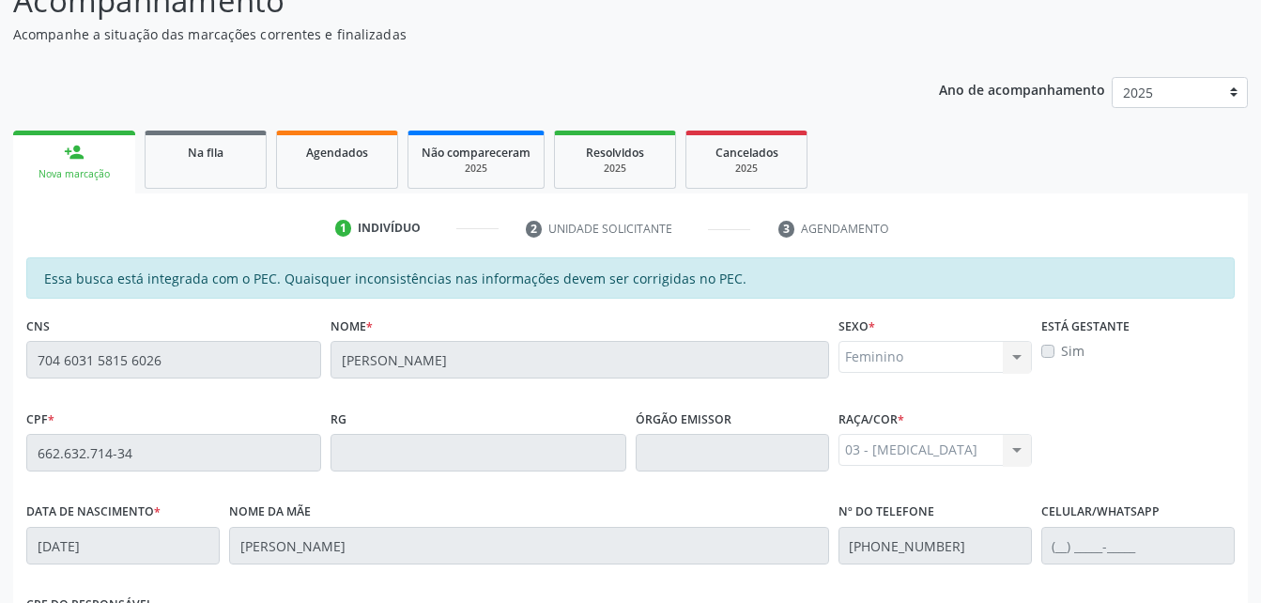
scroll to position [496, 0]
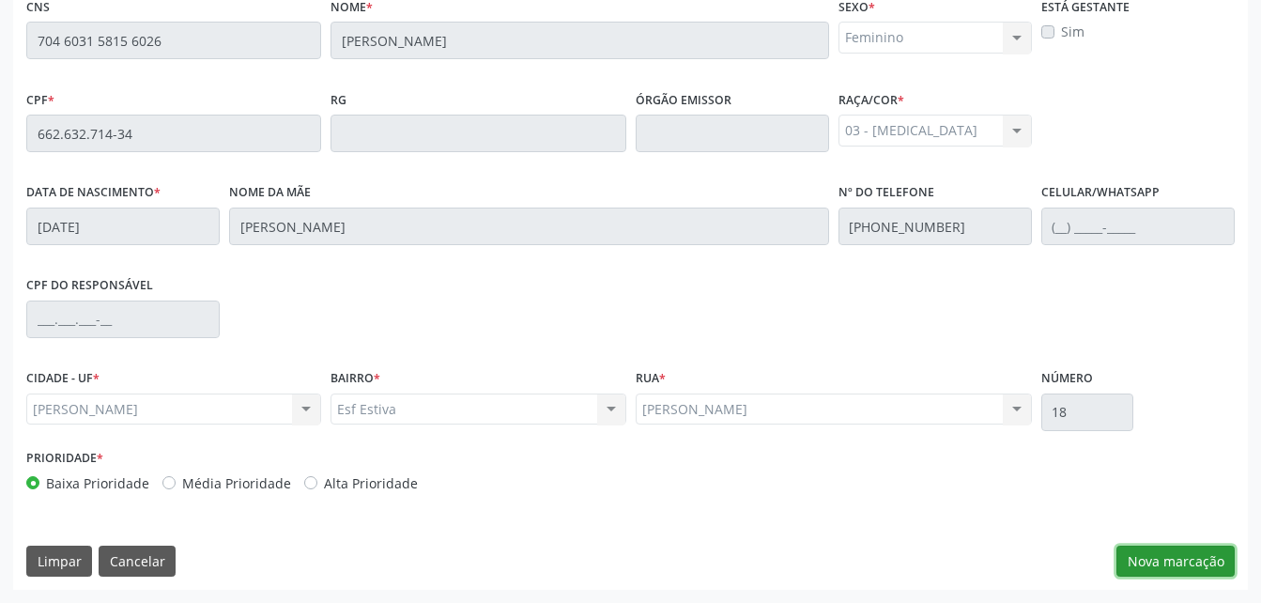
click at [1142, 562] on button "Nova marcação" at bounding box center [1175, 562] width 118 height 32
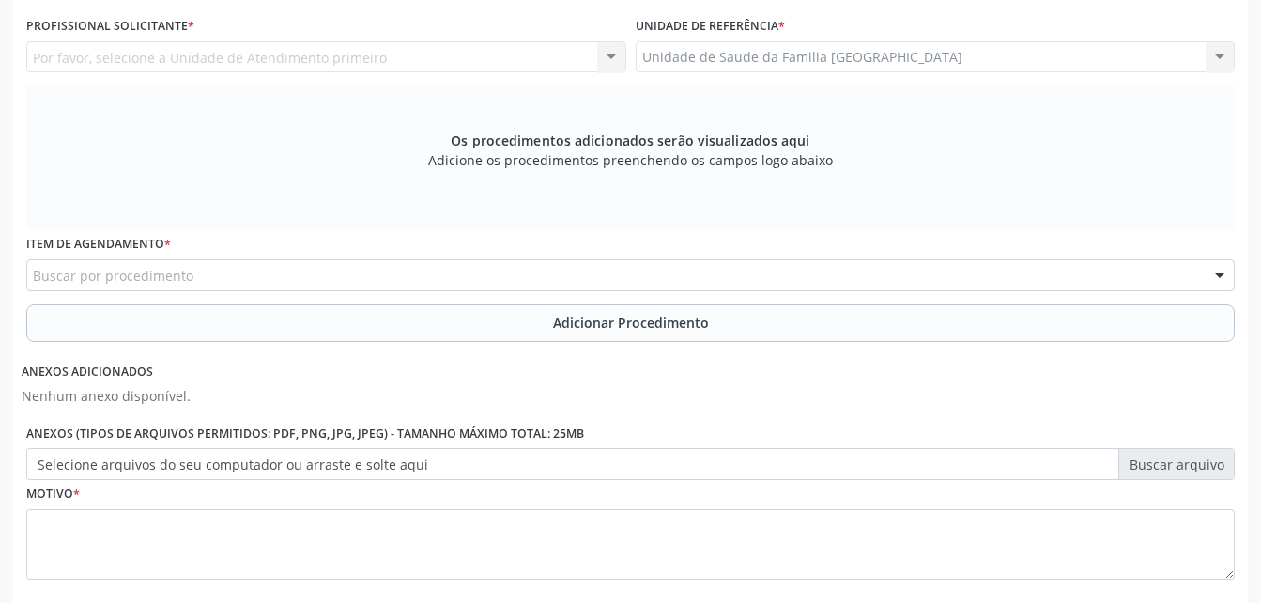
scroll to position [308, 0]
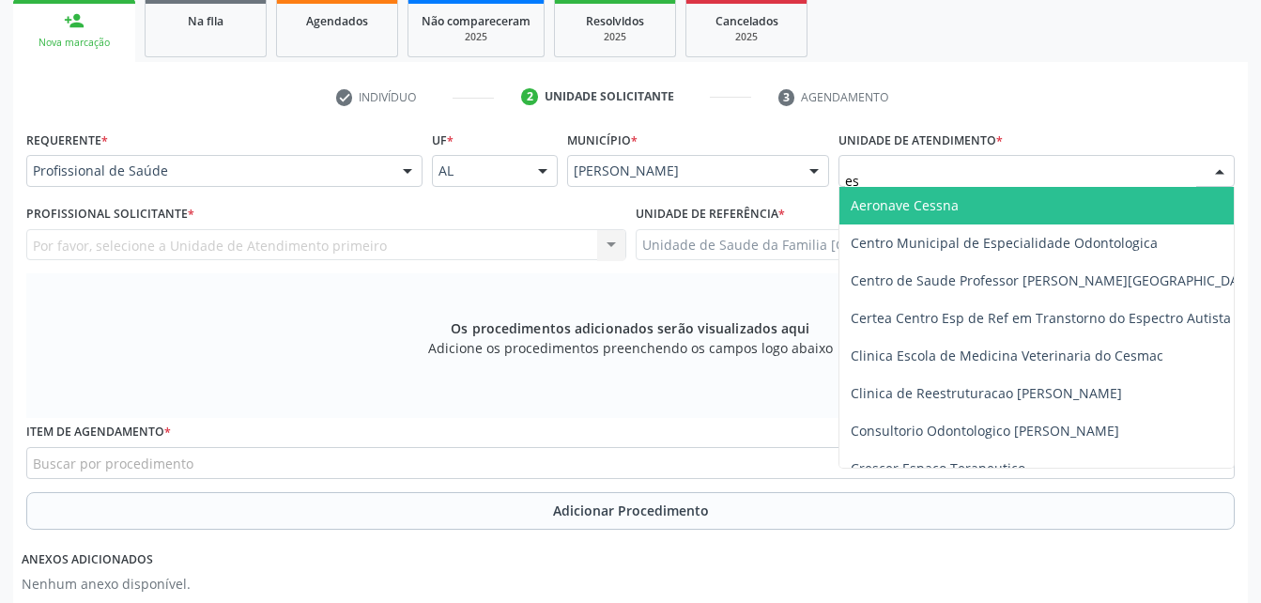
type input "est"
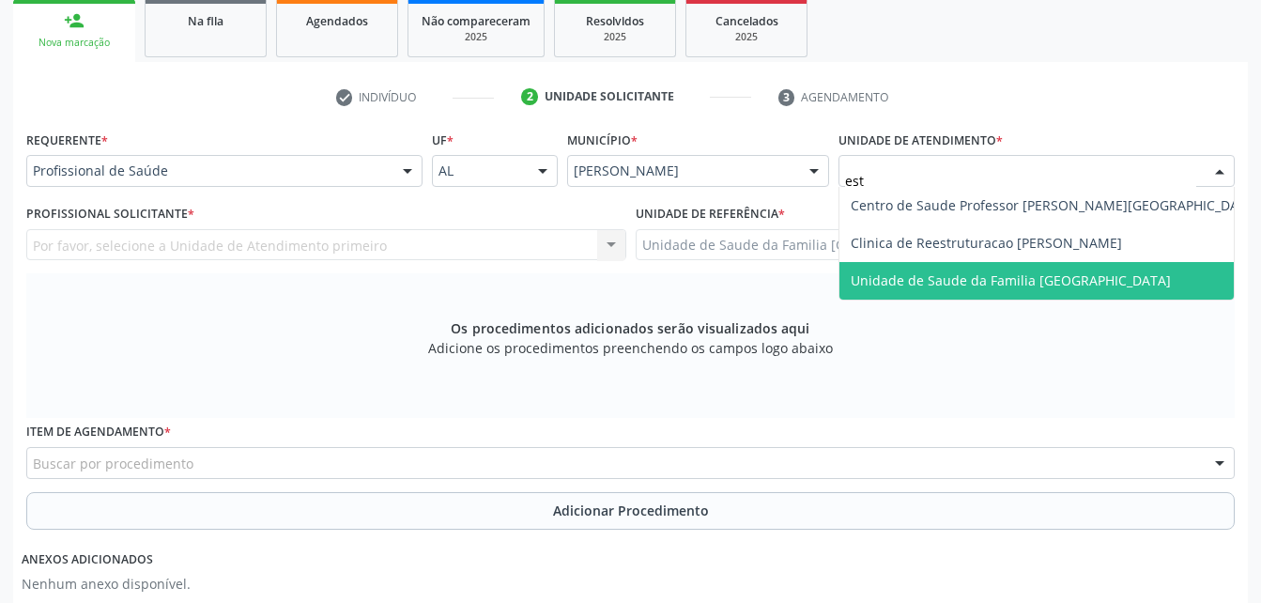
click at [1131, 281] on span "Unidade de Saude da Familia [GEOGRAPHIC_DATA]" at bounding box center [1054, 281] width 431 height 38
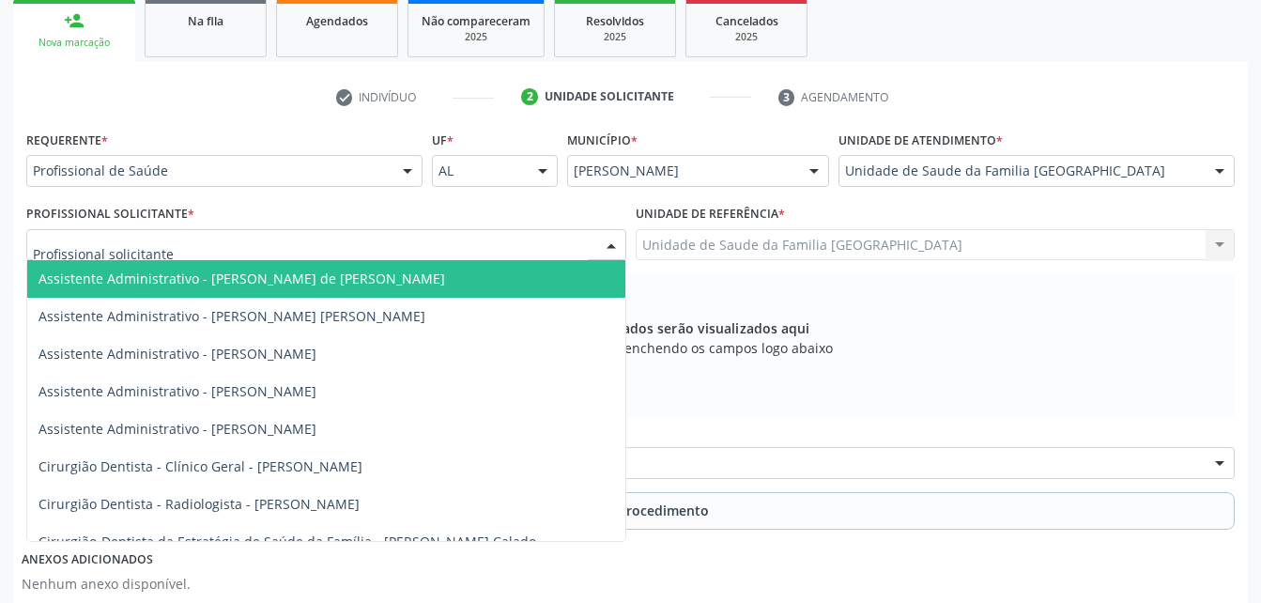
click at [463, 243] on div at bounding box center [326, 245] width 600 height 32
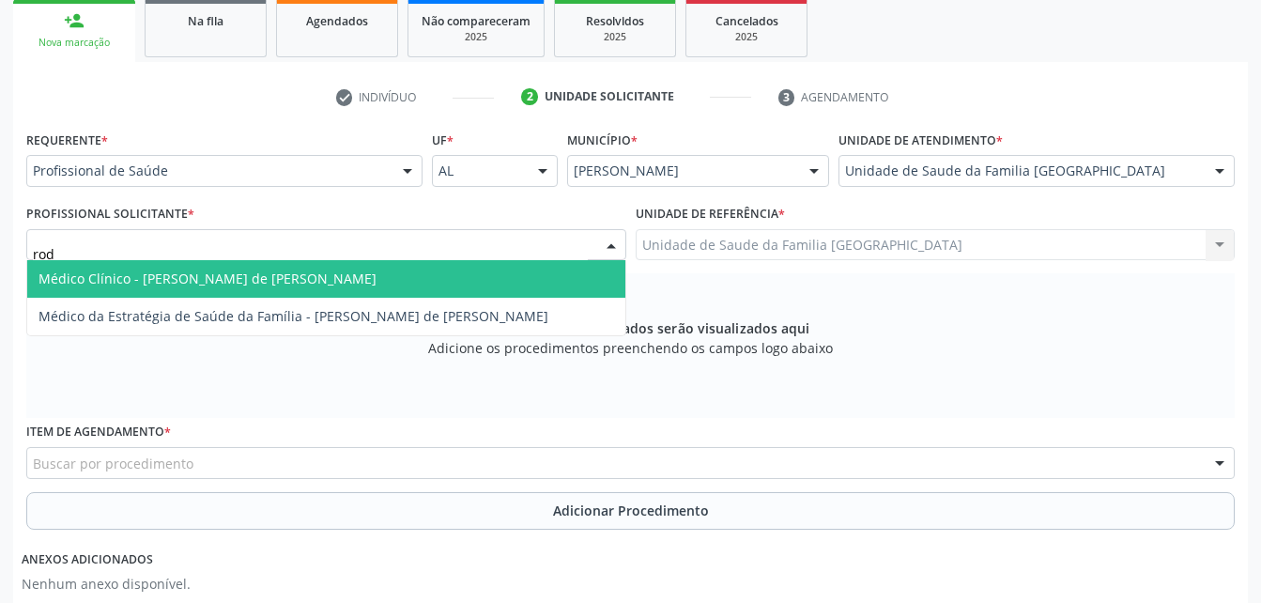
type input "rodr"
click at [461, 284] on span "Médico Clínico - [PERSON_NAME] de [PERSON_NAME]" at bounding box center [326, 279] width 598 height 38
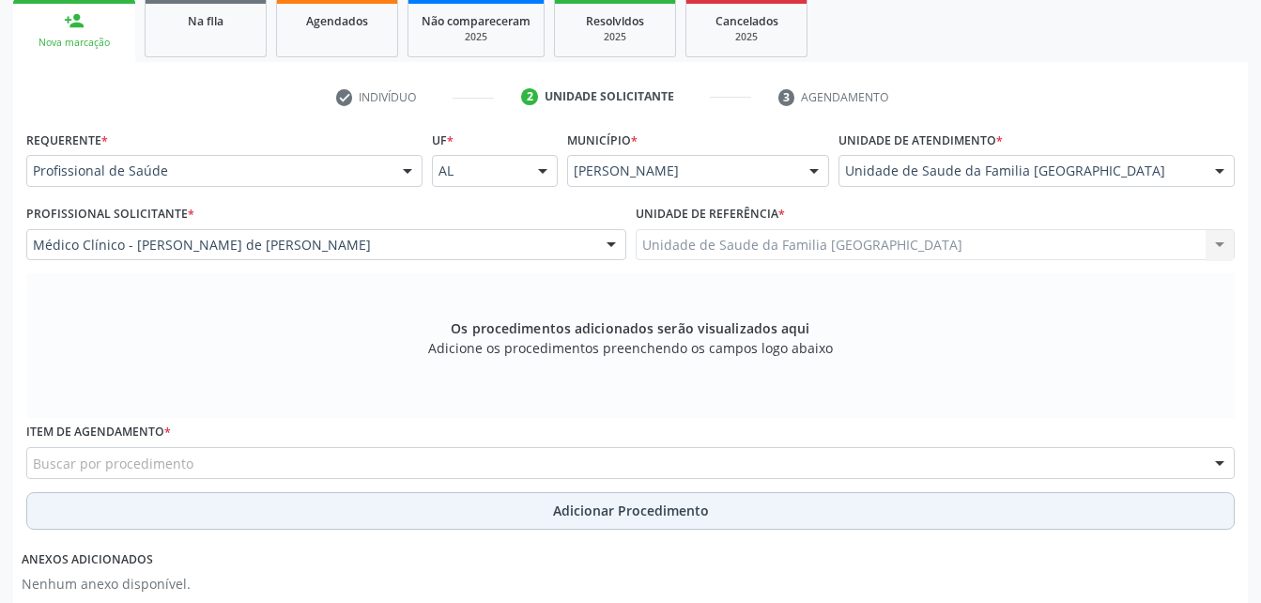
scroll to position [496, 0]
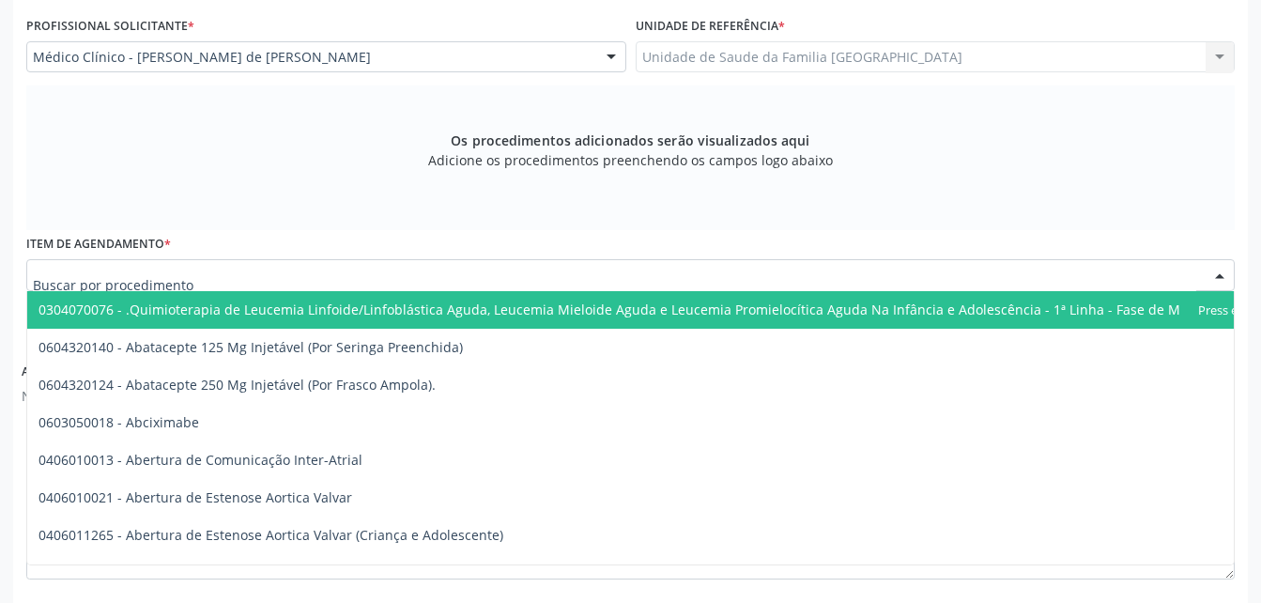
click at [324, 272] on div at bounding box center [630, 275] width 1208 height 32
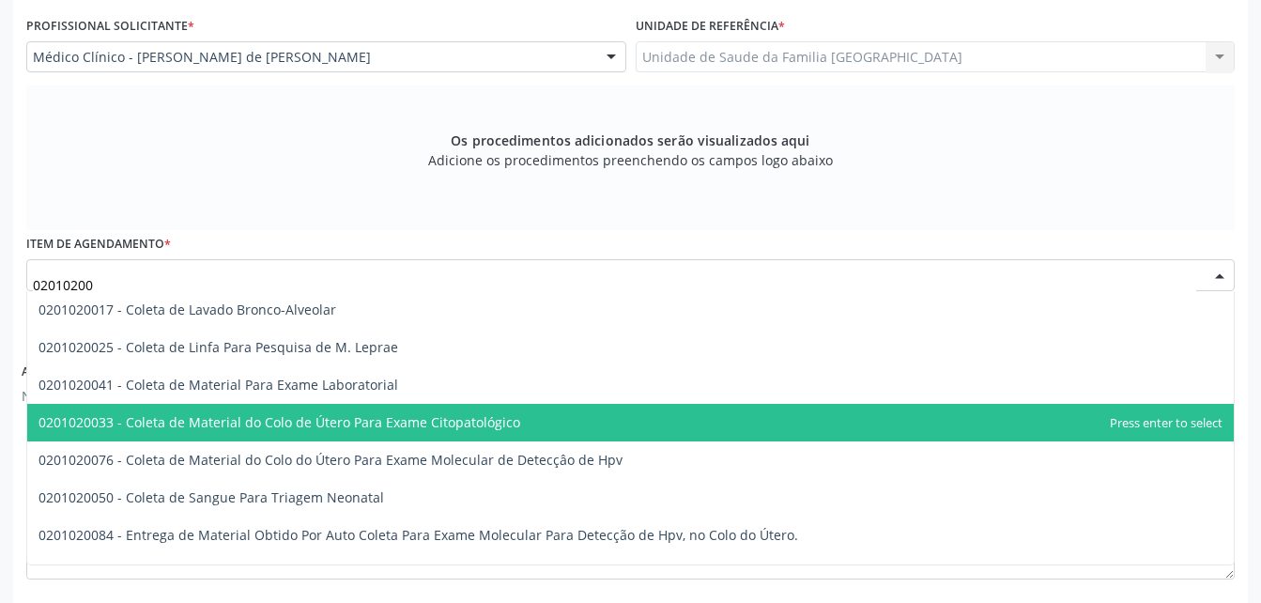
click at [416, 404] on span "0201020033 - Coleta de Material do Colo de Útero Para Exame Citopatológico" at bounding box center [630, 423] width 1207 height 38
type input "02010200"
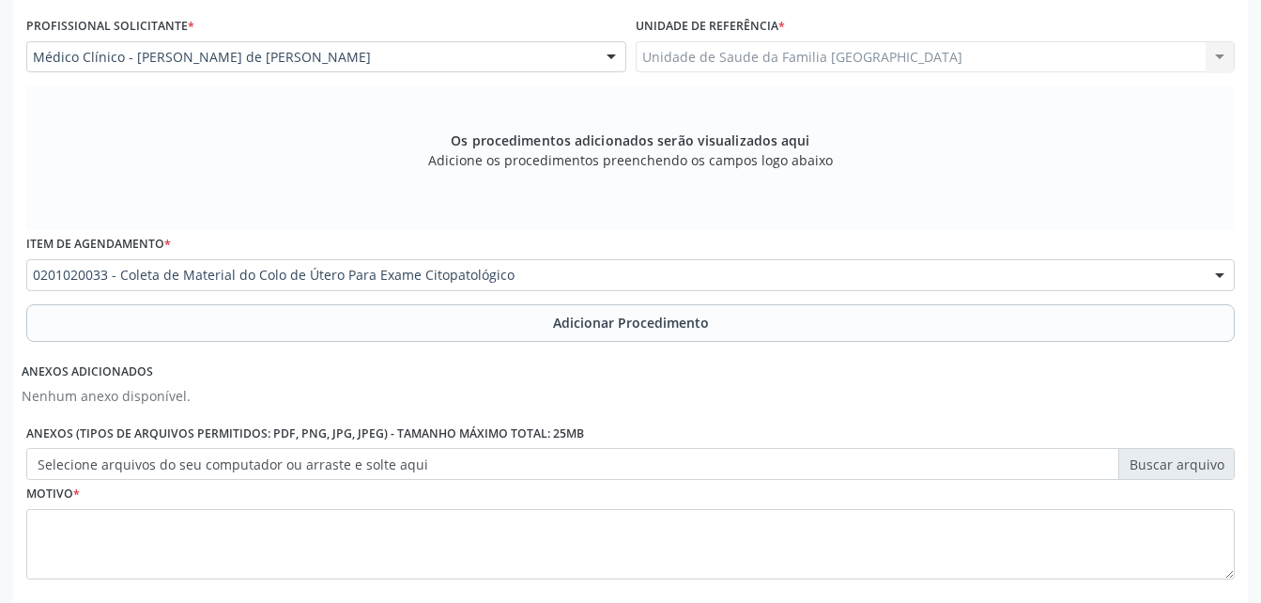
drag, startPoint x: 416, startPoint y: 404, endPoint x: 435, endPoint y: 291, distance: 114.2
click at [418, 390] on div "Requerente * Profissional de Saúde Profissional de Saúde Paciente Nenhum result…" at bounding box center [630, 272] width 1208 height 668
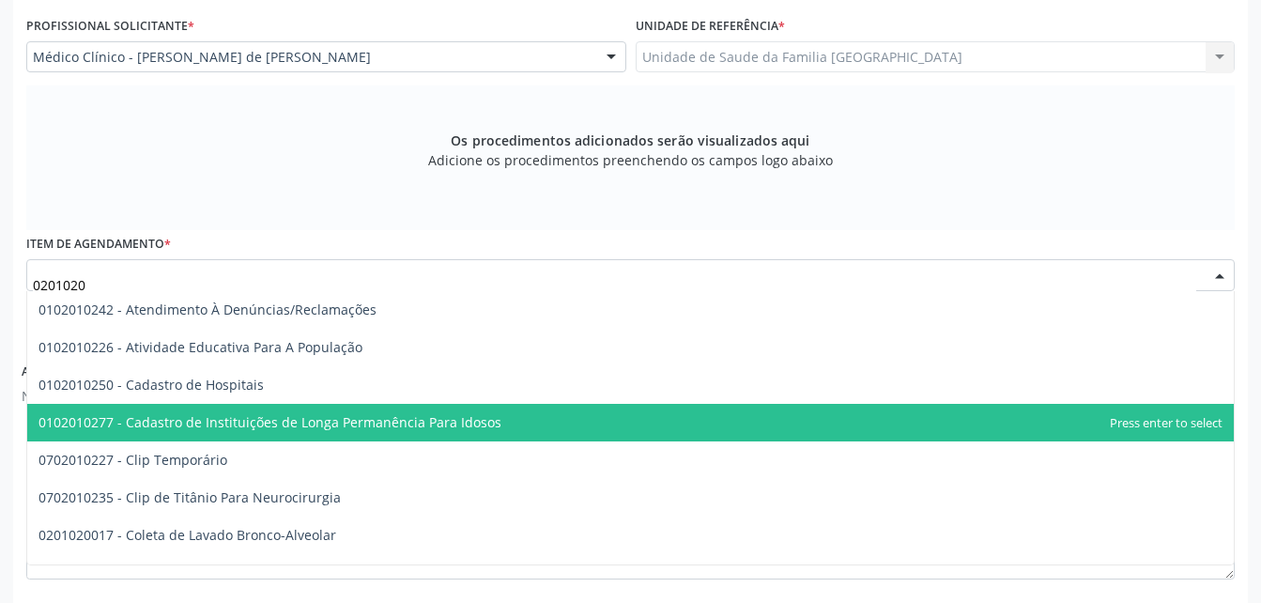
type input "02010200"
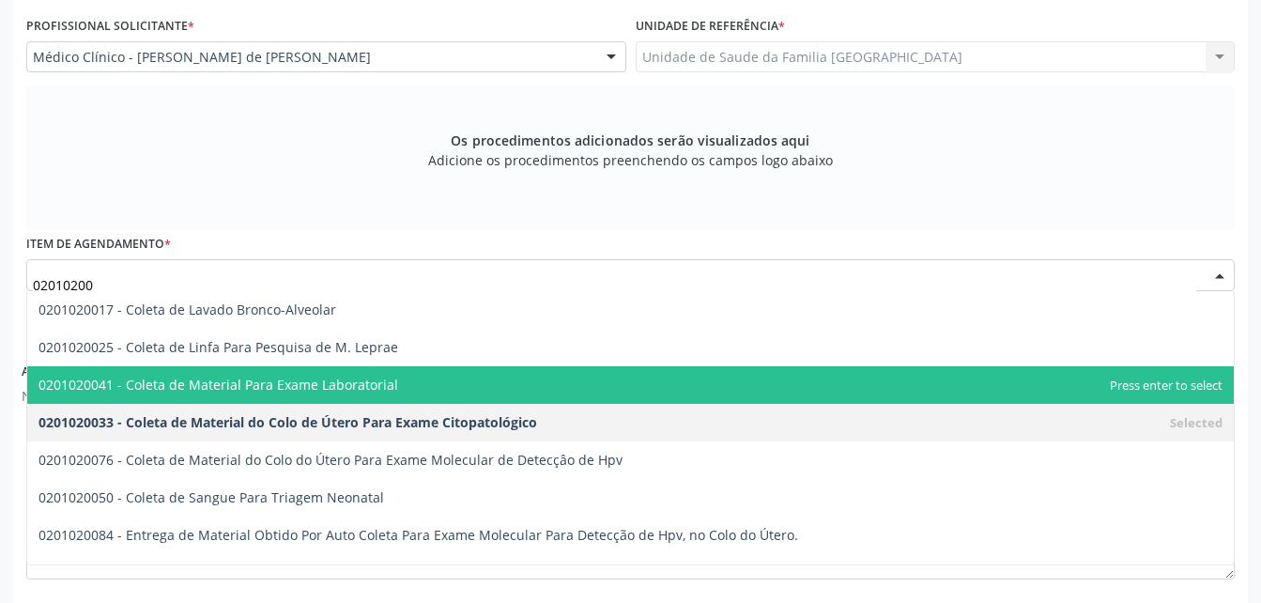
click at [562, 373] on span "0201020041 - Coleta de Material Para Exame Laboratorial" at bounding box center [630, 385] width 1207 height 38
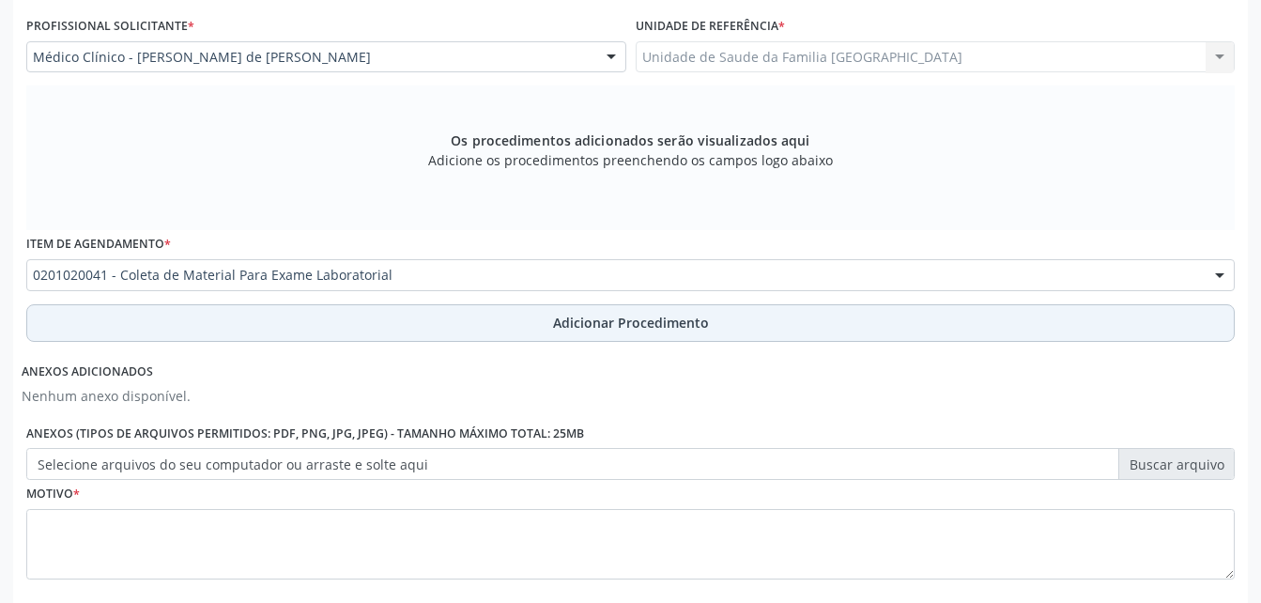
click at [693, 314] on span "Adicionar Procedimento" at bounding box center [631, 323] width 156 height 20
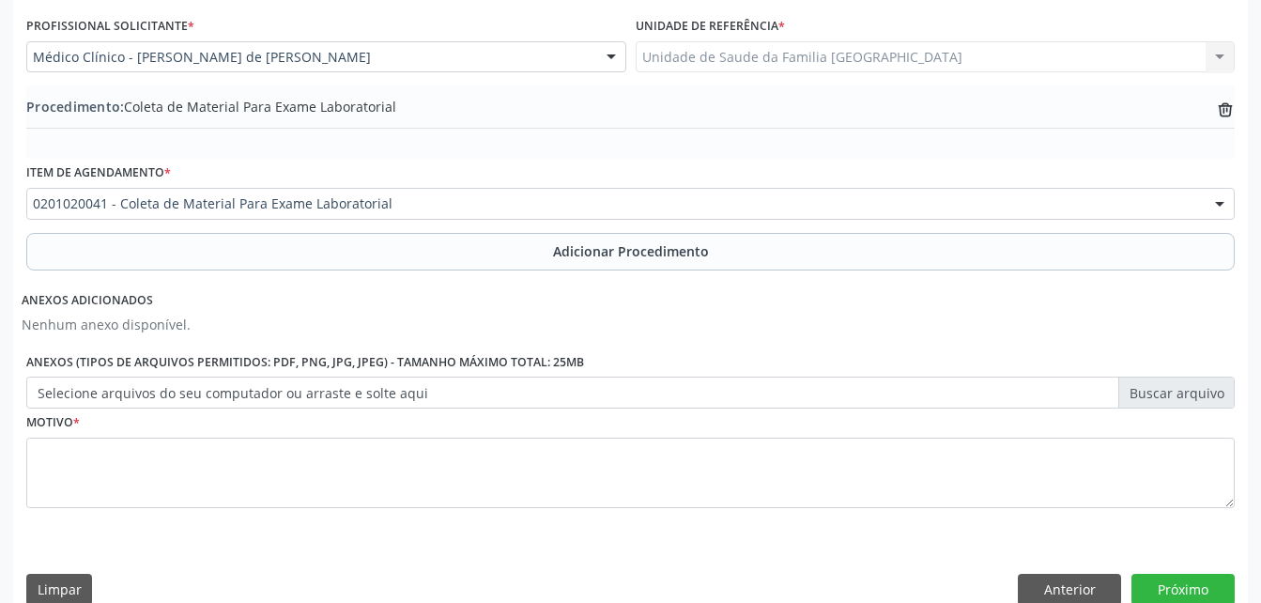
scroll to position [525, 0]
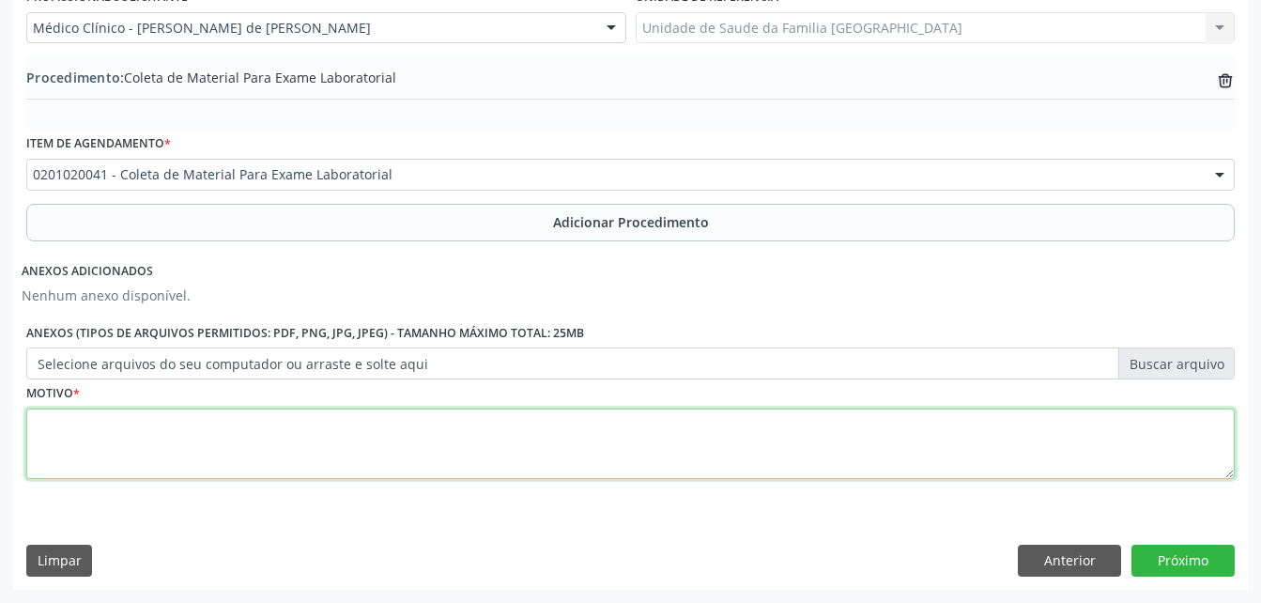
click at [593, 428] on textarea at bounding box center [630, 443] width 1208 height 71
click at [53, 426] on textarea "emaxes" at bounding box center [630, 443] width 1208 height 71
click at [68, 420] on textarea "exaxes" at bounding box center [630, 443] width 1208 height 71
type textarea "exames"
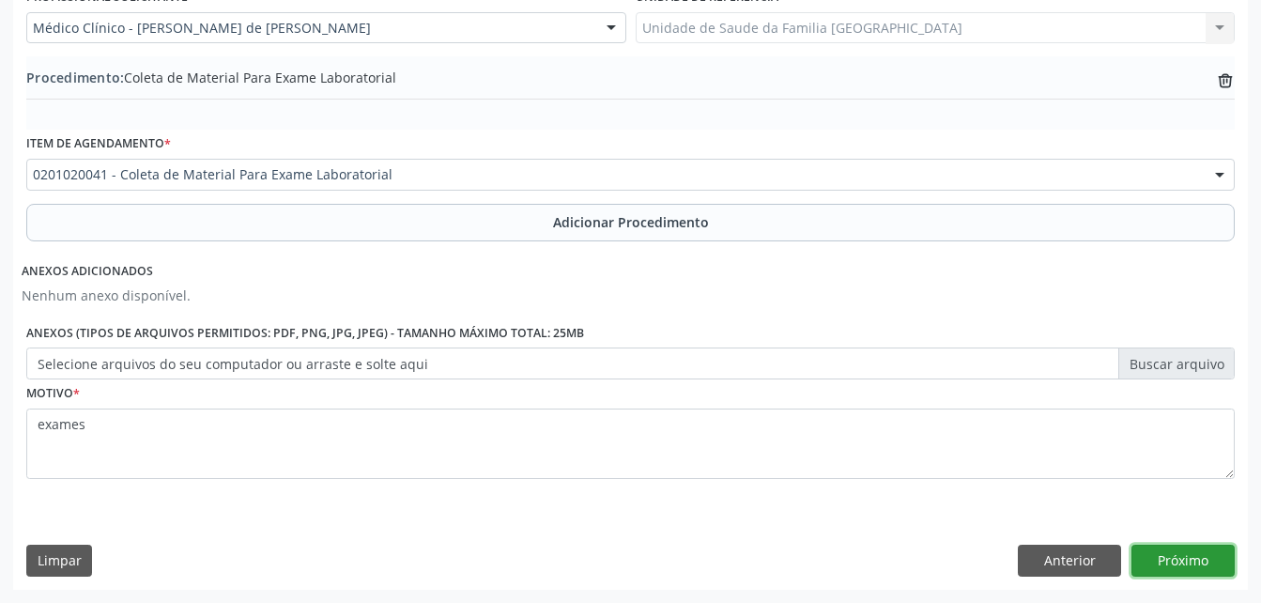
click at [1187, 558] on button "Próximo" at bounding box center [1182, 561] width 103 height 32
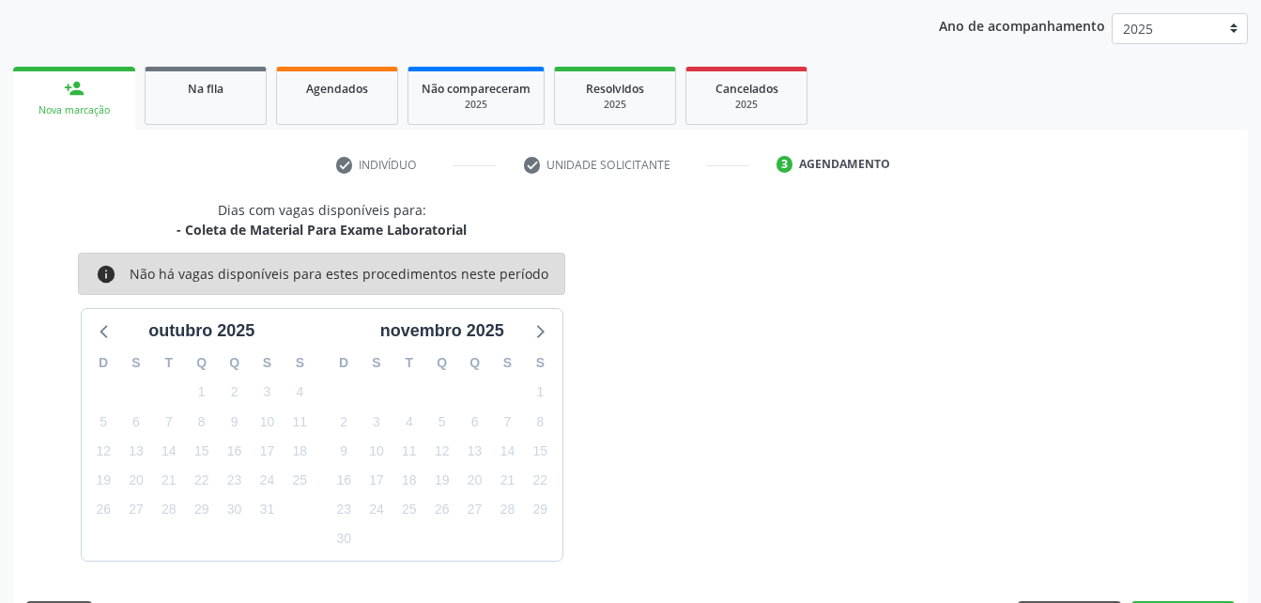
scroll to position [296, 0]
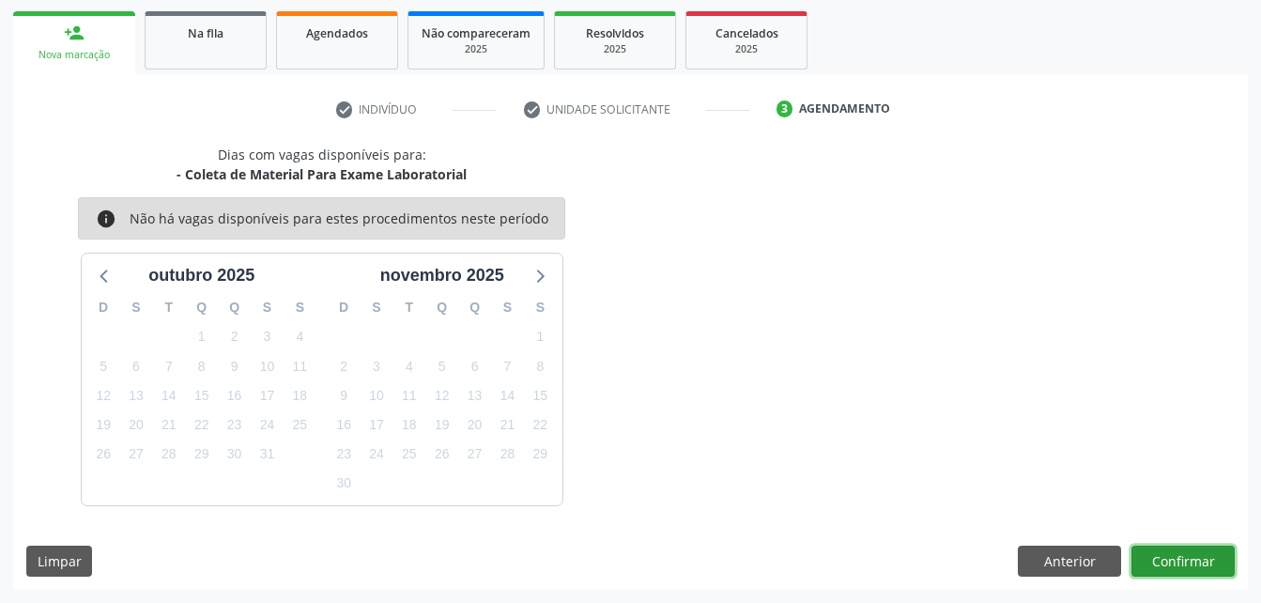
click at [1187, 558] on button "Confirmar" at bounding box center [1182, 562] width 103 height 32
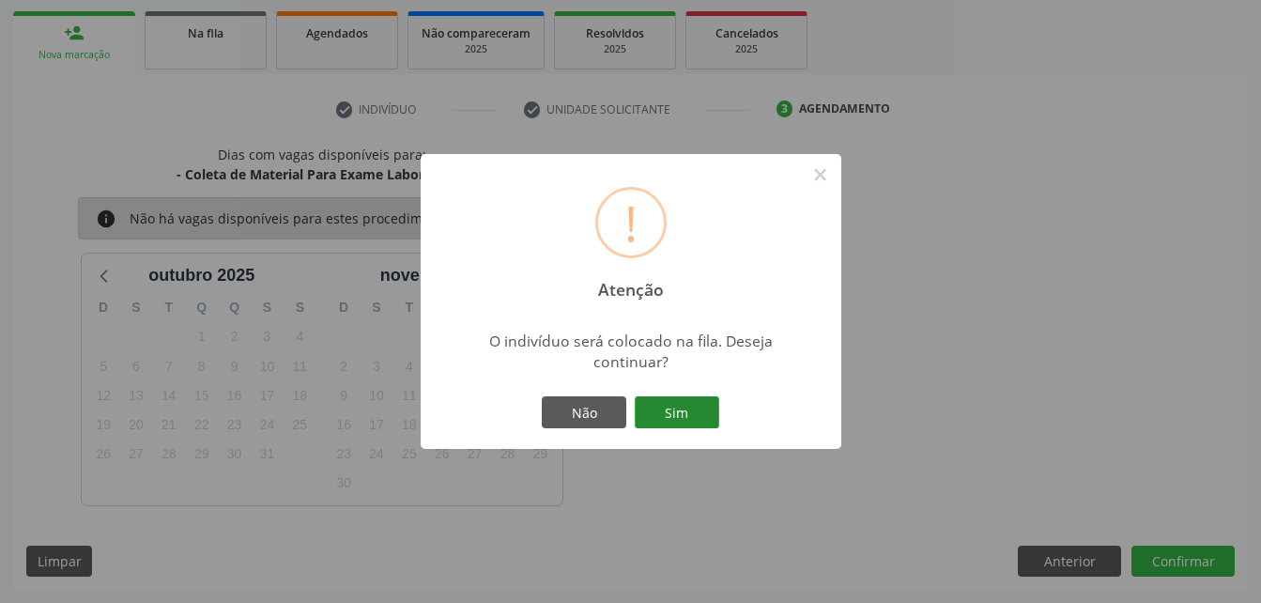
click at [662, 420] on button "Sim" at bounding box center [677, 412] width 85 height 32
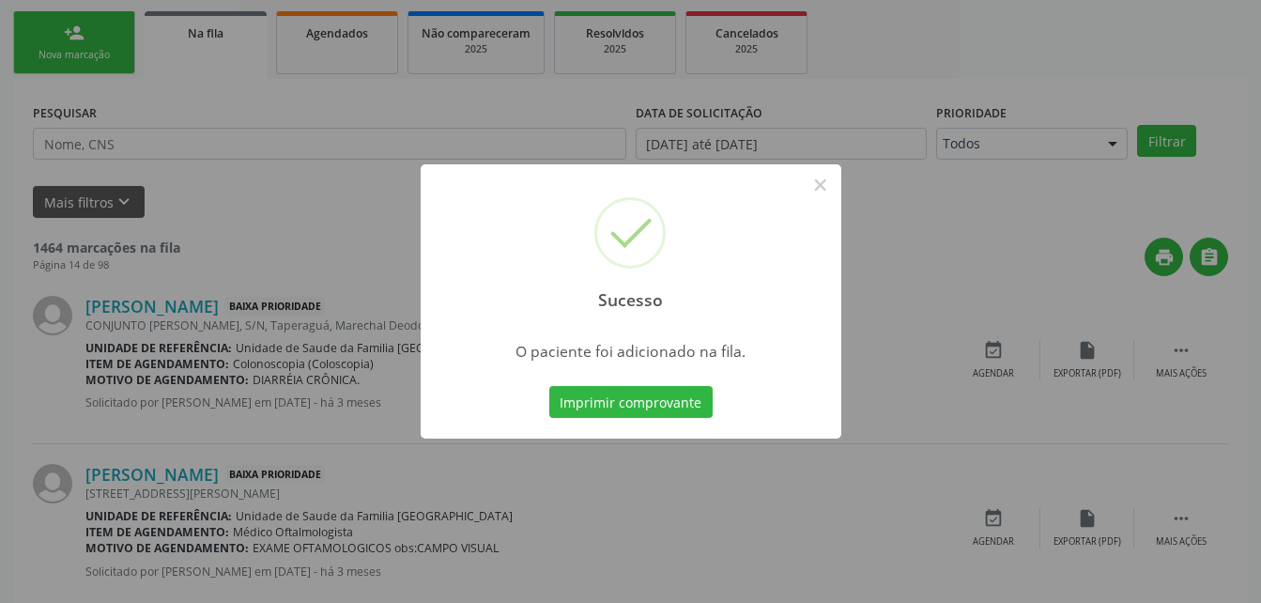
scroll to position [43, 0]
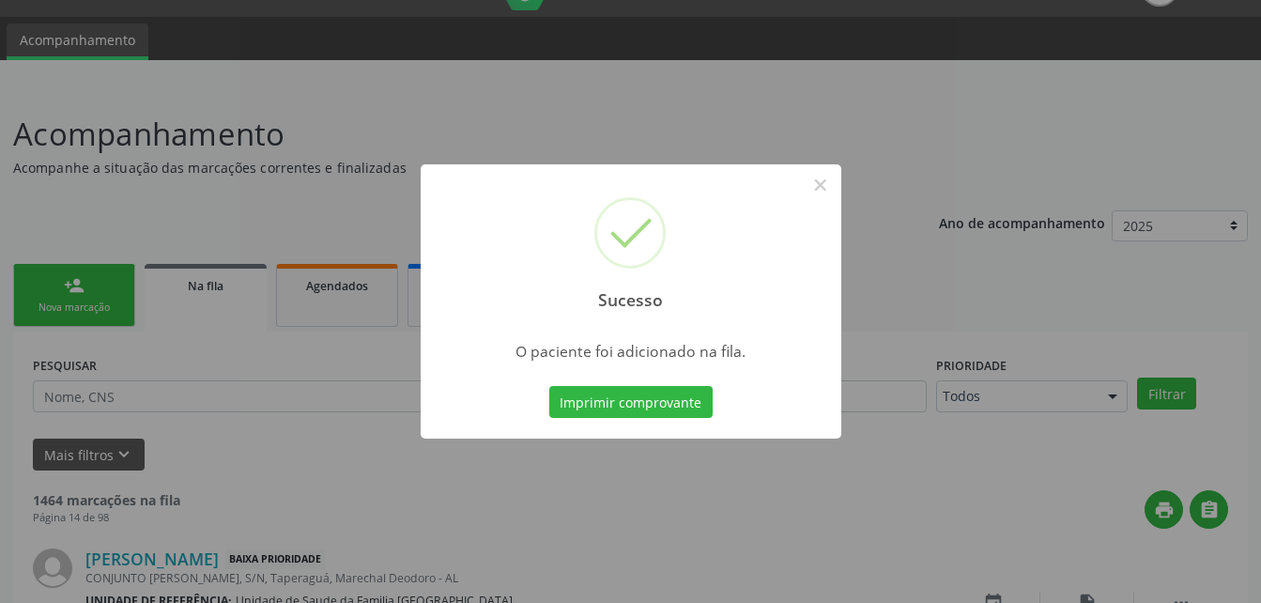
click at [103, 296] on div "Sucesso × O paciente foi adicionado na fila. Imprimir comprovante Cancel" at bounding box center [630, 301] width 1261 height 603
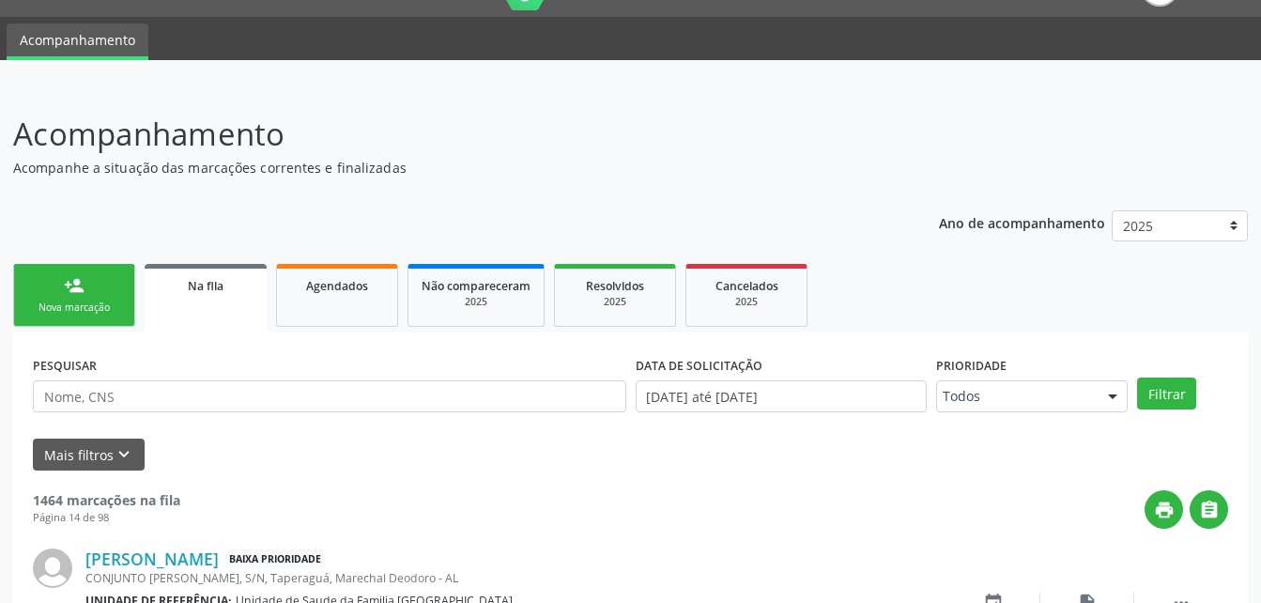
click at [73, 295] on div "person_add" at bounding box center [74, 285] width 21 height 21
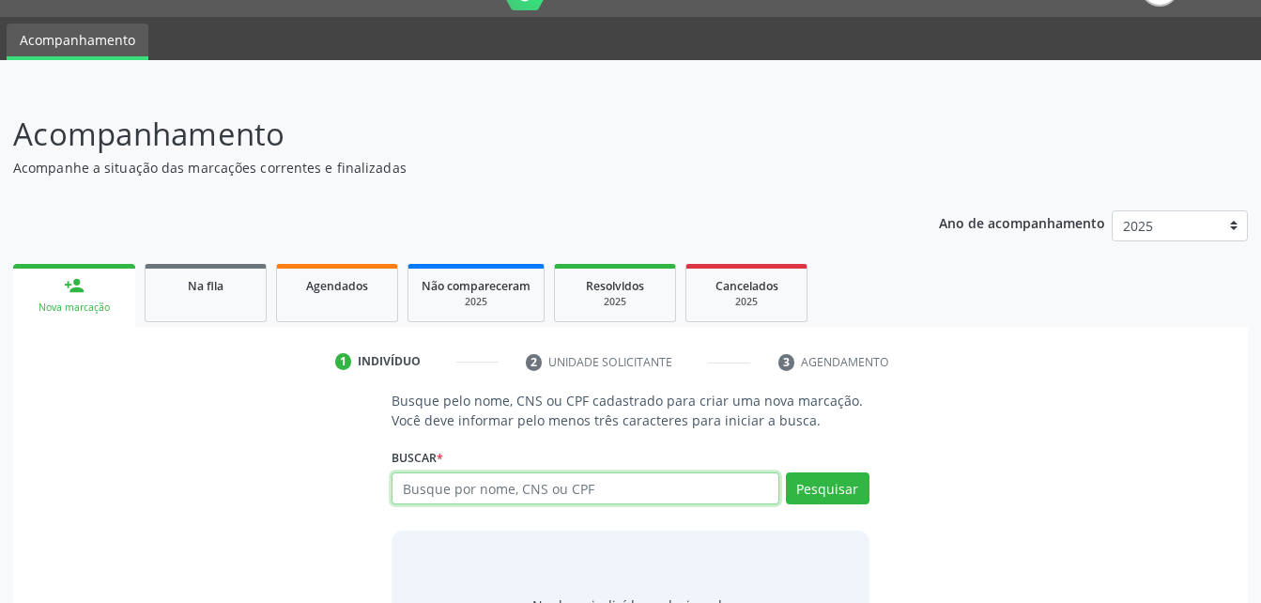
click at [524, 486] on input "text" at bounding box center [585, 488] width 387 height 32
type input "703101830012260"
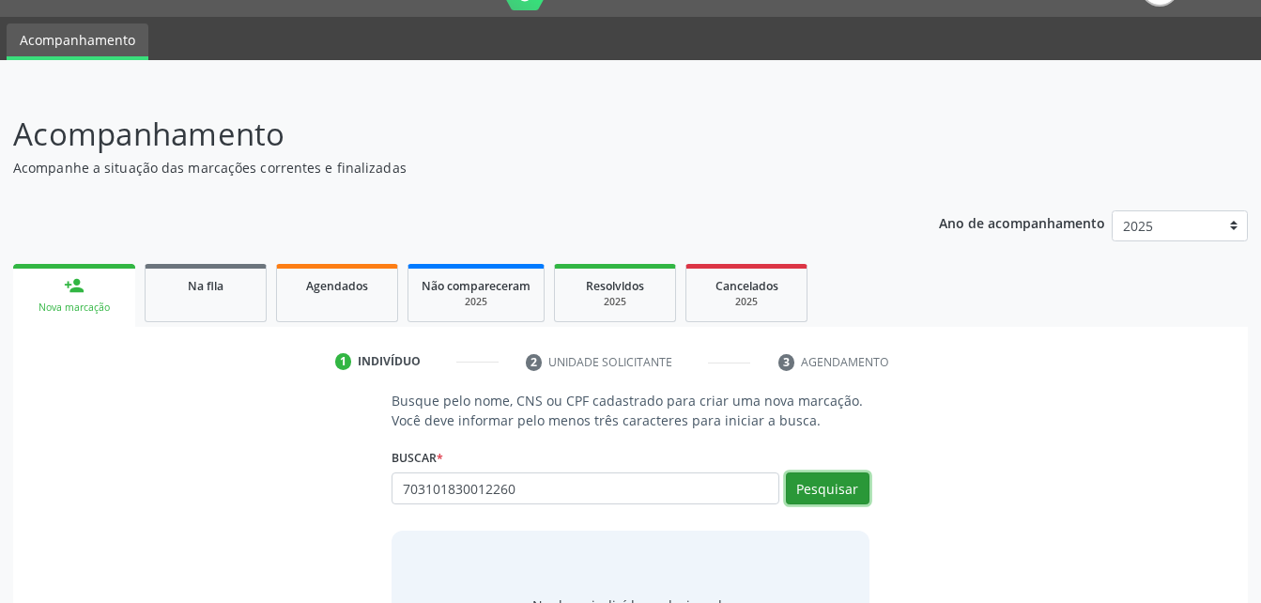
click at [795, 488] on button "Pesquisar" at bounding box center [828, 488] width 84 height 32
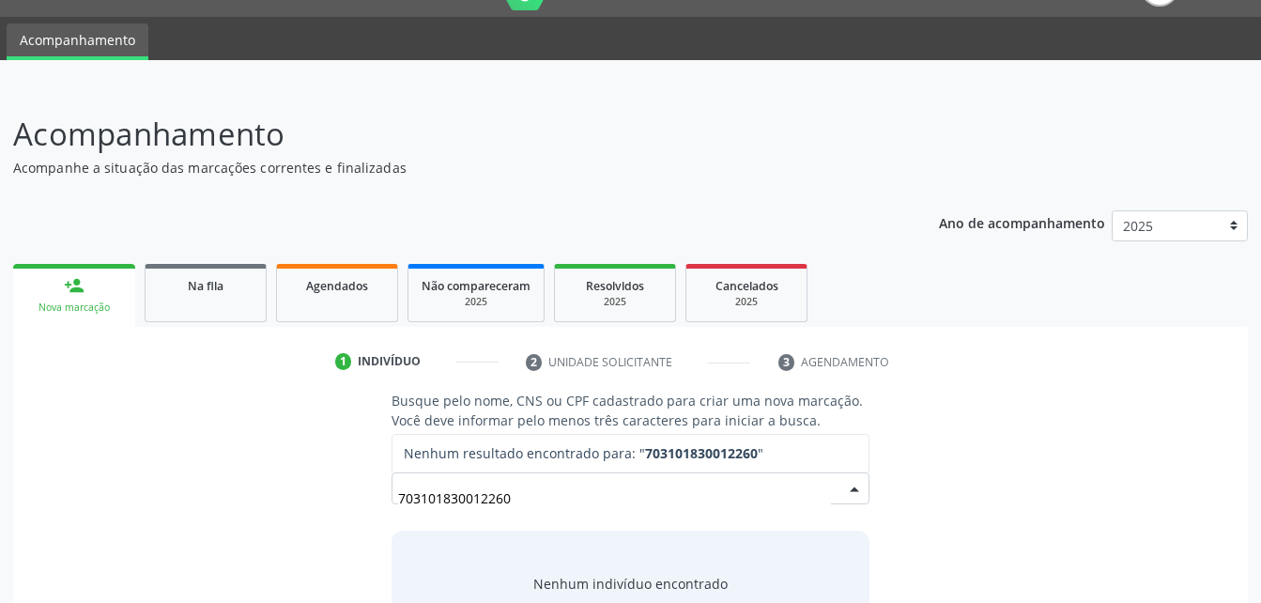
click at [481, 505] on input "703101830012260" at bounding box center [614, 498] width 432 height 38
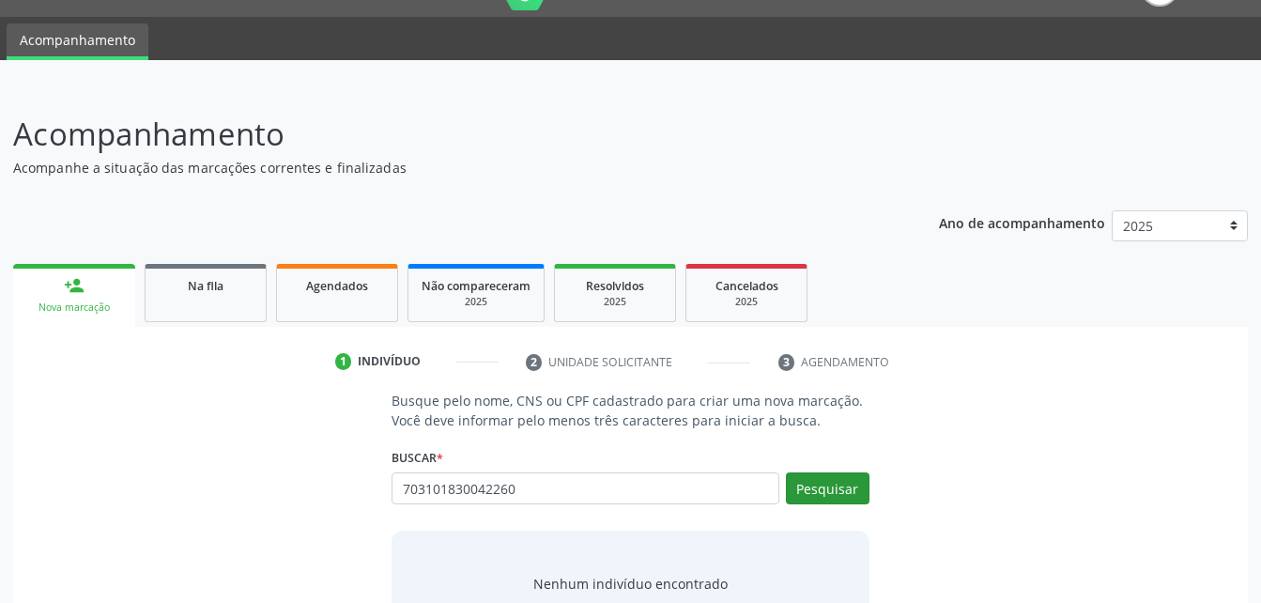
type input "703101830042260"
click at [852, 483] on button "Pesquisar" at bounding box center [828, 488] width 84 height 32
type input "703101830042260"
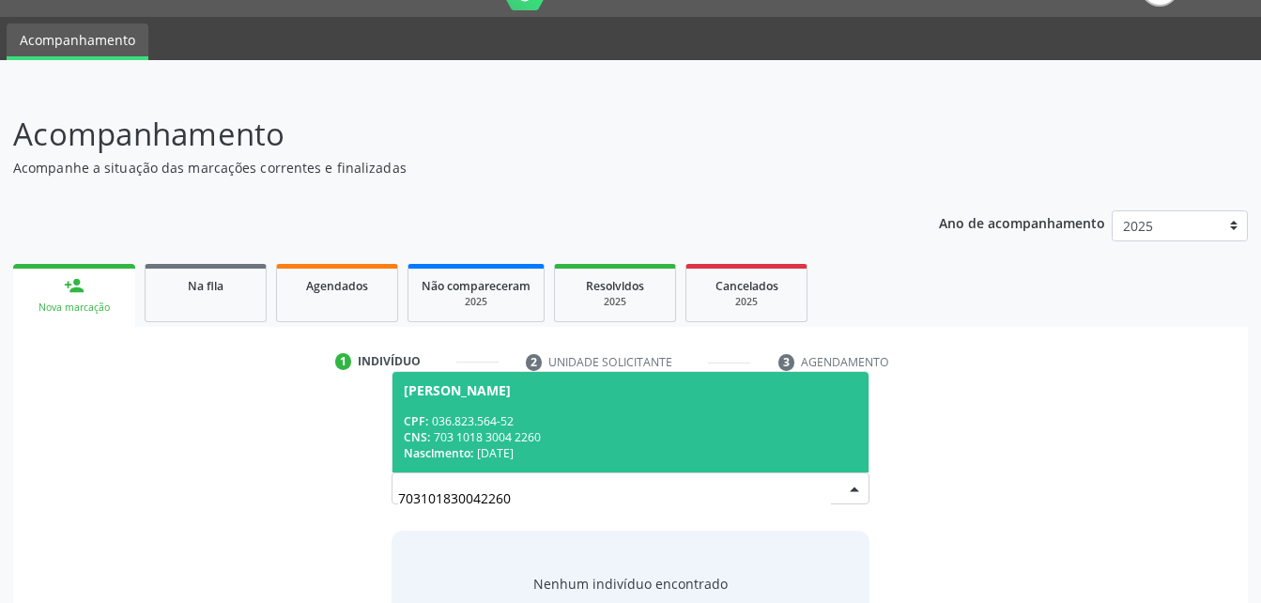
click at [538, 452] on div "Nascimento: [DATE]" at bounding box center [630, 453] width 453 height 16
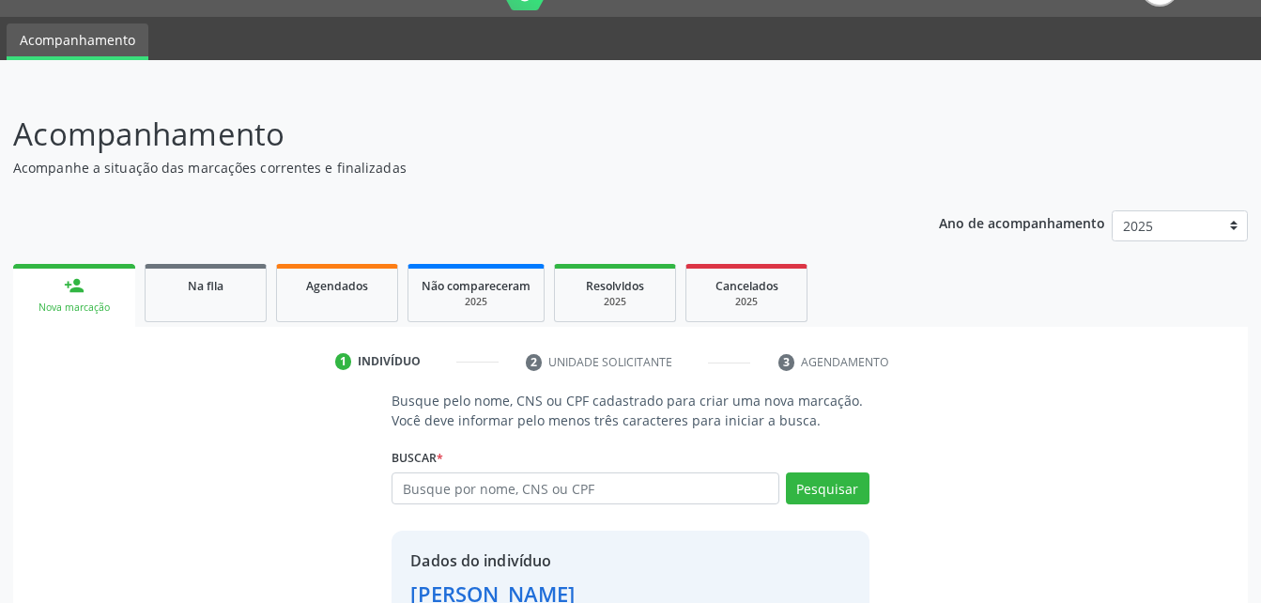
scroll to position [177, 0]
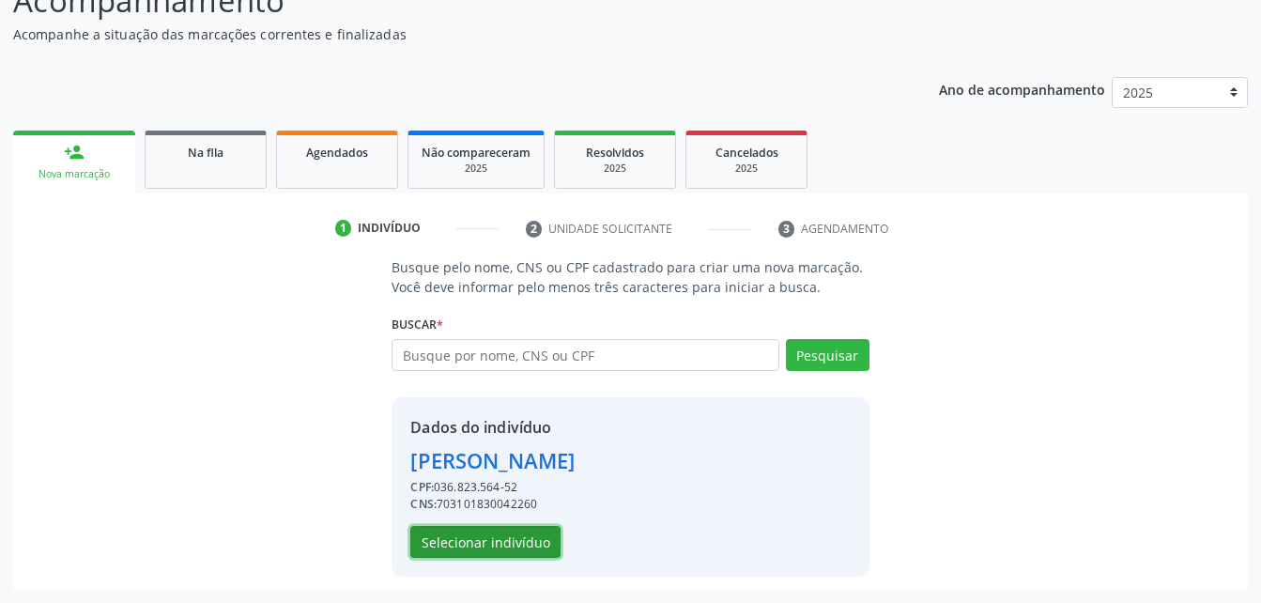
click at [536, 534] on button "Selecionar indivíduo" at bounding box center [485, 542] width 150 height 32
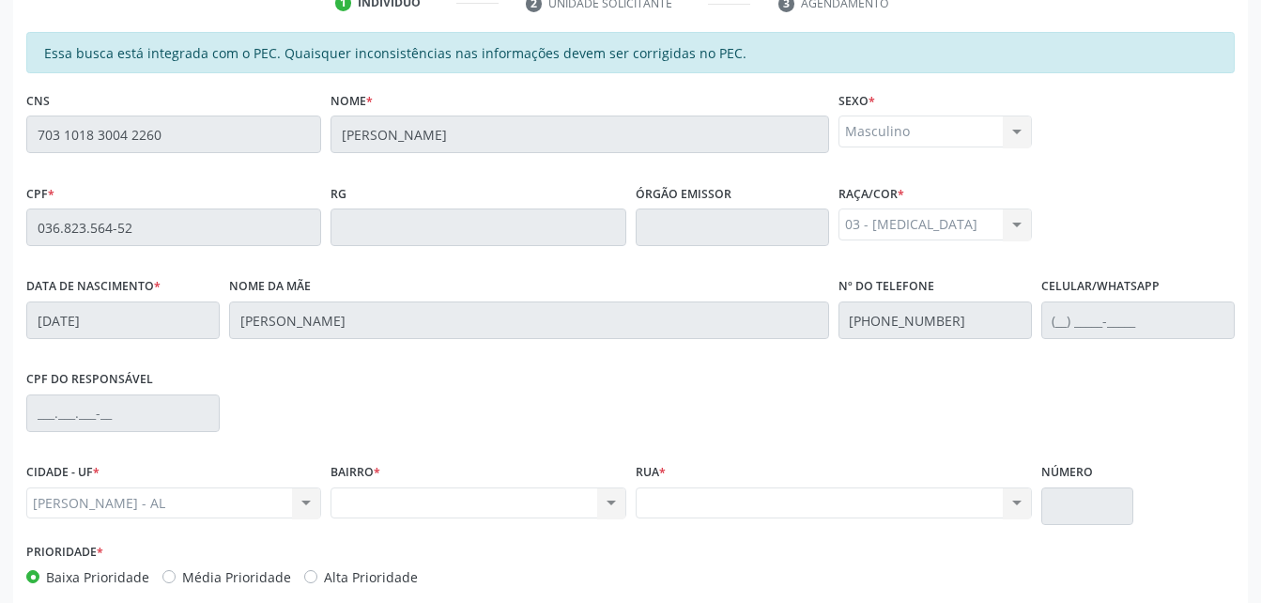
scroll to position [308, 0]
